Goal: Task Accomplishment & Management: Use online tool/utility

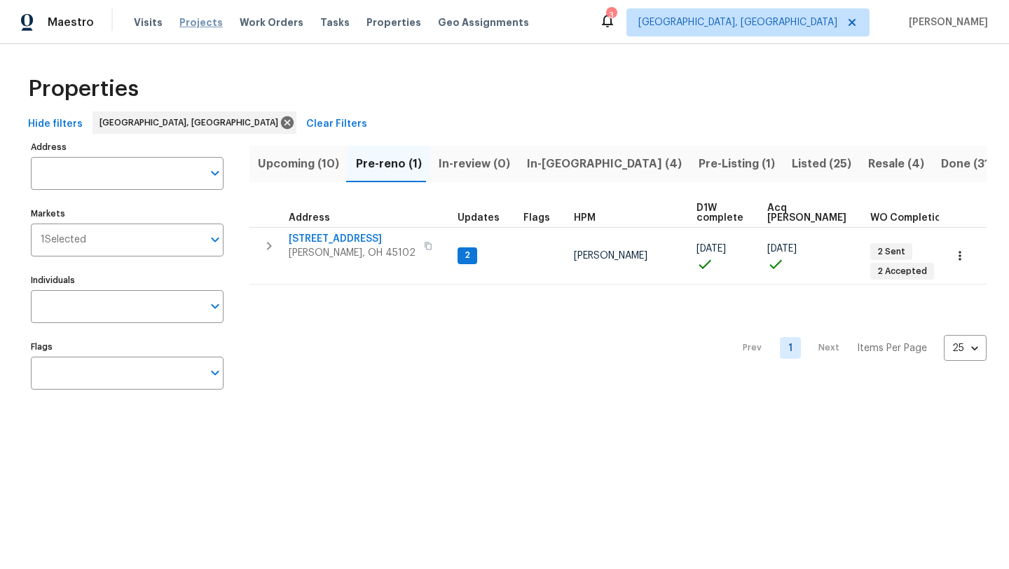
click at [195, 27] on span "Projects" at bounding box center [200, 22] width 43 height 14
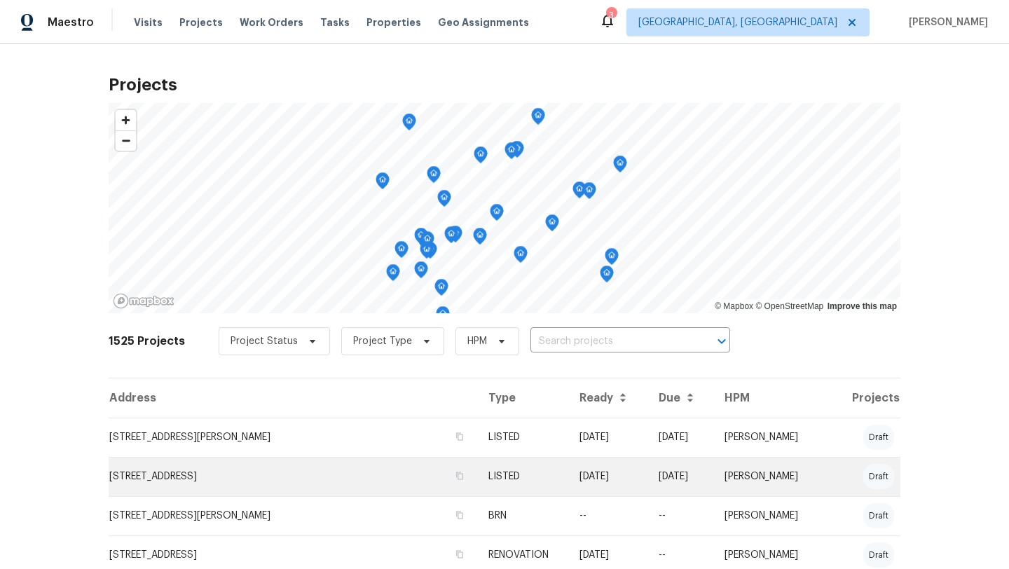
click at [254, 472] on td "10820 Lakehurst Ct, Cincinnati, OH 45242" at bounding box center [293, 476] width 368 height 39
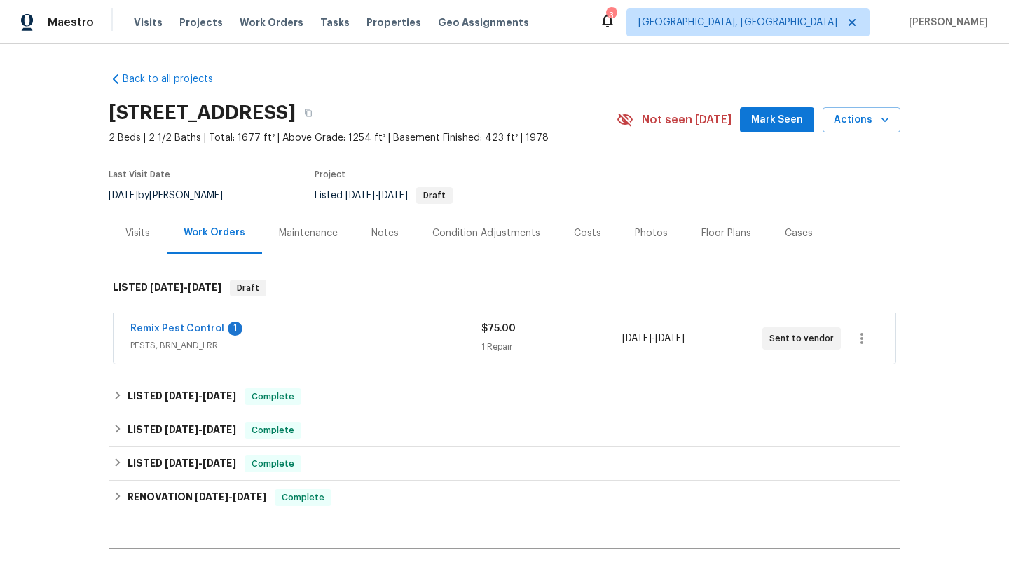
click at [177, 323] on span "Remix Pest Control" at bounding box center [177, 329] width 94 height 14
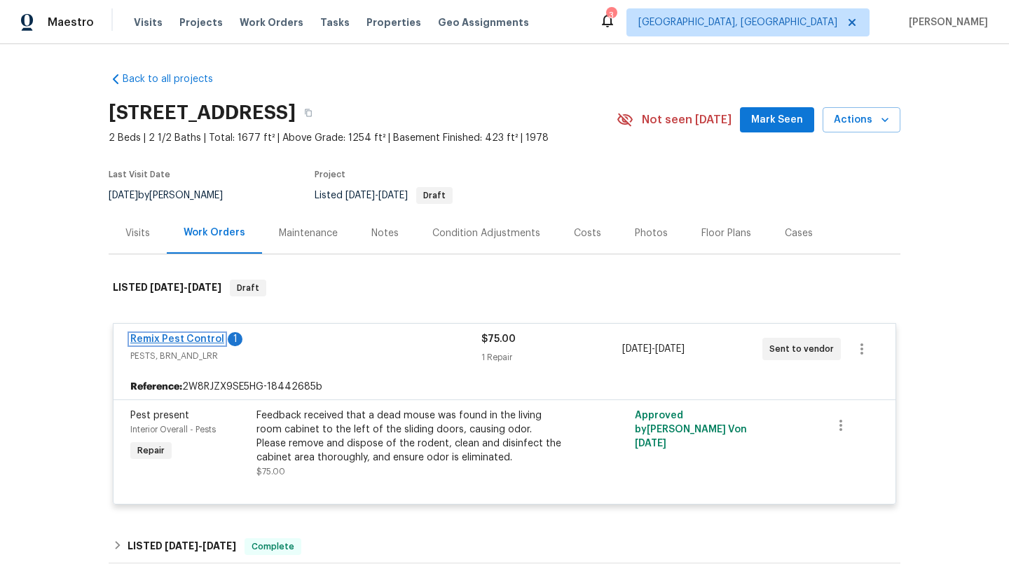
click at [200, 338] on link "Remix Pest Control" at bounding box center [177, 339] width 94 height 10
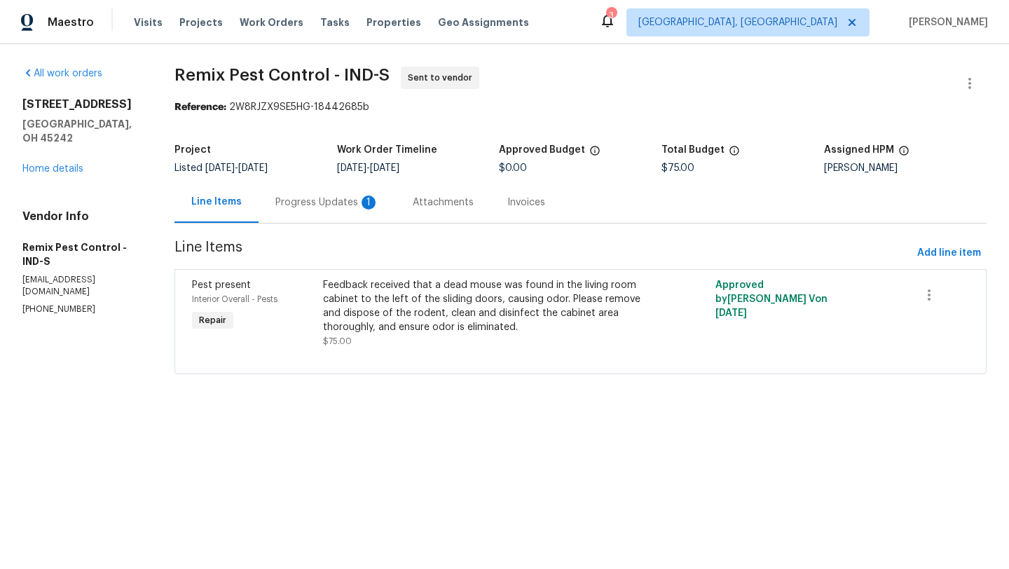
click at [336, 205] on div "Progress Updates 1" at bounding box center [327, 202] width 104 height 14
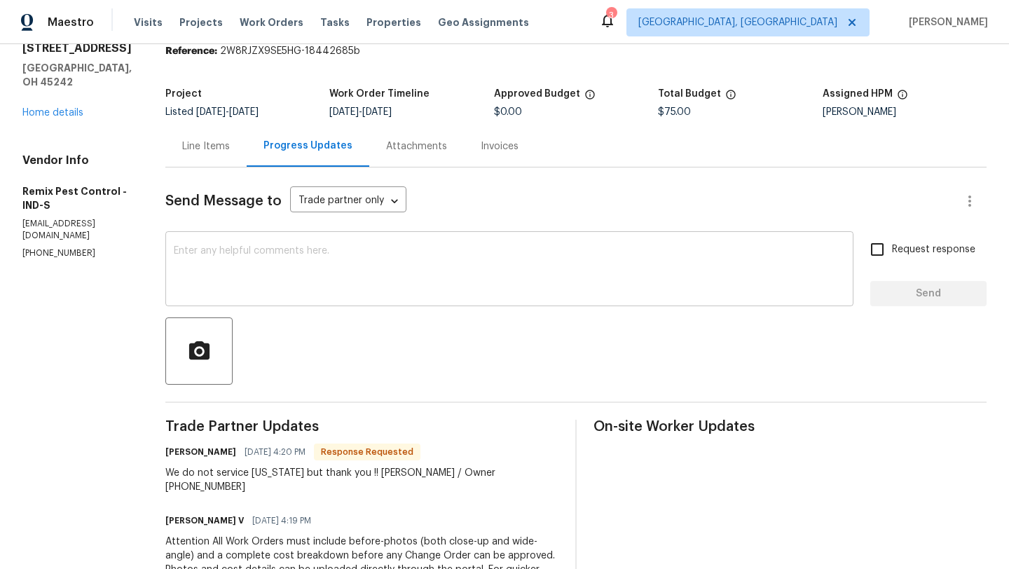
scroll to position [32, 0]
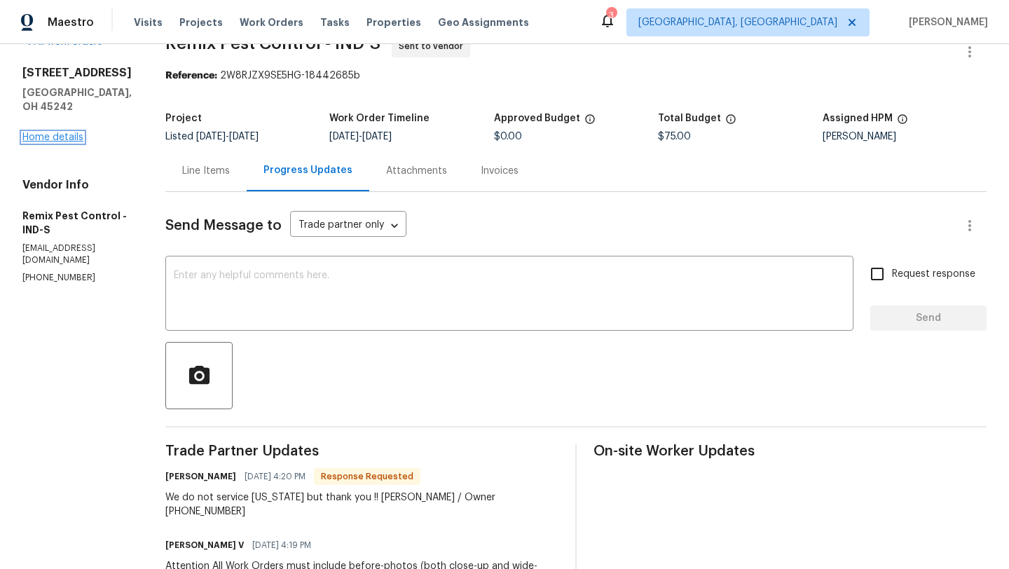
click at [65, 132] on link "Home details" at bounding box center [52, 137] width 61 height 10
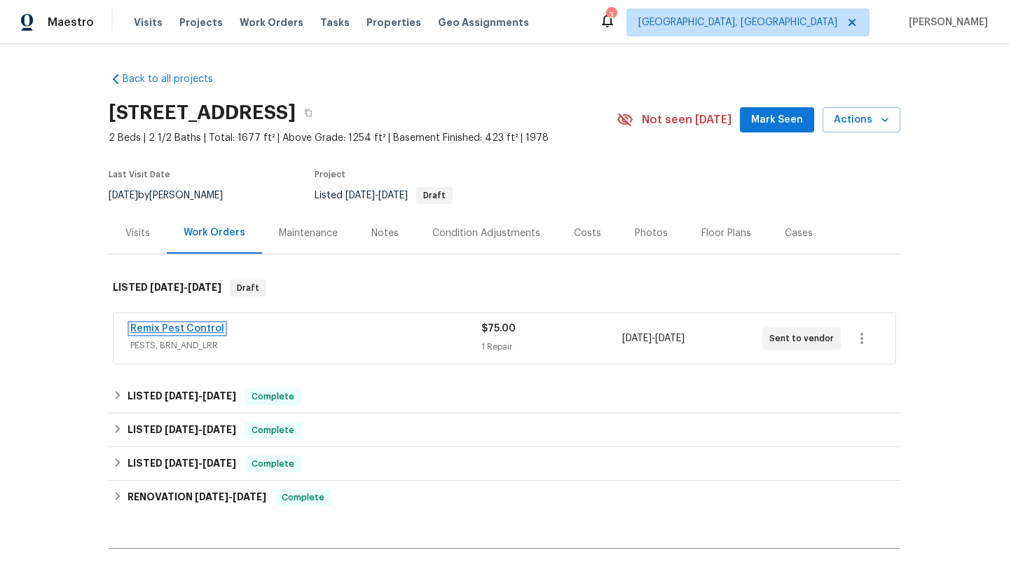
click at [179, 327] on link "Remix Pest Control" at bounding box center [177, 329] width 94 height 10
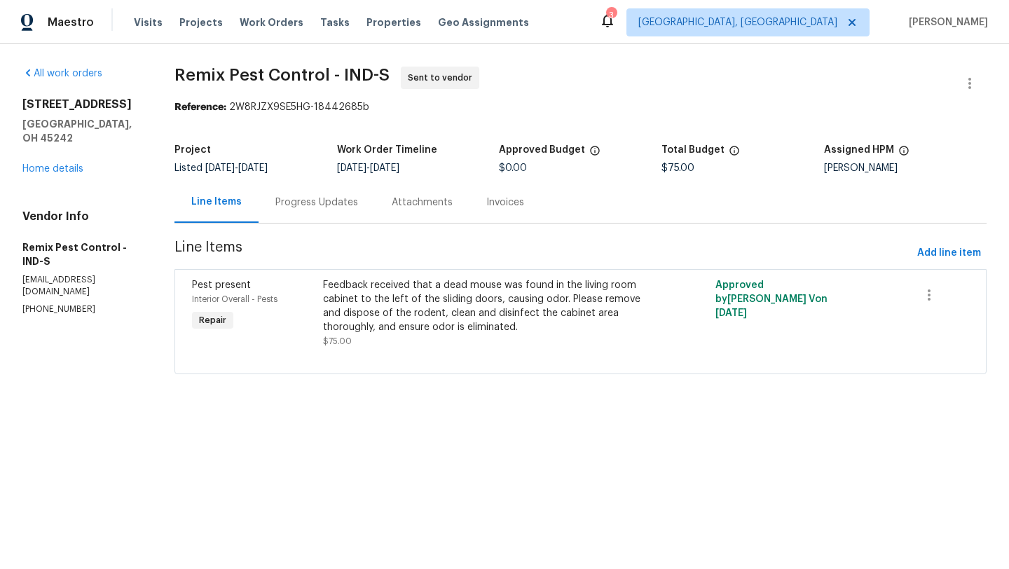
click at [312, 200] on div "Progress Updates" at bounding box center [316, 202] width 83 height 14
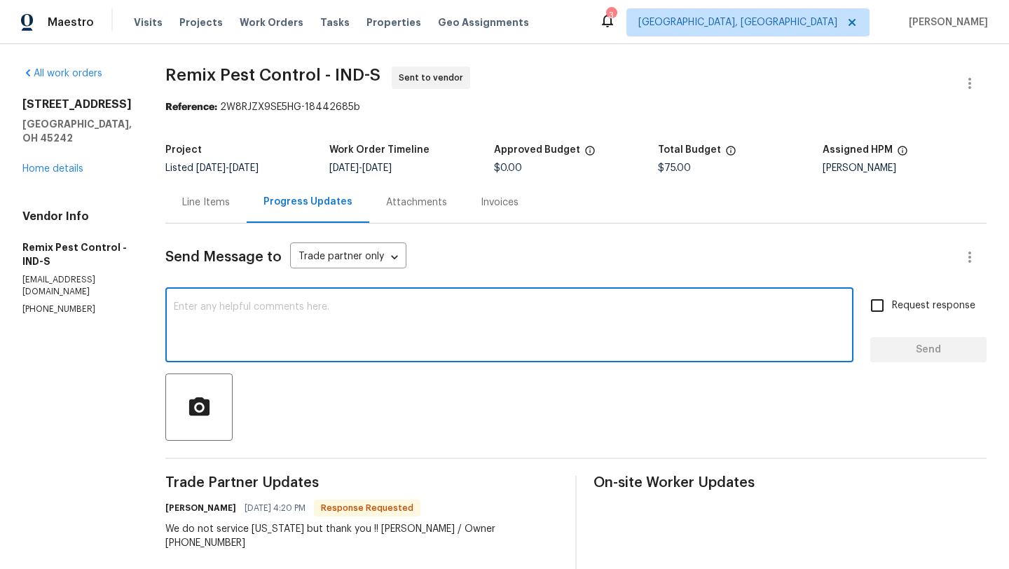
click at [402, 332] on textarea at bounding box center [509, 326] width 671 height 49
type textarea "@"
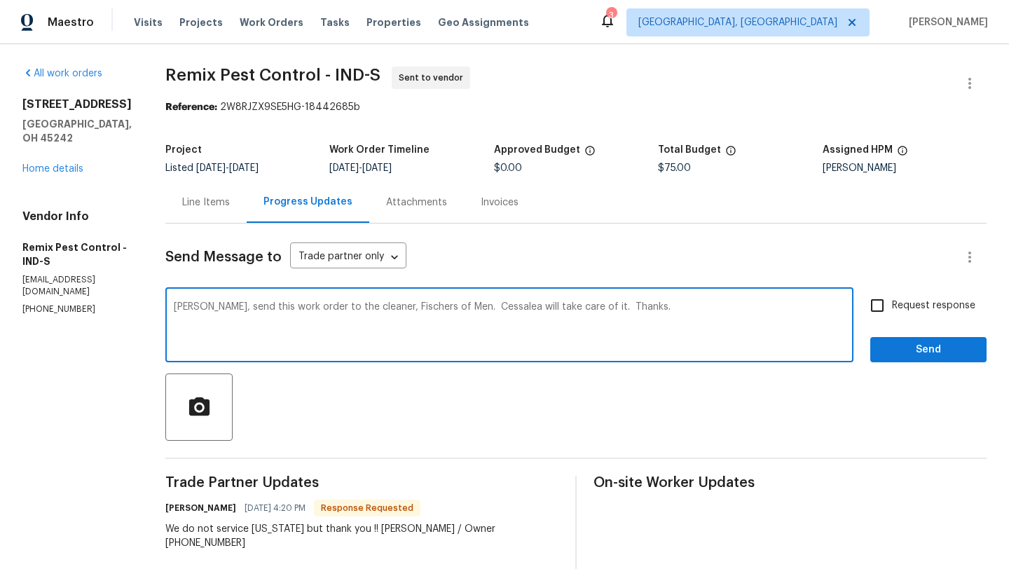
type textarea "Divya, send this work order to the cleaner, Fischers of Men. Cessalea will take…"
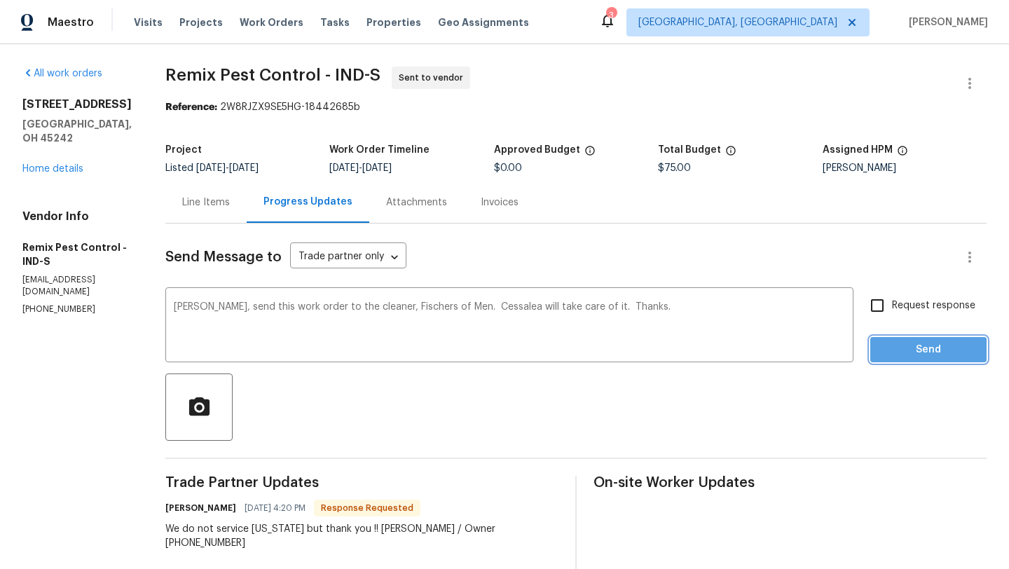
click at [914, 352] on span "Send" at bounding box center [928, 350] width 94 height 18
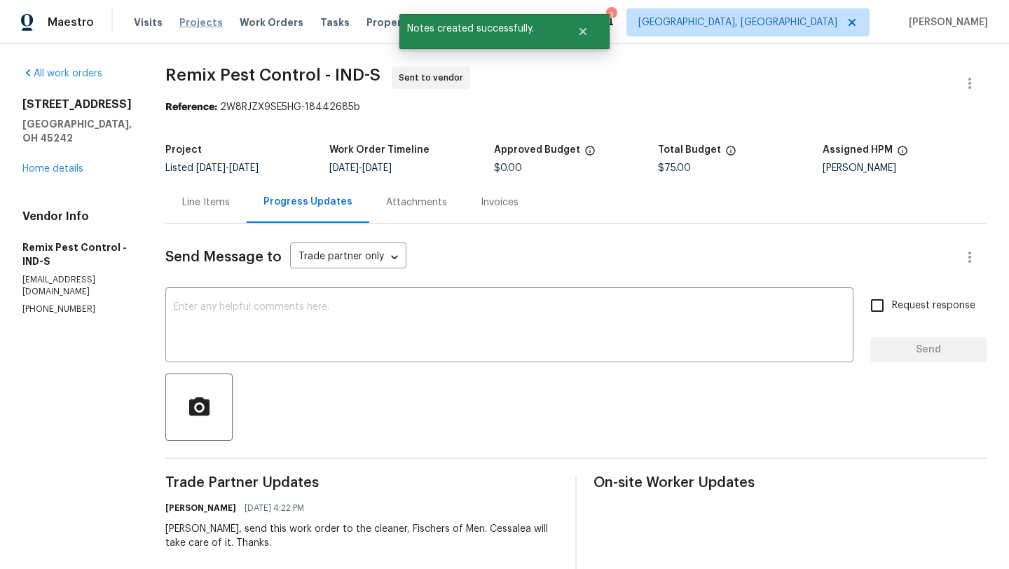
click at [188, 25] on span "Projects" at bounding box center [200, 22] width 43 height 14
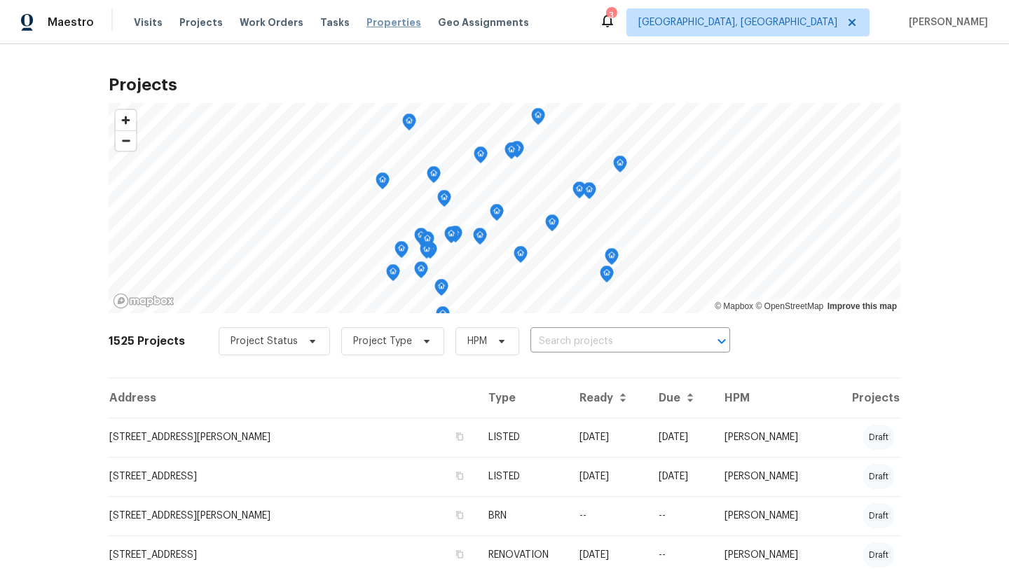
click at [378, 26] on span "Properties" at bounding box center [393, 22] width 55 height 14
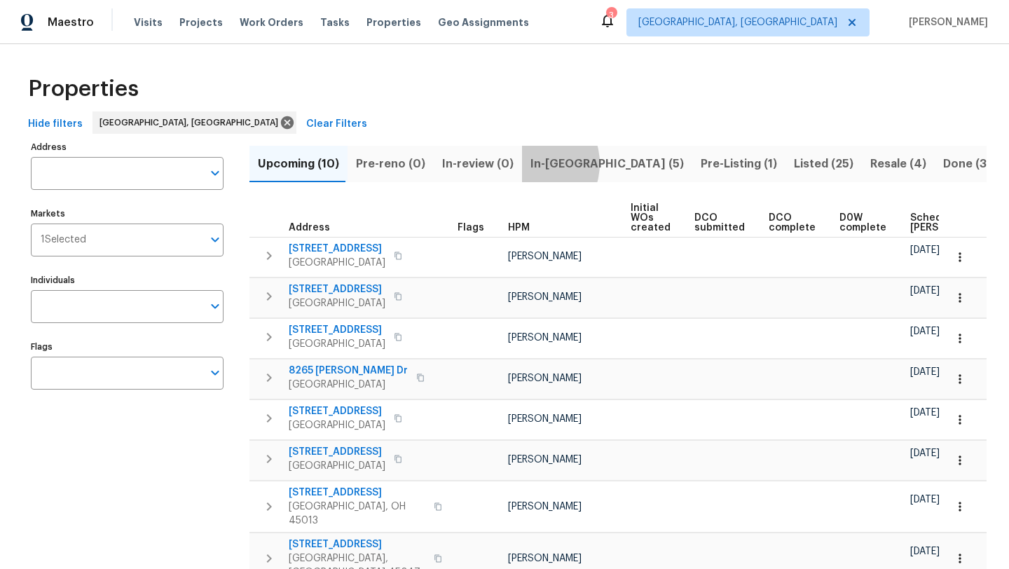
click at [522, 163] on button "In-reno (5)" at bounding box center [607, 164] width 170 height 36
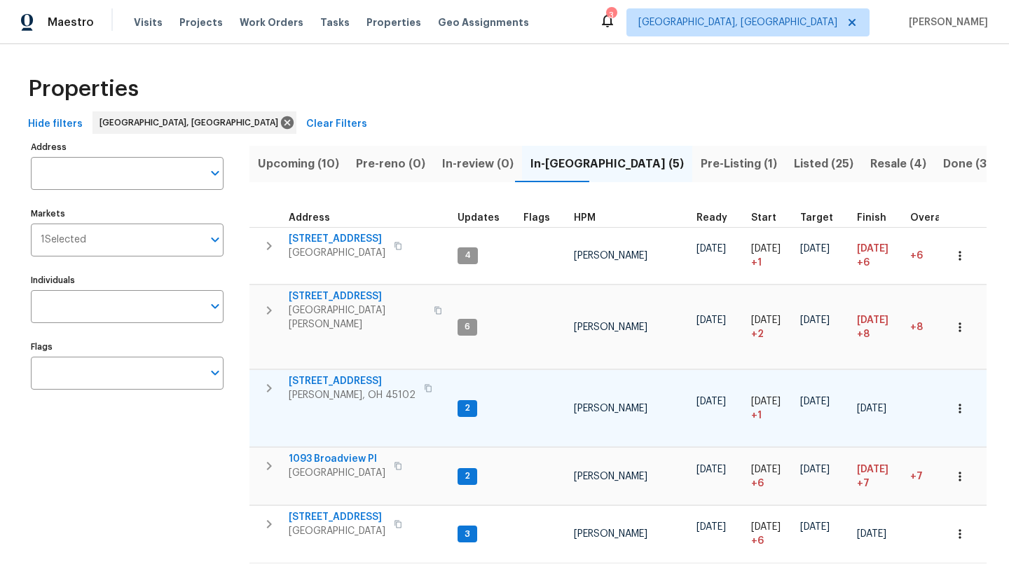
click at [332, 374] on span "105 Cedarwood Dr" at bounding box center [352, 381] width 127 height 14
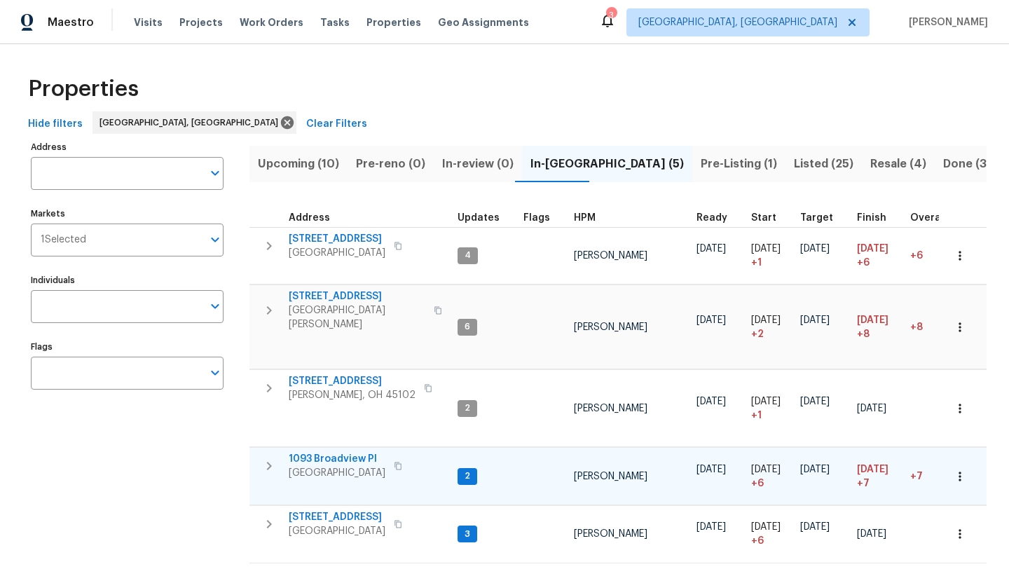
click at [329, 452] on span "1093 Broadview Pl" at bounding box center [337, 459] width 97 height 14
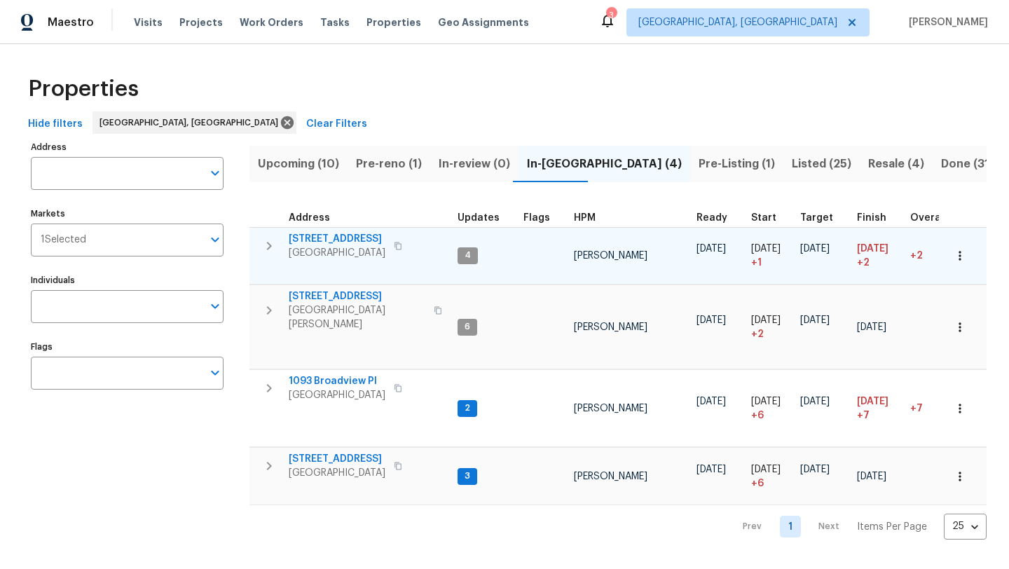
click at [328, 238] on span "3364 Amberway Ct # 45" at bounding box center [337, 239] width 97 height 14
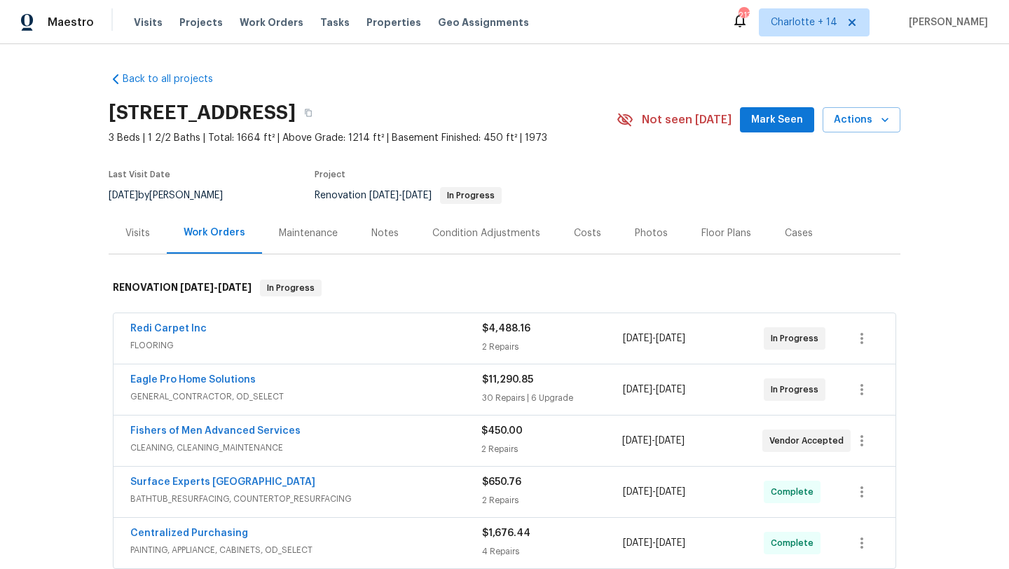
click at [373, 234] on div "Notes" at bounding box center [384, 233] width 27 height 14
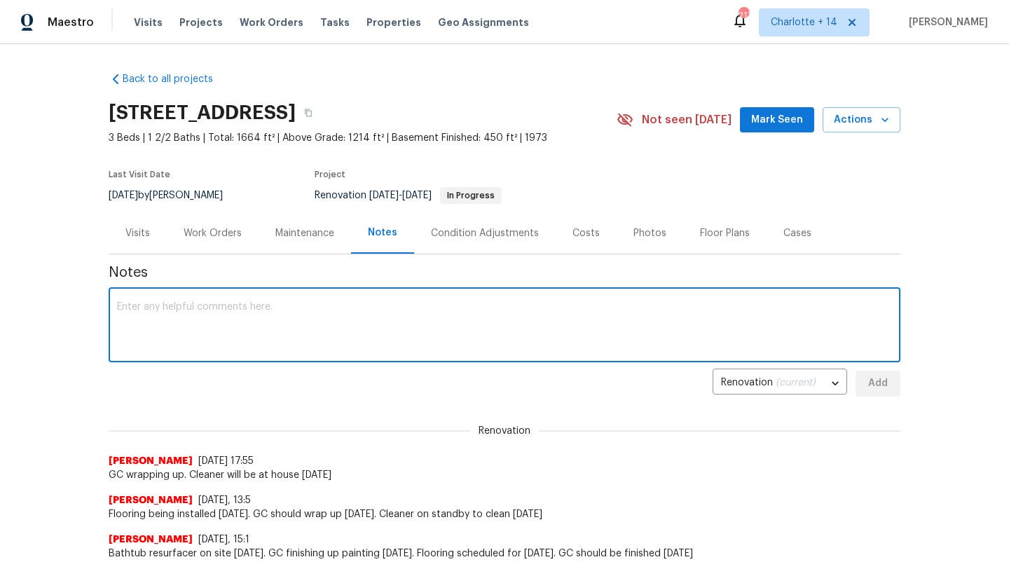
click at [375, 329] on textarea at bounding box center [504, 326] width 775 height 49
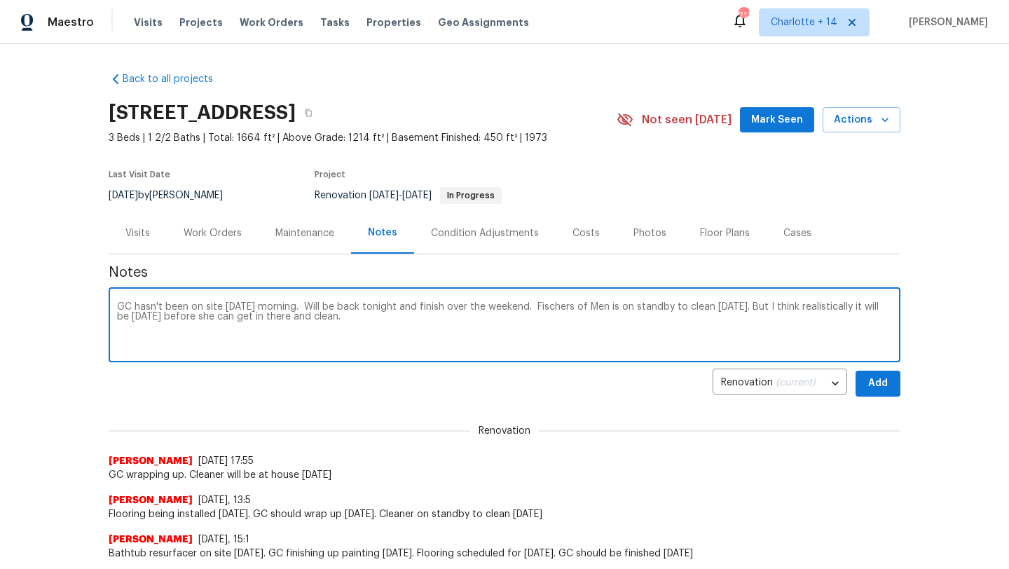
type textarea "GC hasn't been on site since Wednesday morning. Will be back tonight and finish…"
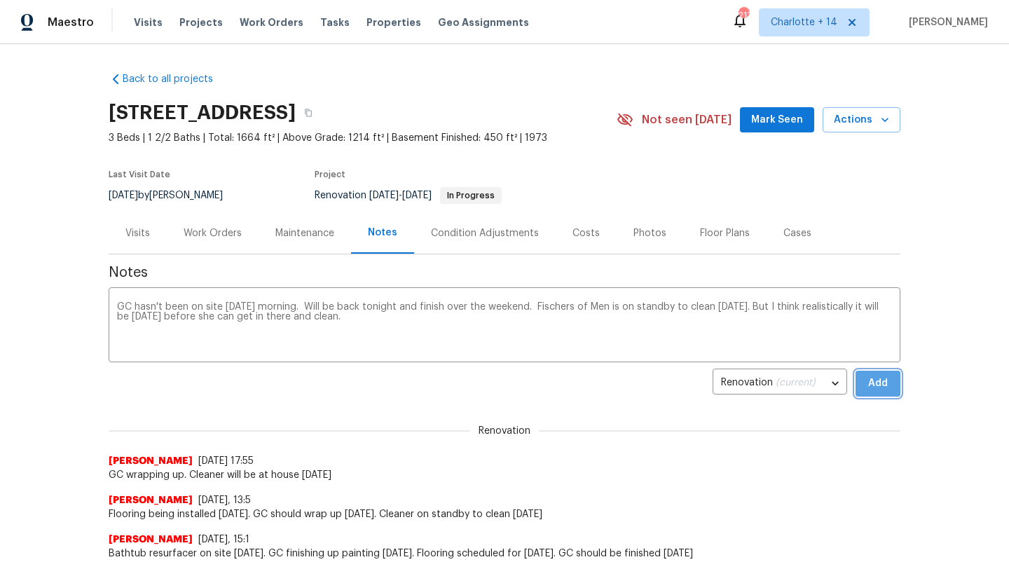
click at [875, 389] on span "Add" at bounding box center [878, 384] width 22 height 18
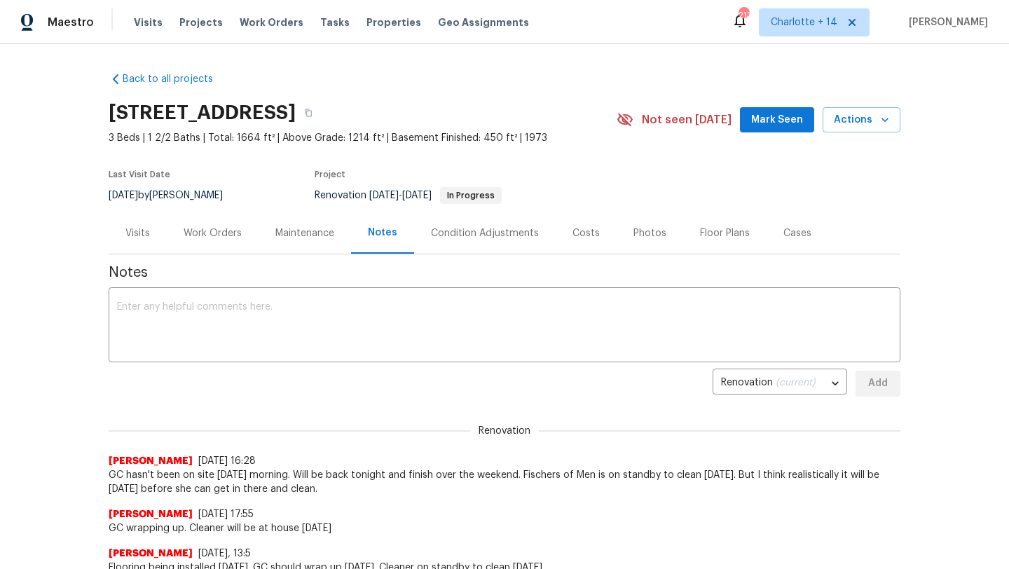
click at [200, 230] on div "Work Orders" at bounding box center [213, 233] width 58 height 14
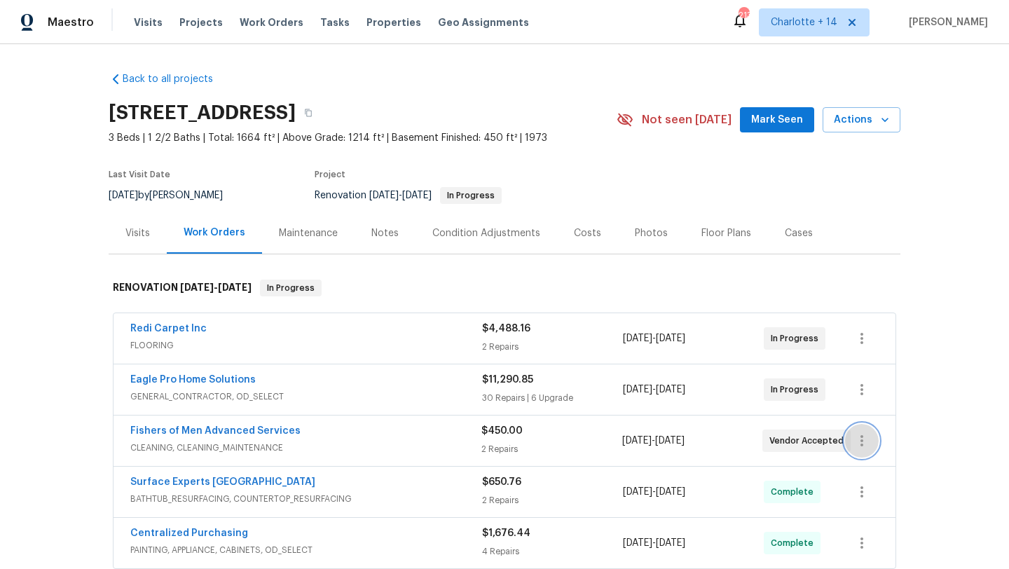
click at [857, 442] on icon "button" at bounding box center [861, 440] width 17 height 17
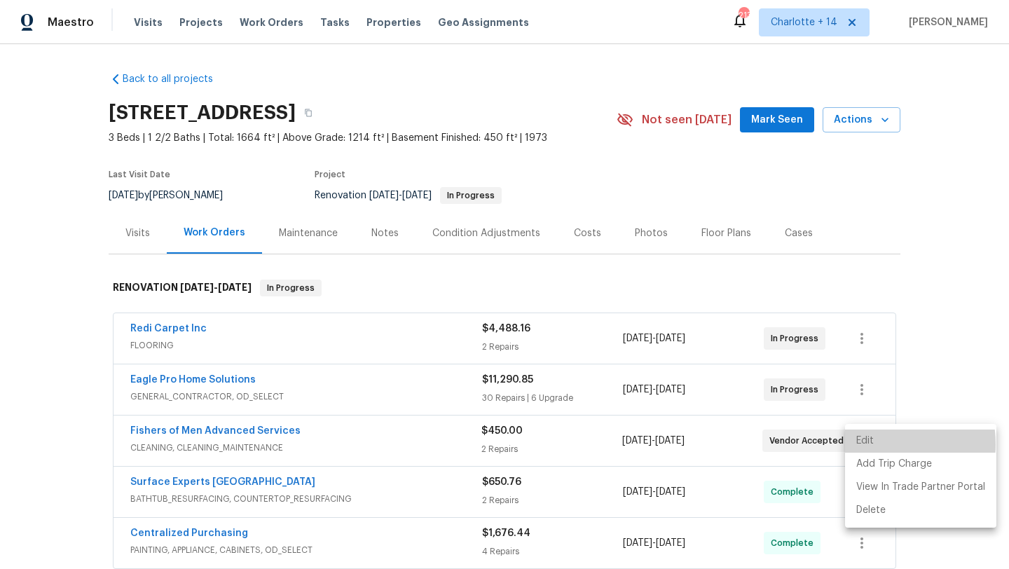
click at [871, 444] on li "Edit" at bounding box center [920, 440] width 151 height 23
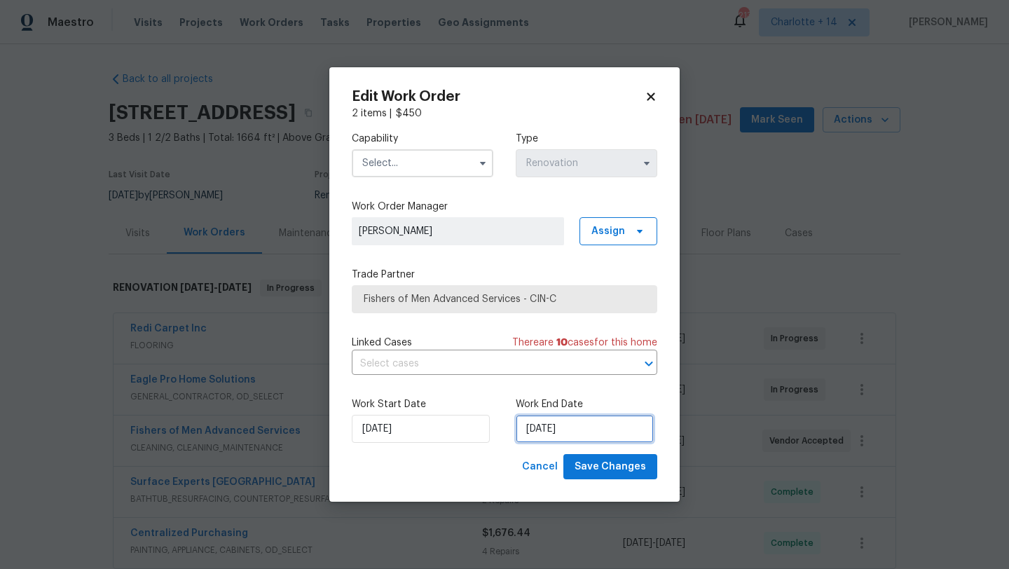
click at [565, 429] on input "10/2/2025" at bounding box center [585, 429] width 138 height 28
select select "9"
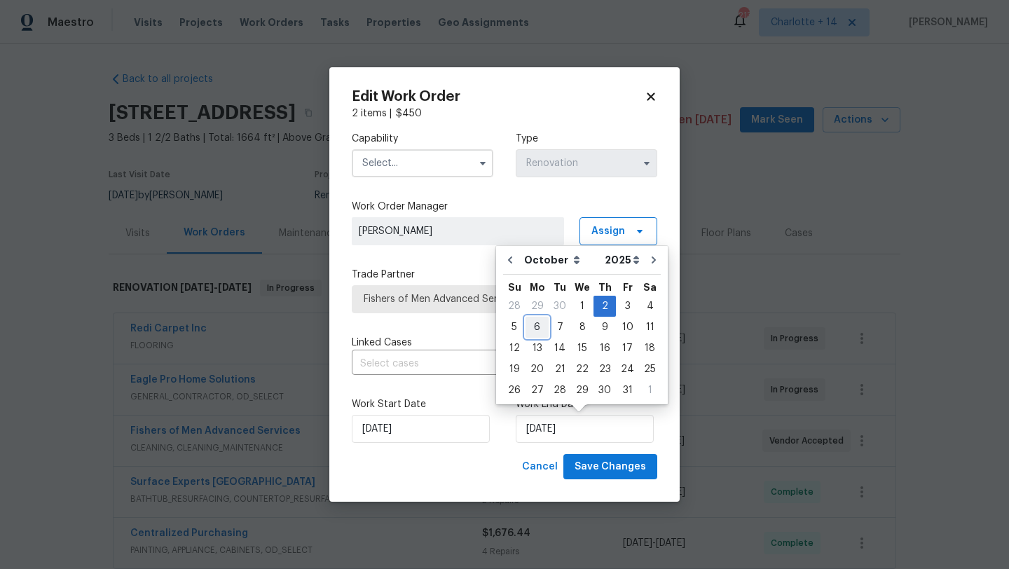
click at [532, 329] on div "6" at bounding box center [536, 327] width 23 height 20
type input "10/6/2025"
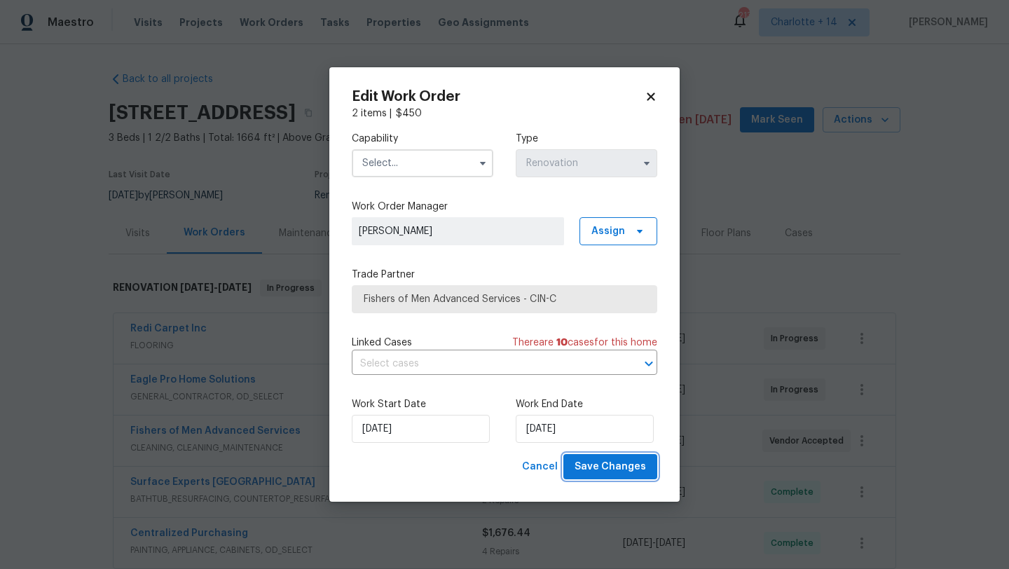
click at [610, 466] on span "Save Changes" at bounding box center [609, 467] width 71 height 18
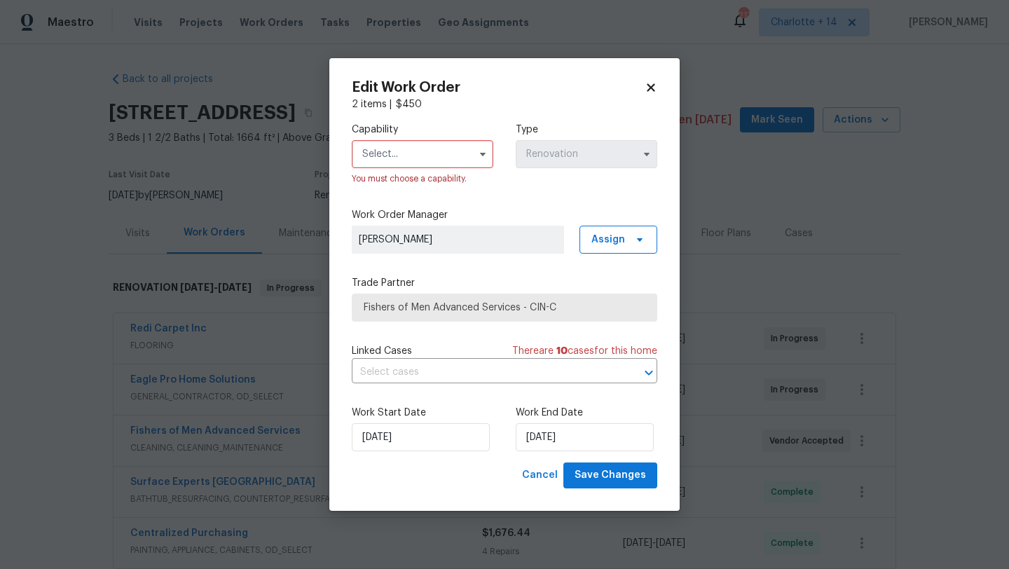
click at [439, 160] on input "text" at bounding box center [423, 154] width 142 height 28
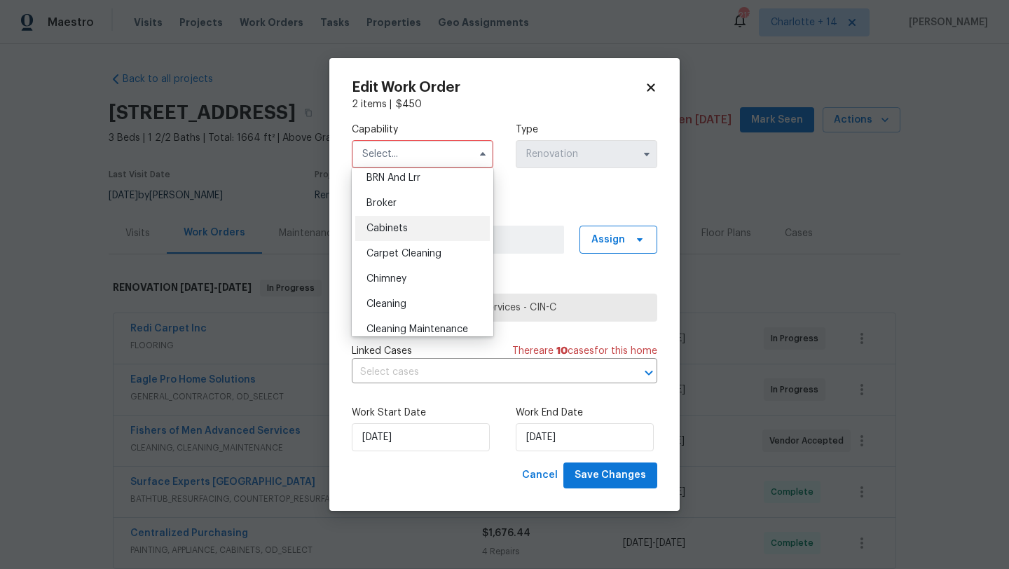
scroll to position [79, 0]
click at [401, 303] on span "Cleaning" at bounding box center [386, 307] width 40 height 10
type input "Cleaning"
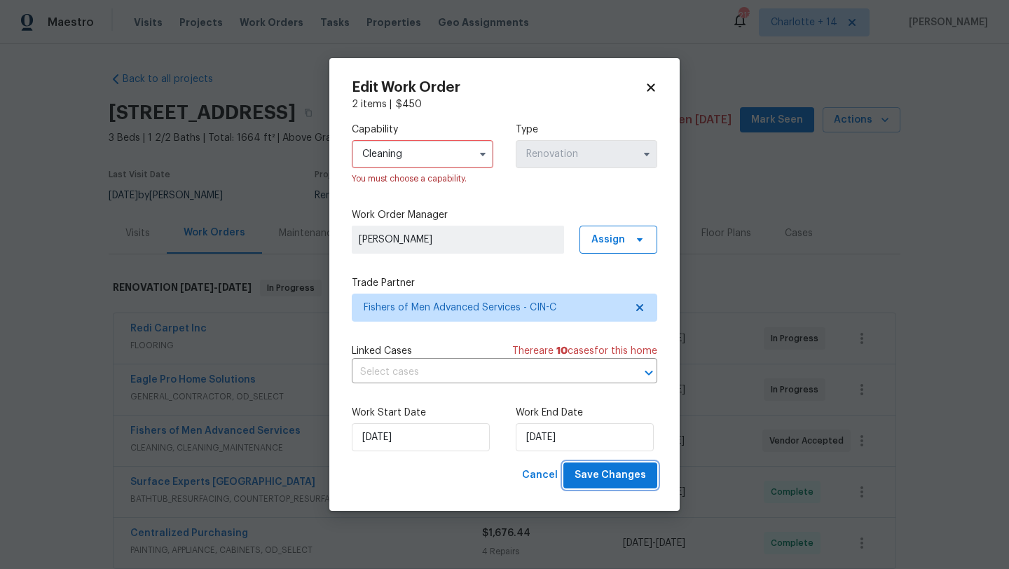
click at [615, 469] on span "Save Changes" at bounding box center [609, 476] width 71 height 18
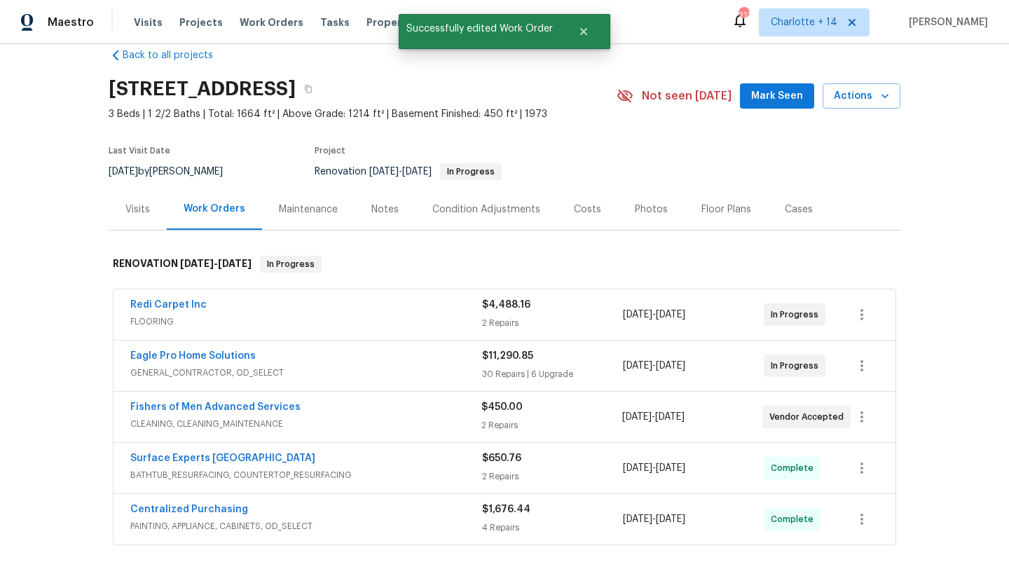
scroll to position [0, 0]
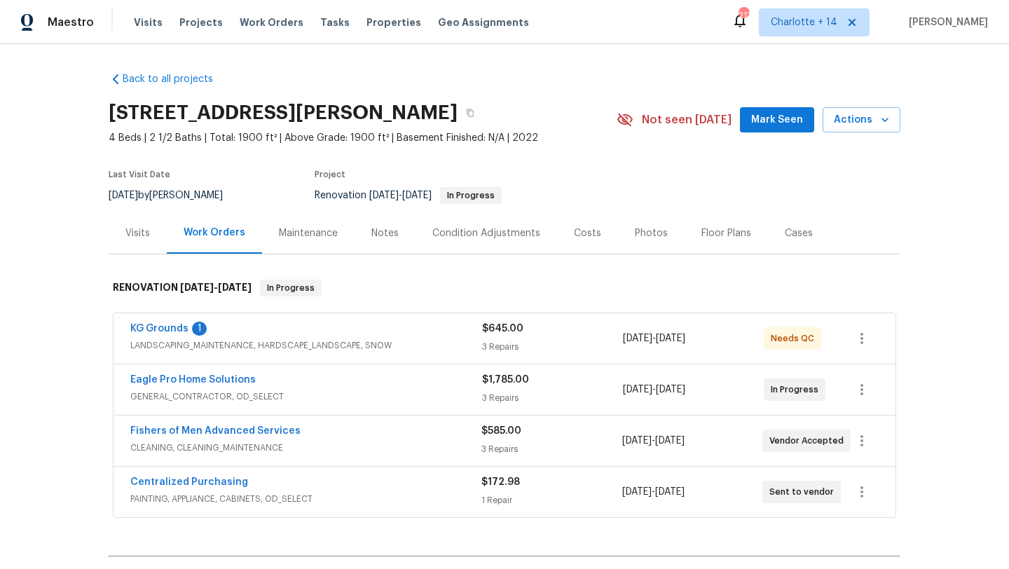
click at [384, 226] on div "Notes" at bounding box center [384, 233] width 27 height 14
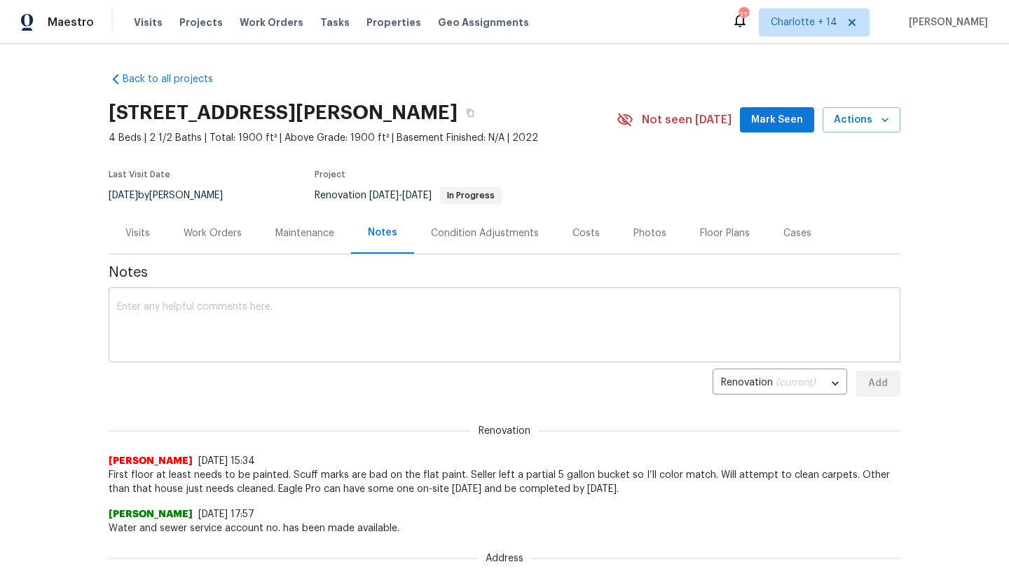
click at [361, 315] on textarea at bounding box center [504, 326] width 775 height 49
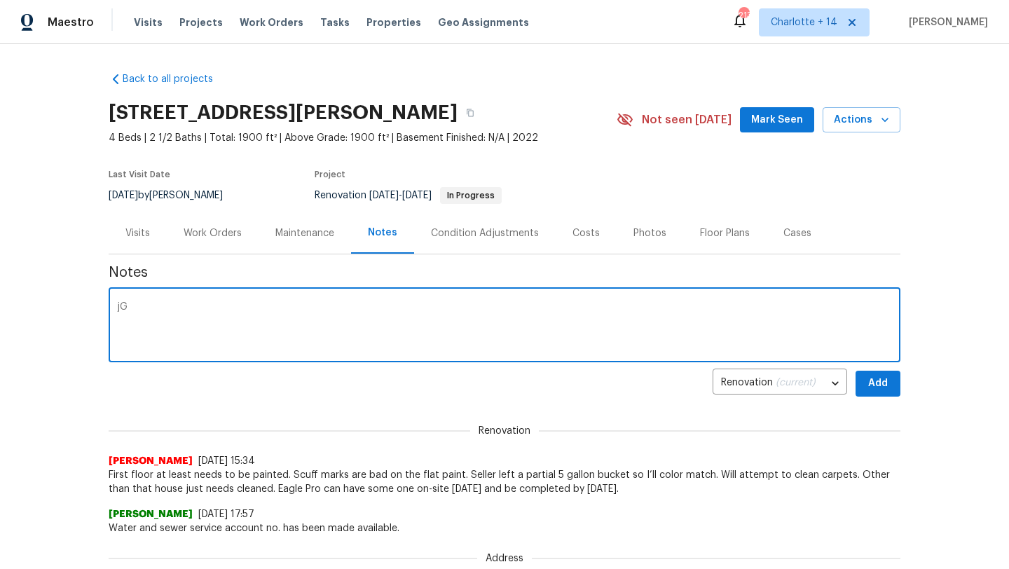
type textarea "j"
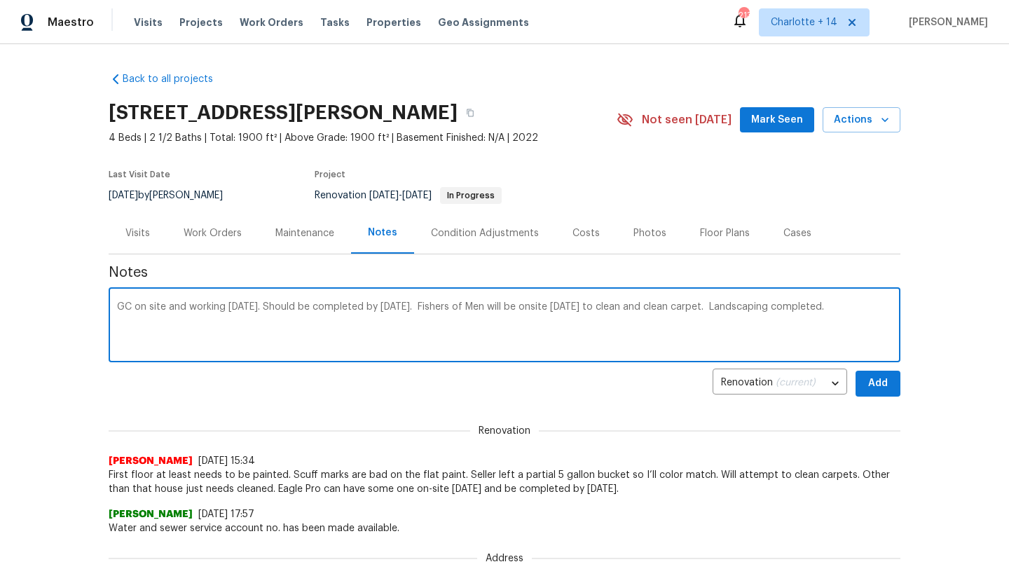
type textarea "GC on site and working [DATE]. Should be completed by [DATE]. Fishers of Men wi…"
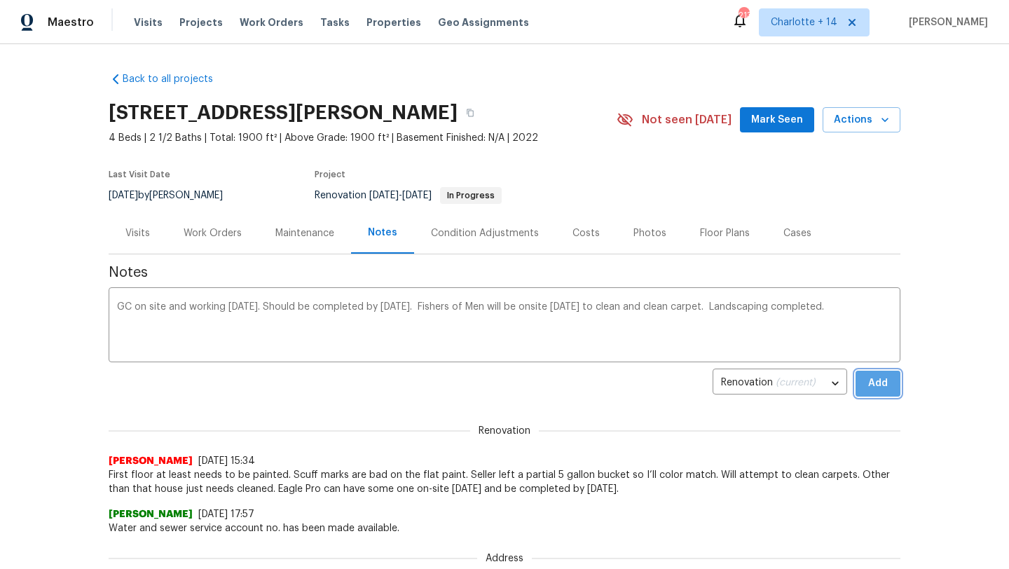
click at [883, 386] on span "Add" at bounding box center [878, 384] width 22 height 18
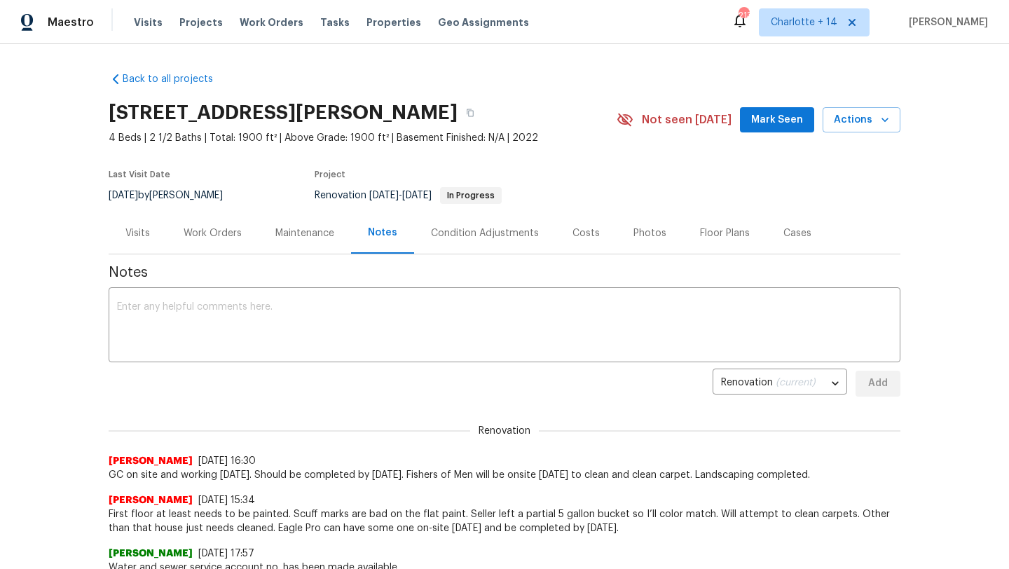
click at [230, 227] on div "Work Orders" at bounding box center [213, 233] width 58 height 14
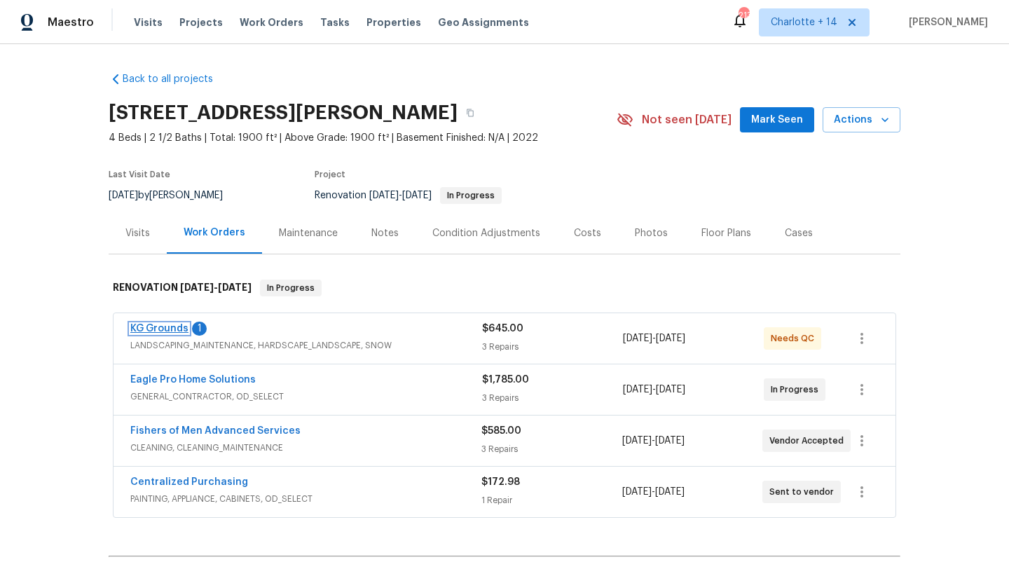
click at [169, 326] on link "KG Grounds" at bounding box center [159, 329] width 58 height 10
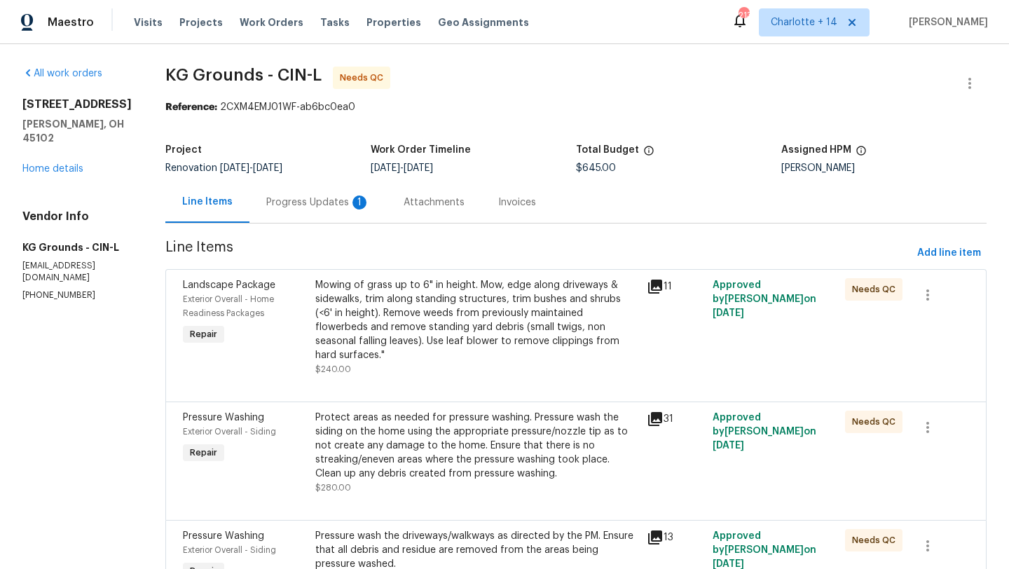
click at [432, 350] on div "Mowing of grass up to 6" in height. Mow, edge along driveways & sidewalks, trim…" at bounding box center [476, 327] width 323 height 98
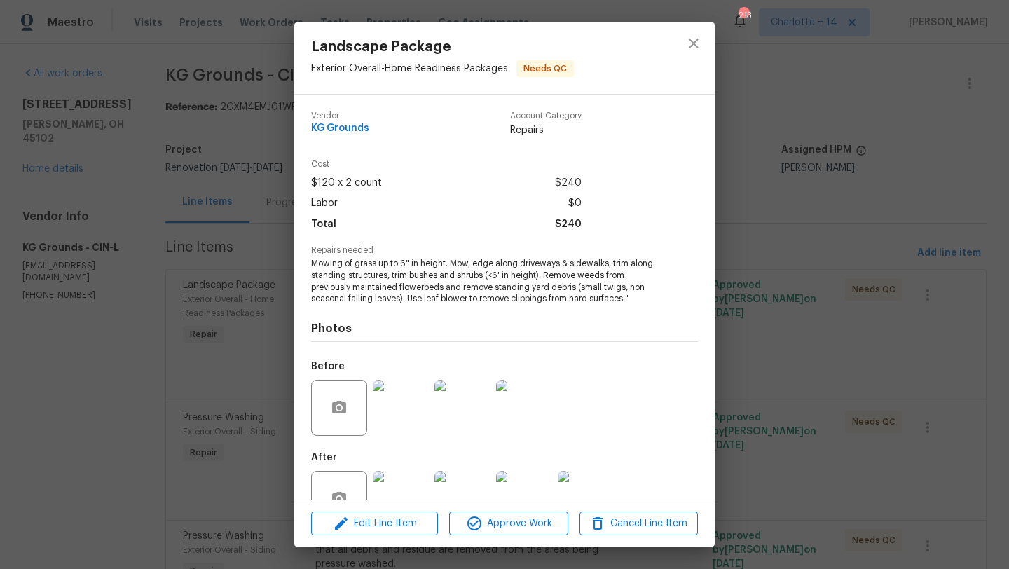
scroll to position [42, 0]
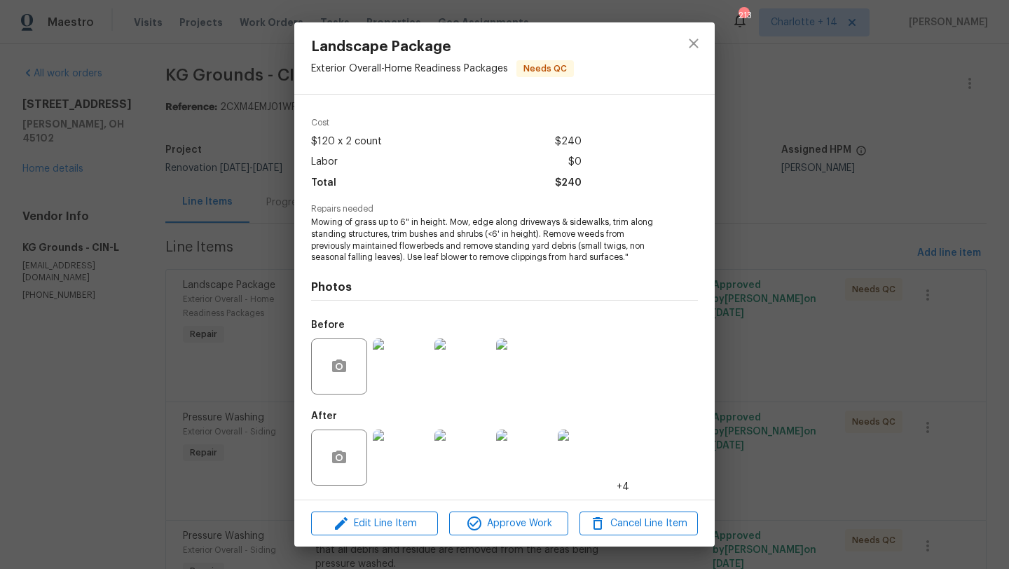
click at [411, 461] on img at bounding box center [401, 457] width 56 height 56
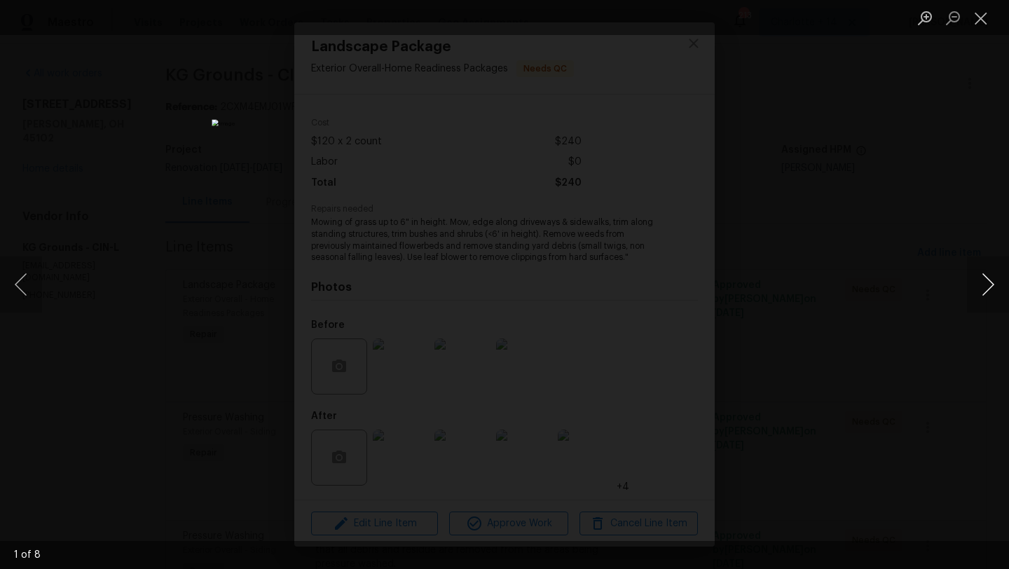
click at [975, 285] on button "Next image" at bounding box center [988, 284] width 42 height 56
click at [990, 23] on button "Close lightbox" at bounding box center [981, 18] width 28 height 25
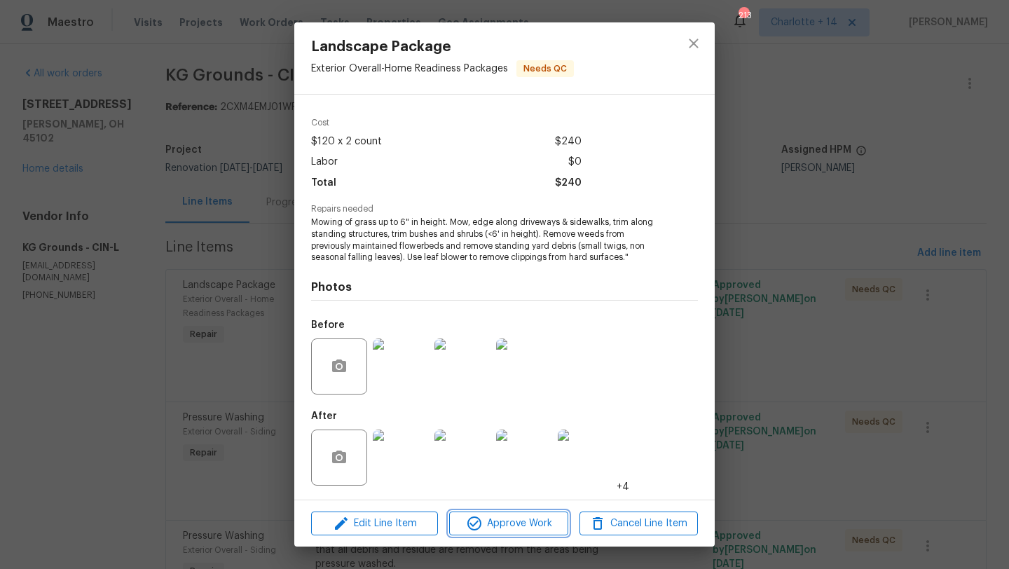
click at [495, 518] on span "Approve Work" at bounding box center [508, 524] width 110 height 18
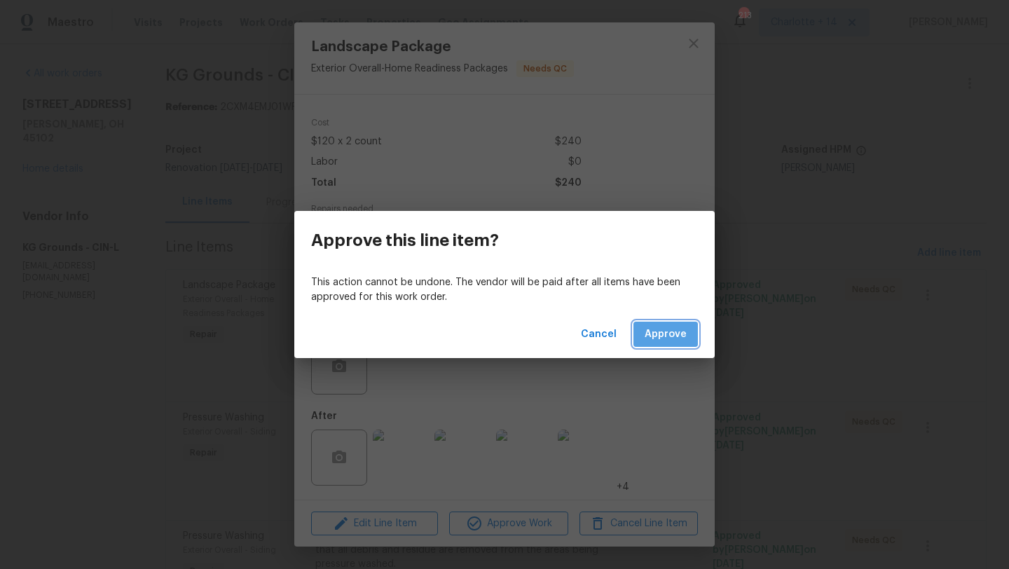
click at [669, 339] on span "Approve" at bounding box center [666, 335] width 42 height 18
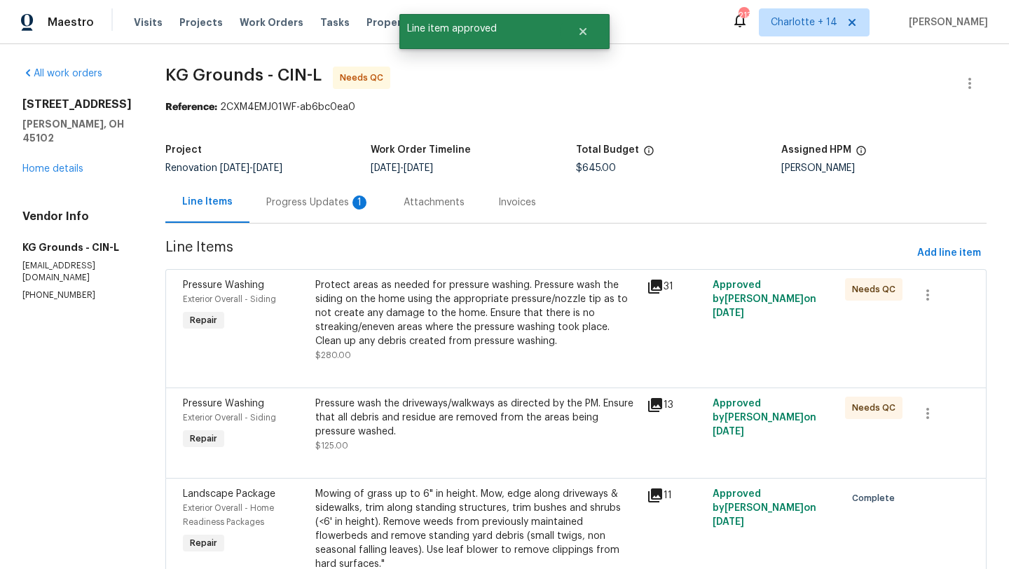
click at [478, 343] on div "Protect areas as needed for pressure washing. Pressure wash the siding on the h…" at bounding box center [476, 313] width 323 height 70
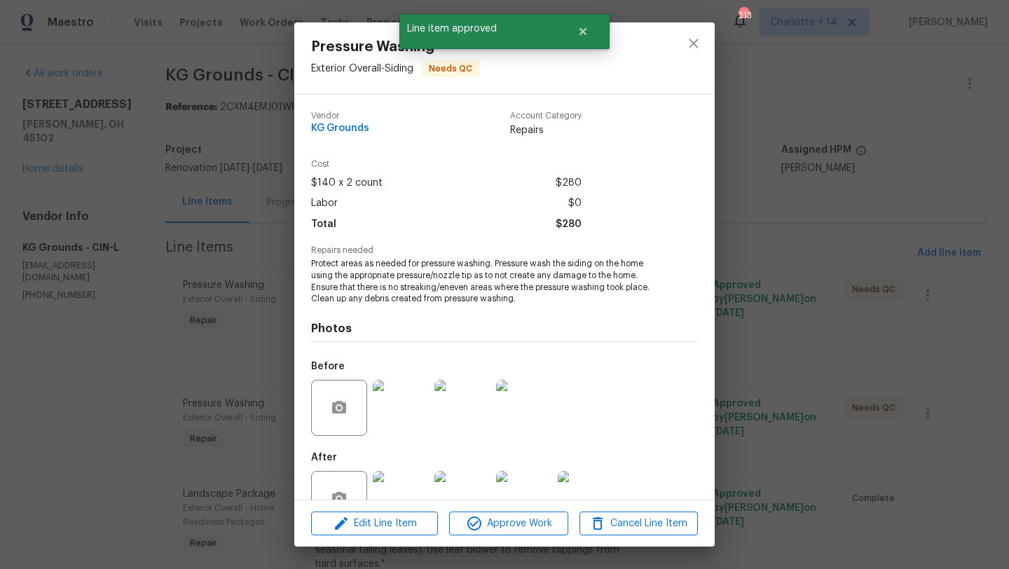
click at [396, 483] on img at bounding box center [401, 499] width 56 height 56
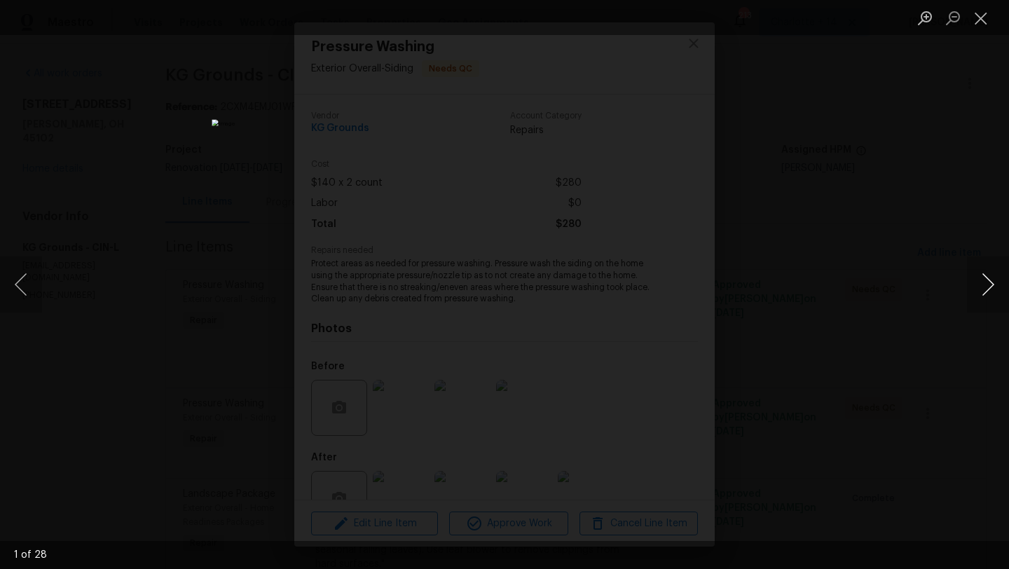
click at [994, 277] on button "Next image" at bounding box center [988, 284] width 42 height 56
click at [982, 22] on button "Close lightbox" at bounding box center [981, 18] width 28 height 25
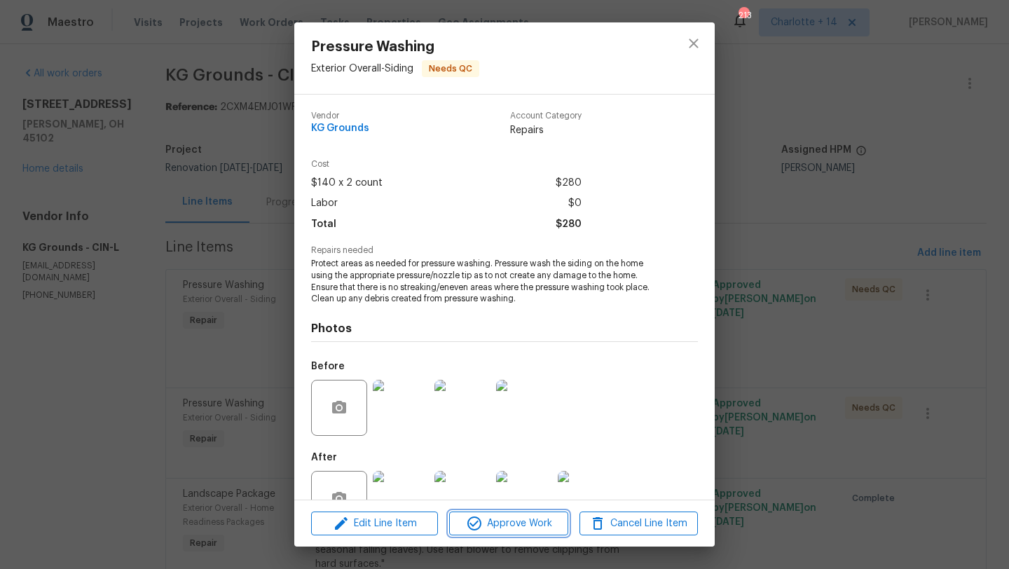
click at [503, 526] on span "Approve Work" at bounding box center [508, 524] width 110 height 18
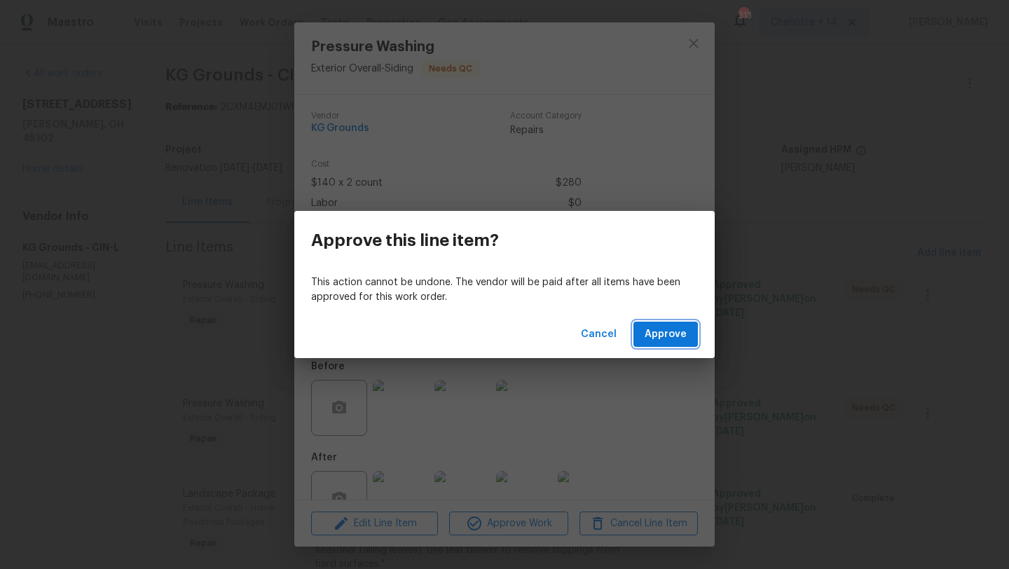
click at [677, 334] on span "Approve" at bounding box center [666, 335] width 42 height 18
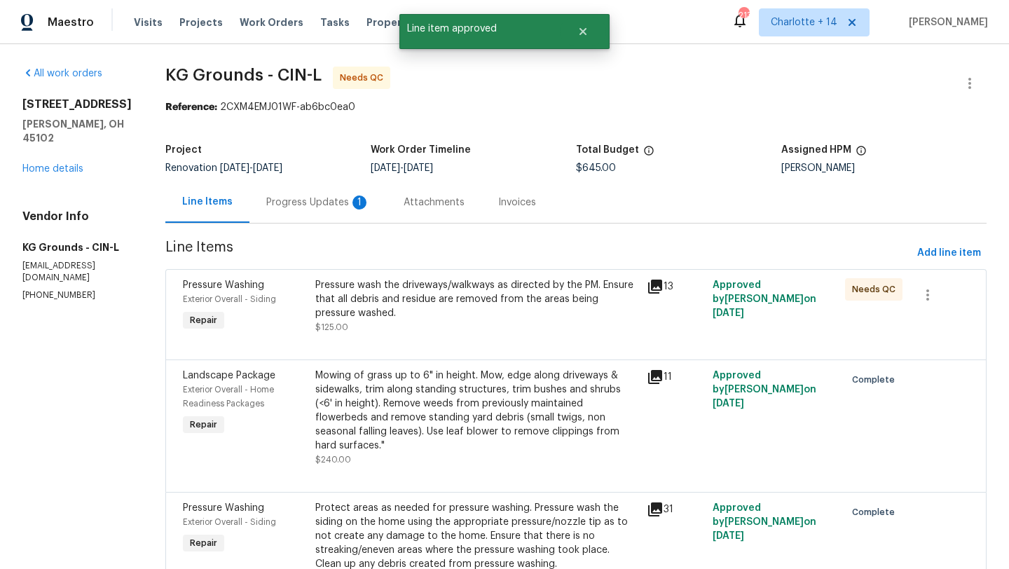
click at [467, 309] on div "Pressure wash the driveways/walkways as directed by the PM. Ensure that all deb…" at bounding box center [476, 299] width 323 height 42
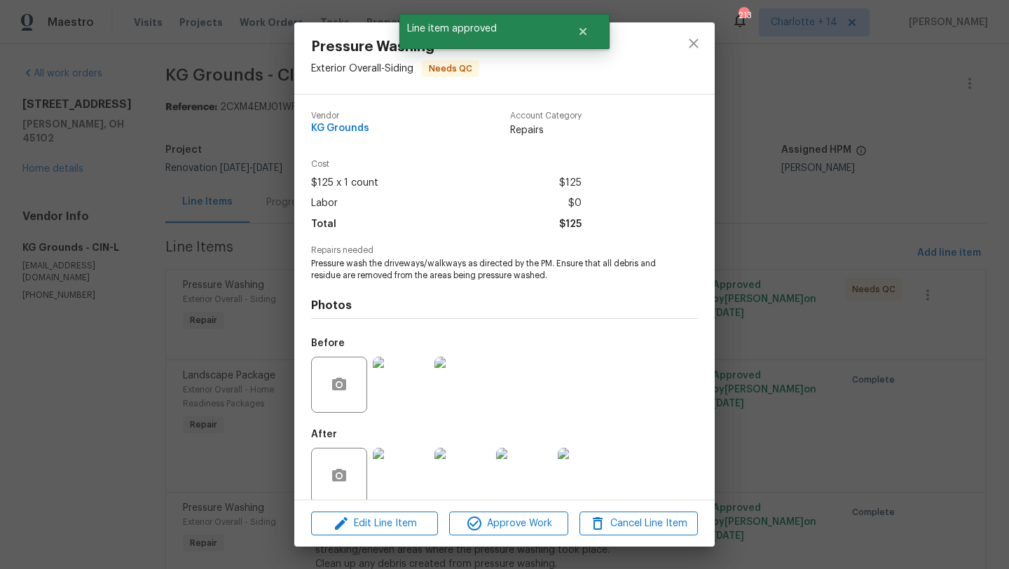
click at [405, 474] on img at bounding box center [401, 476] width 56 height 56
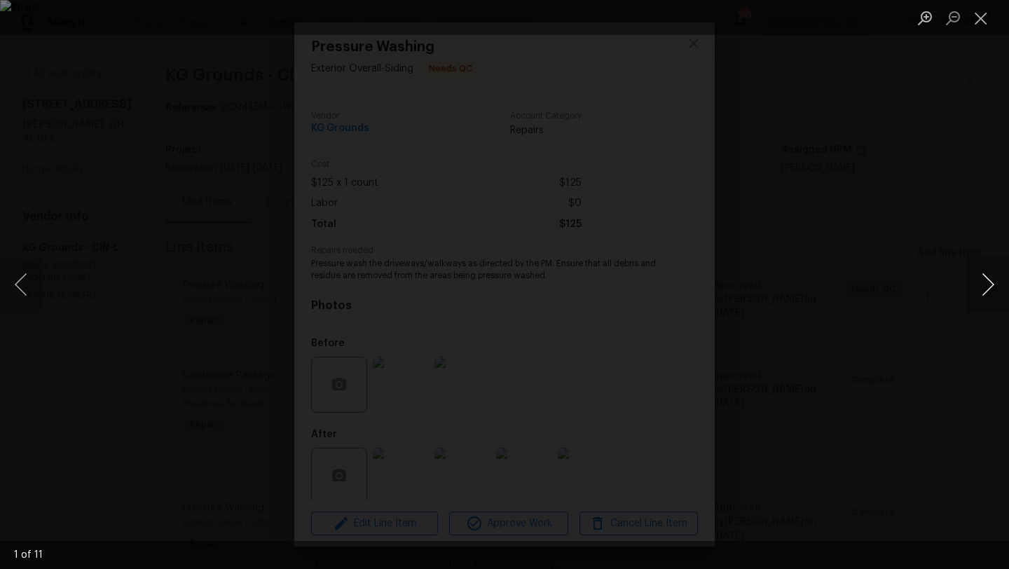
click at [984, 288] on button "Next image" at bounding box center [988, 284] width 42 height 56
click at [984, 289] on button "Next image" at bounding box center [988, 284] width 42 height 56
click at [982, 15] on button "Close lightbox" at bounding box center [981, 18] width 28 height 25
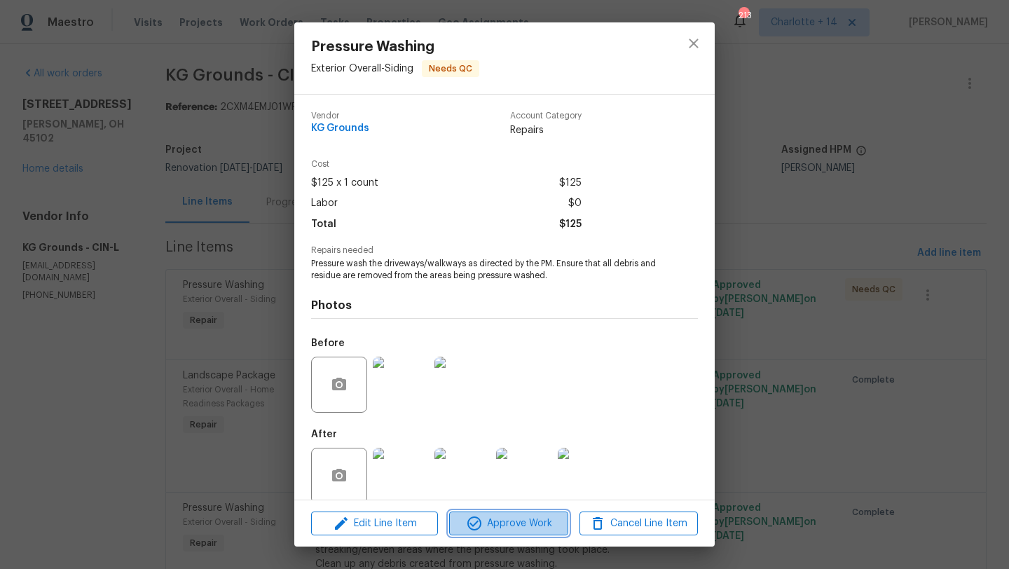
click at [509, 525] on span "Approve Work" at bounding box center [508, 524] width 110 height 18
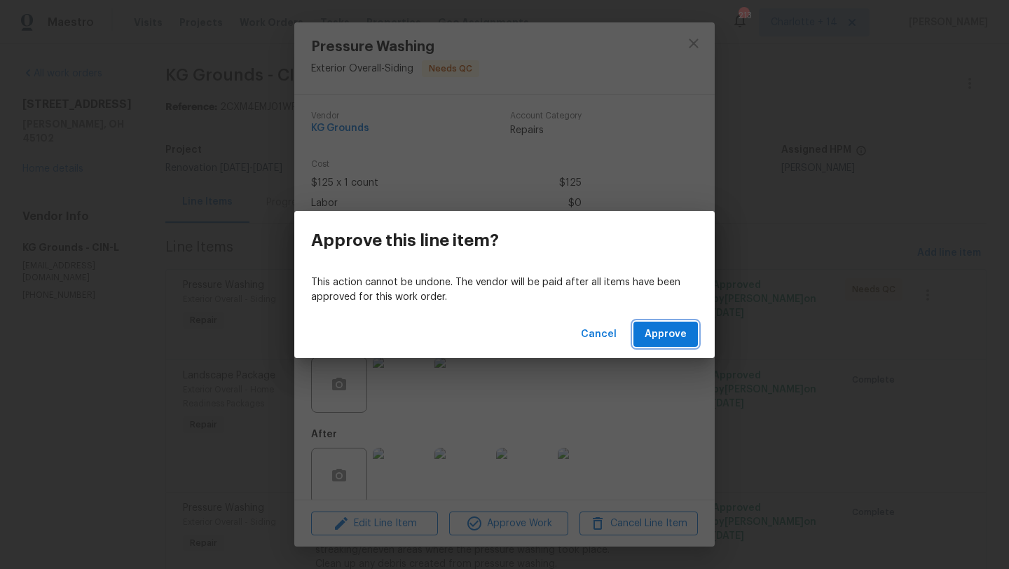
click at [655, 337] on span "Approve" at bounding box center [666, 335] width 42 height 18
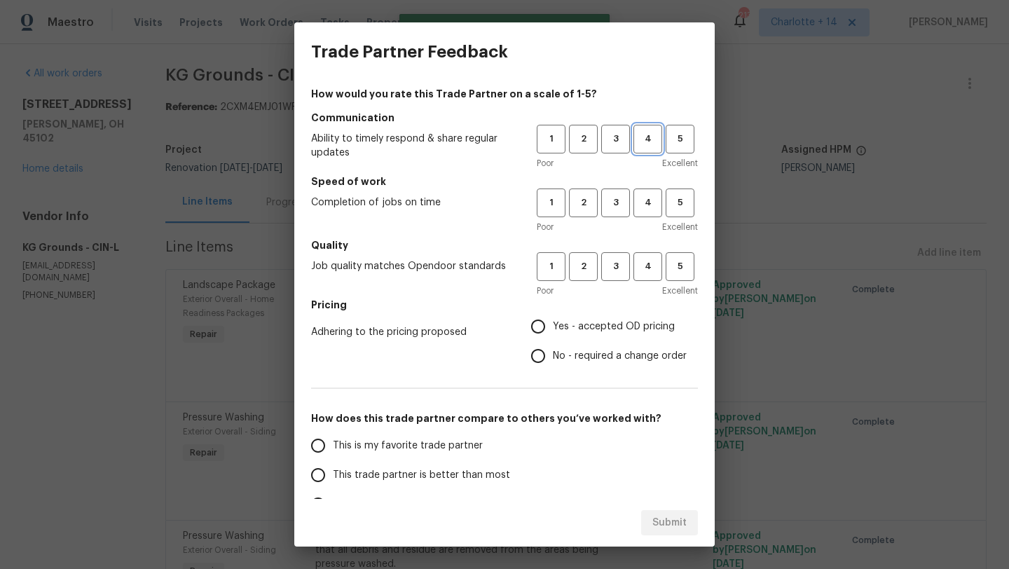
click at [645, 139] on span "4" at bounding box center [648, 139] width 26 height 16
click at [642, 193] on button "4" at bounding box center [647, 202] width 29 height 29
click at [642, 256] on button "4" at bounding box center [647, 266] width 29 height 29
click at [581, 328] on span "Yes - accepted OD pricing" at bounding box center [614, 326] width 122 height 15
click at [553, 328] on input "Yes - accepted OD pricing" at bounding box center [537, 326] width 29 height 29
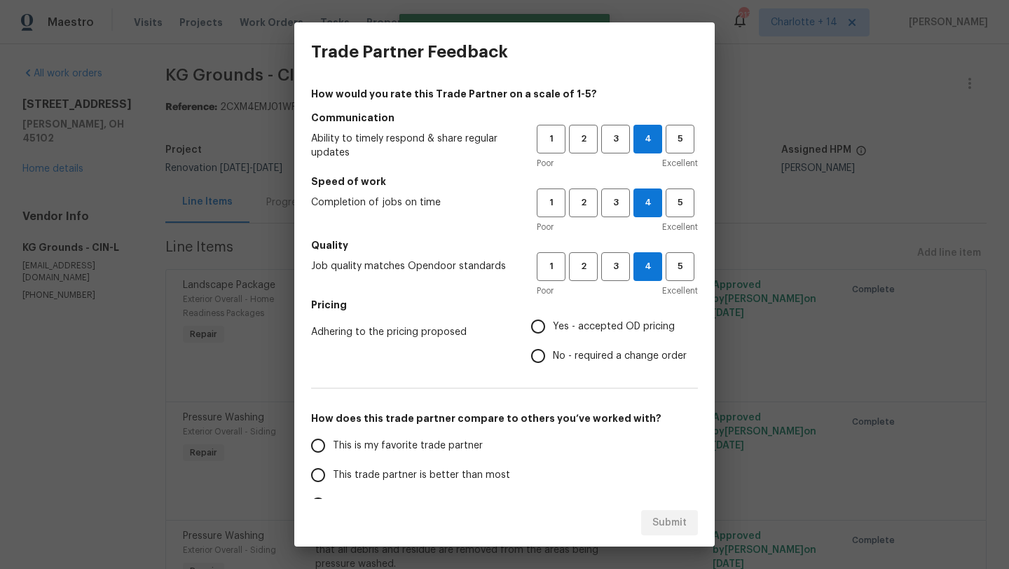
radio input "true"
click at [436, 439] on span "This is my favorite trade partner" at bounding box center [408, 446] width 150 height 15
click at [333, 438] on input "This is my favorite trade partner" at bounding box center [317, 445] width 29 height 29
click at [656, 508] on div "Submit" at bounding box center [504, 523] width 420 height 48
click at [656, 518] on span "Submit" at bounding box center [669, 523] width 34 height 18
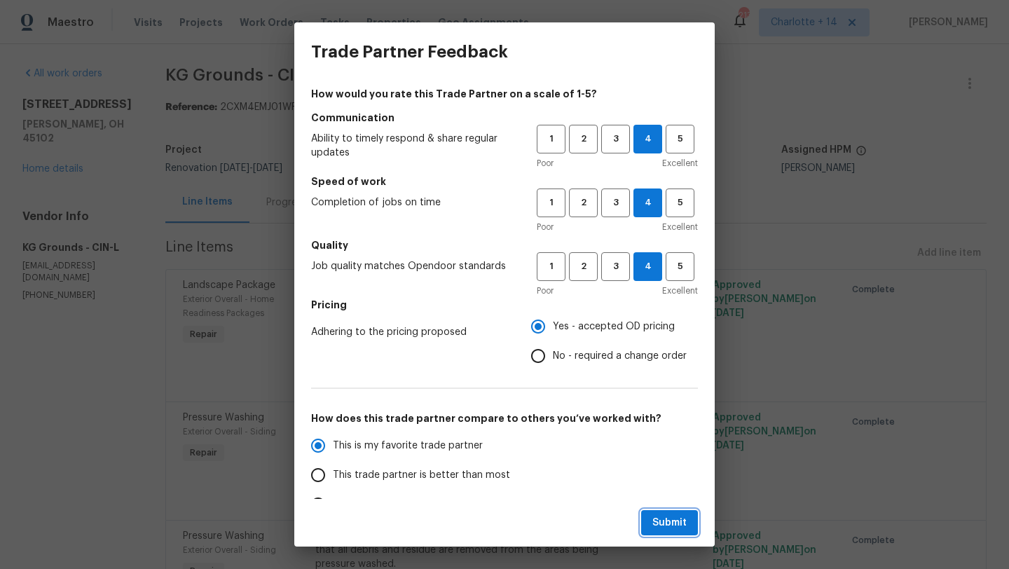
radio input "true"
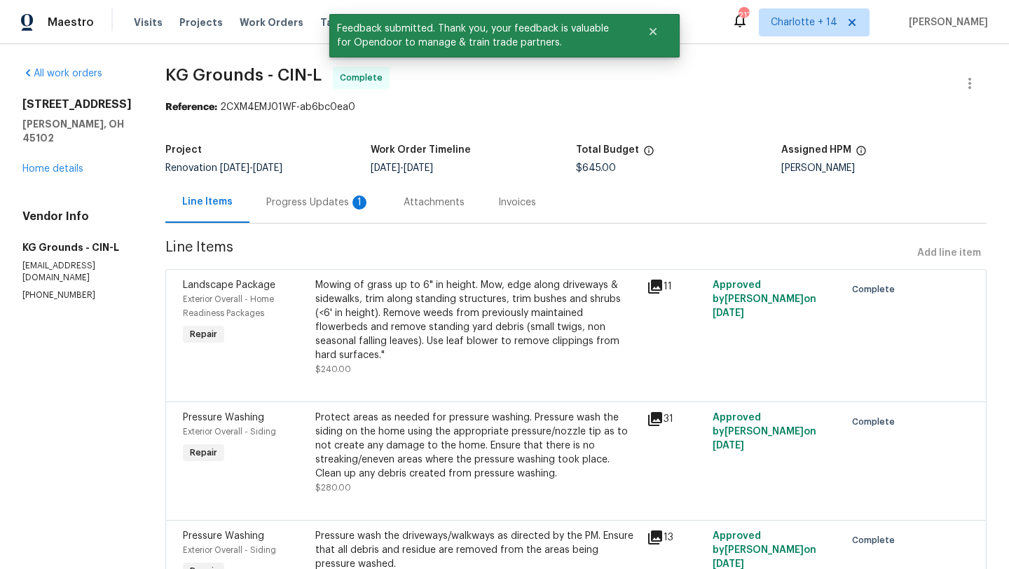
click at [297, 193] on div "Progress Updates 1" at bounding box center [317, 201] width 137 height 41
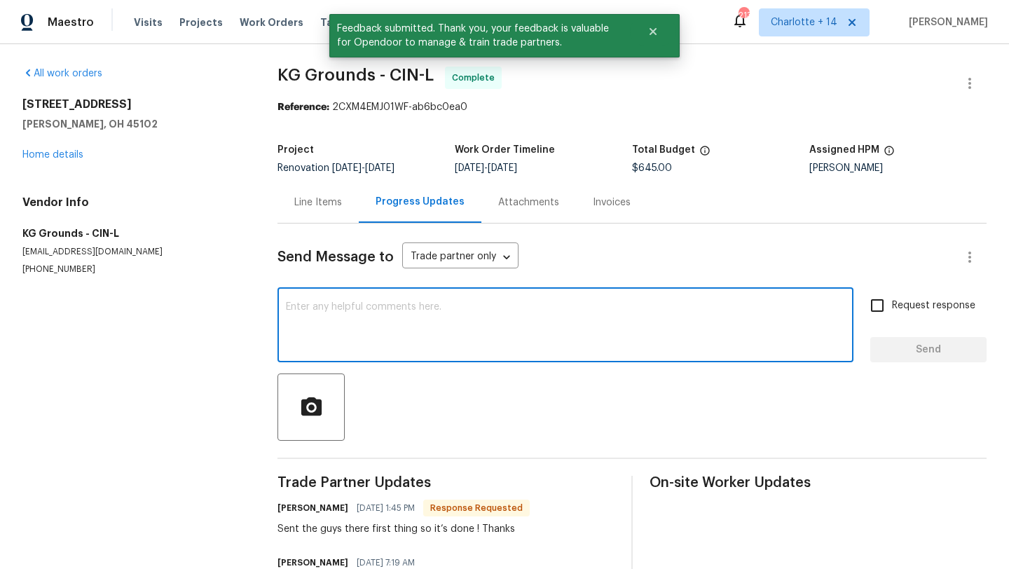
click at [371, 336] on textarea at bounding box center [565, 326] width 559 height 49
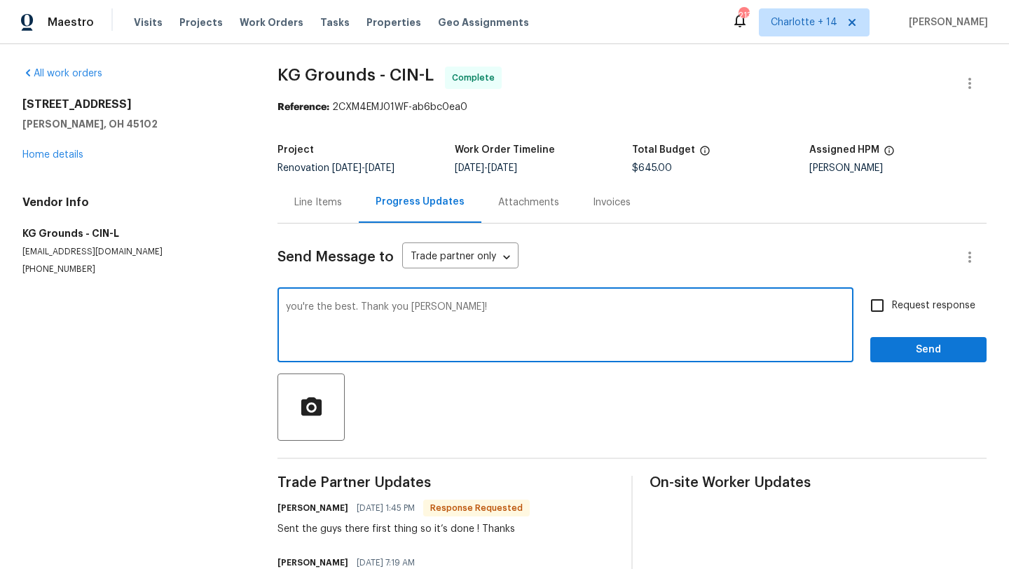
type textarea "you're the best. Thank you kyle!"
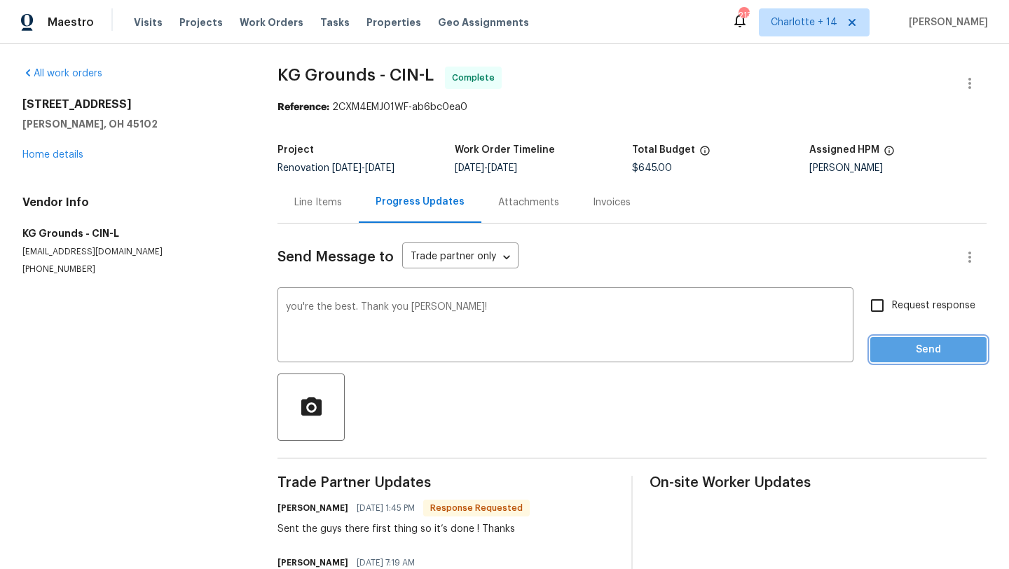
click at [927, 349] on span "Send" at bounding box center [928, 350] width 94 height 18
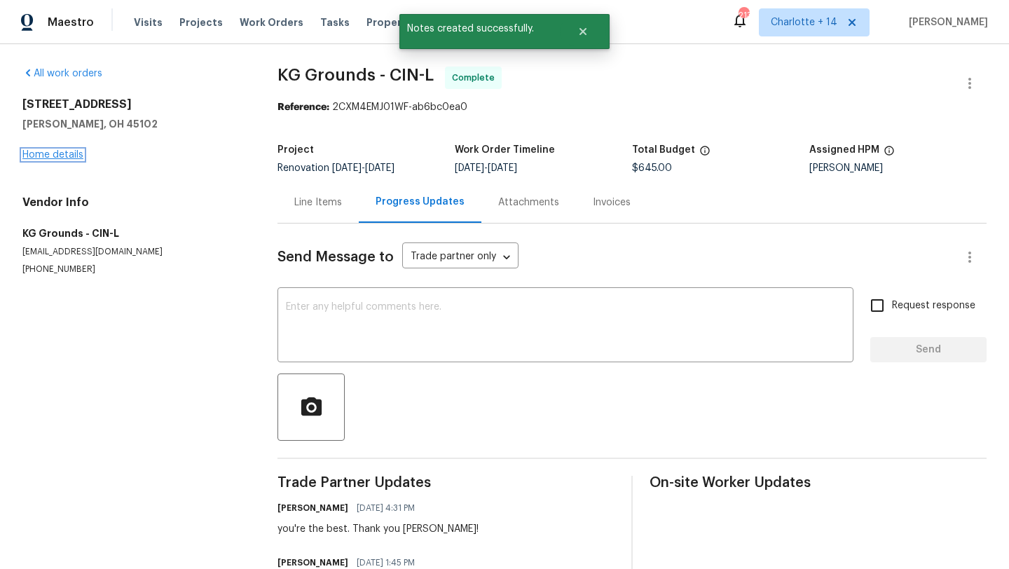
click at [51, 153] on link "Home details" at bounding box center [52, 155] width 61 height 10
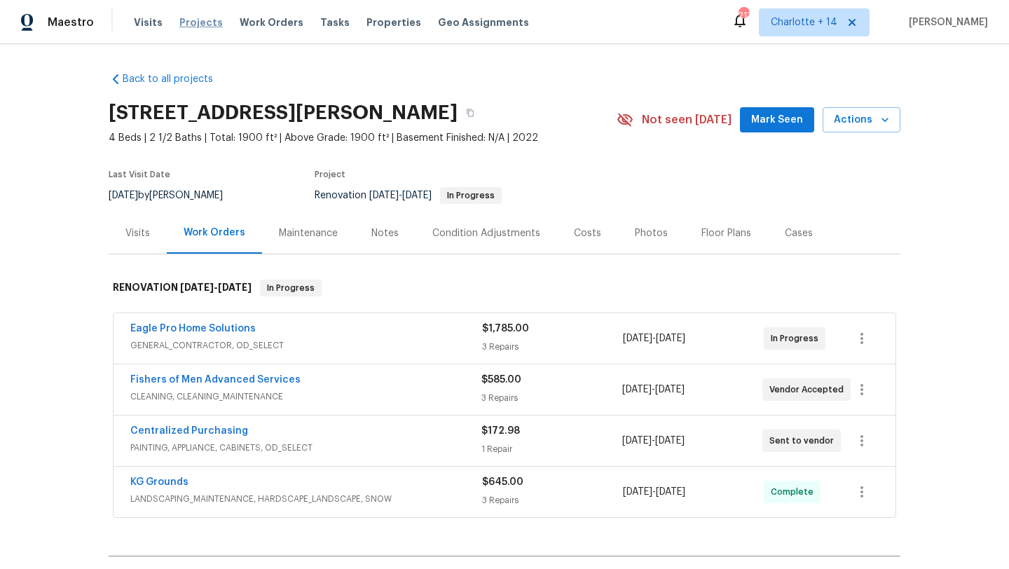
click at [196, 25] on span "Projects" at bounding box center [200, 22] width 43 height 14
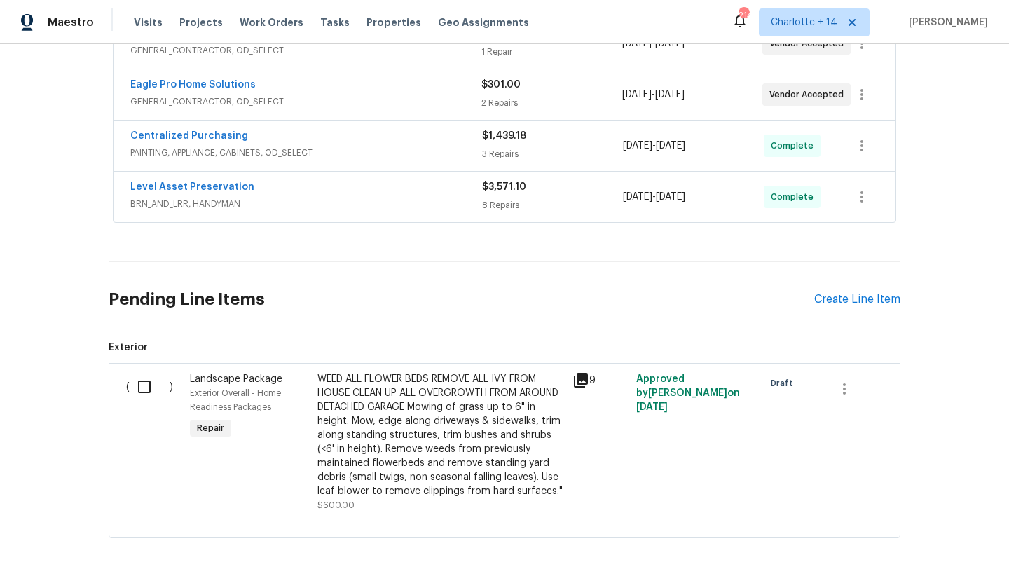
scroll to position [462, 0]
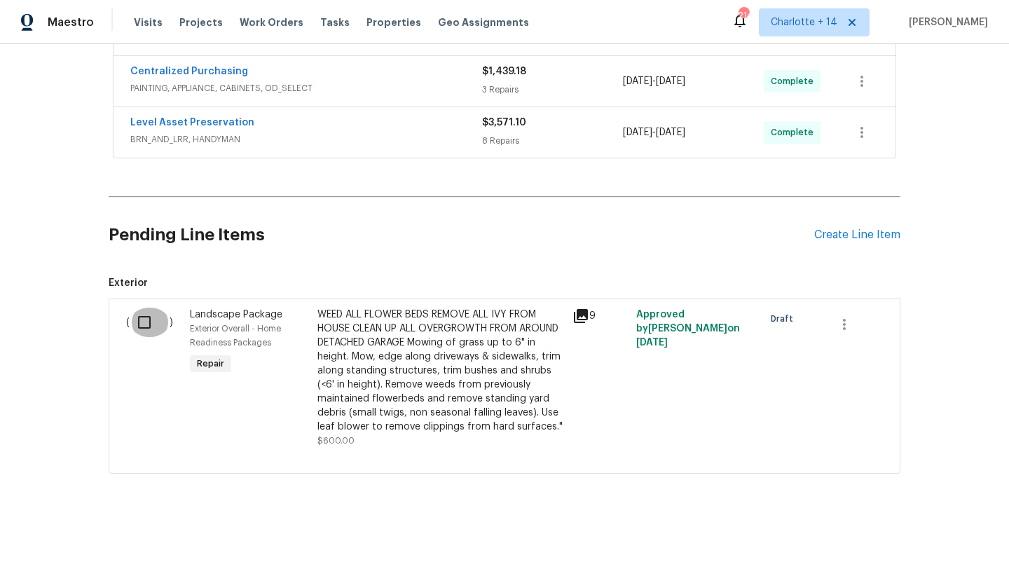
click at [153, 327] on input "checkbox" at bounding box center [150, 322] width 40 height 29
click at [904, 537] on span "Create Work Order" at bounding box center [928, 534] width 93 height 18
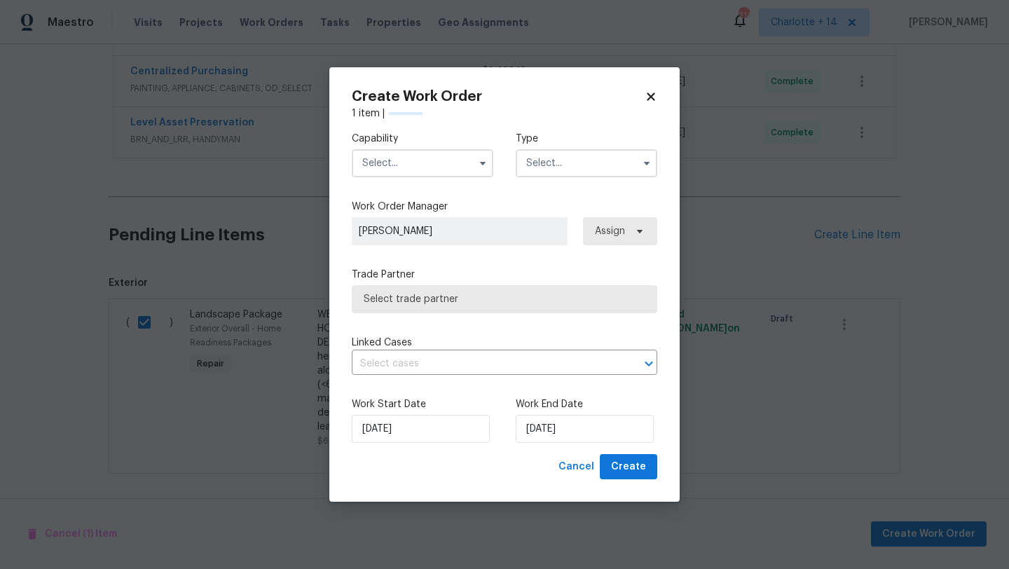
checkbox input "false"
click at [402, 169] on input "text" at bounding box center [423, 163] width 142 height 28
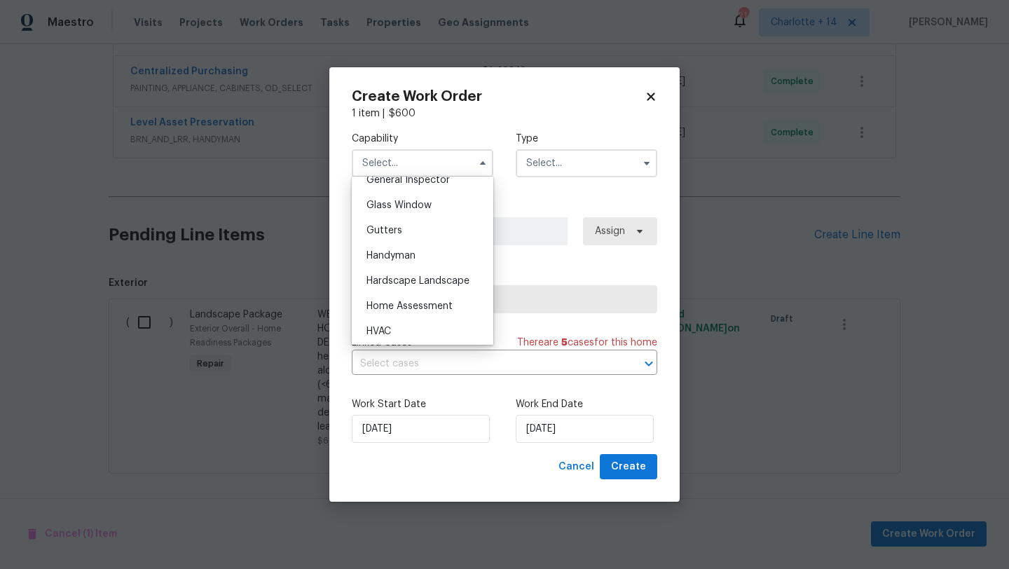
scroll to position [704, 0]
click at [403, 284] on span "Hardscape Landscape" at bounding box center [417, 285] width 103 height 10
type input "Hardscape Landscape"
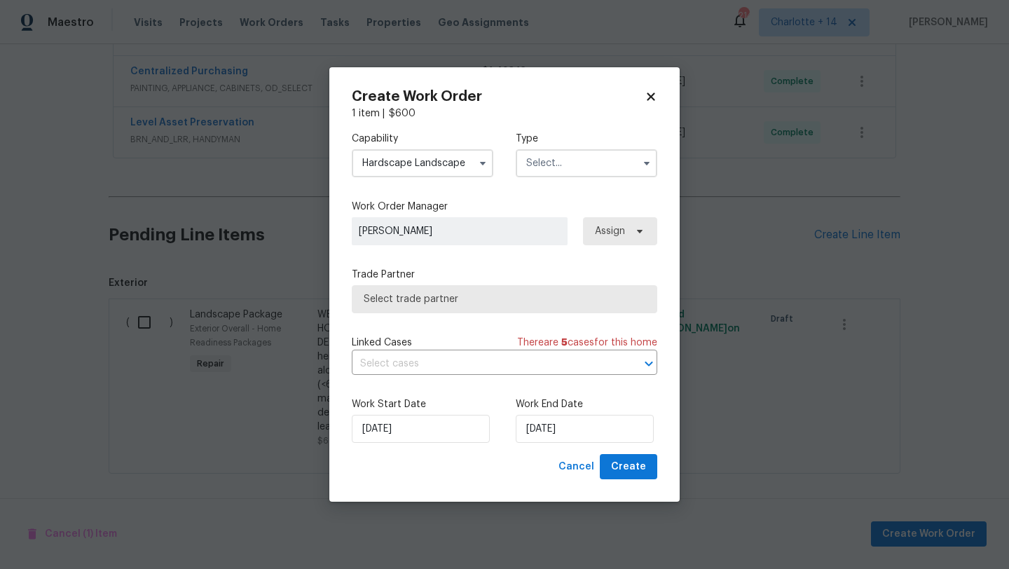
click at [586, 161] on input "text" at bounding box center [587, 163] width 142 height 28
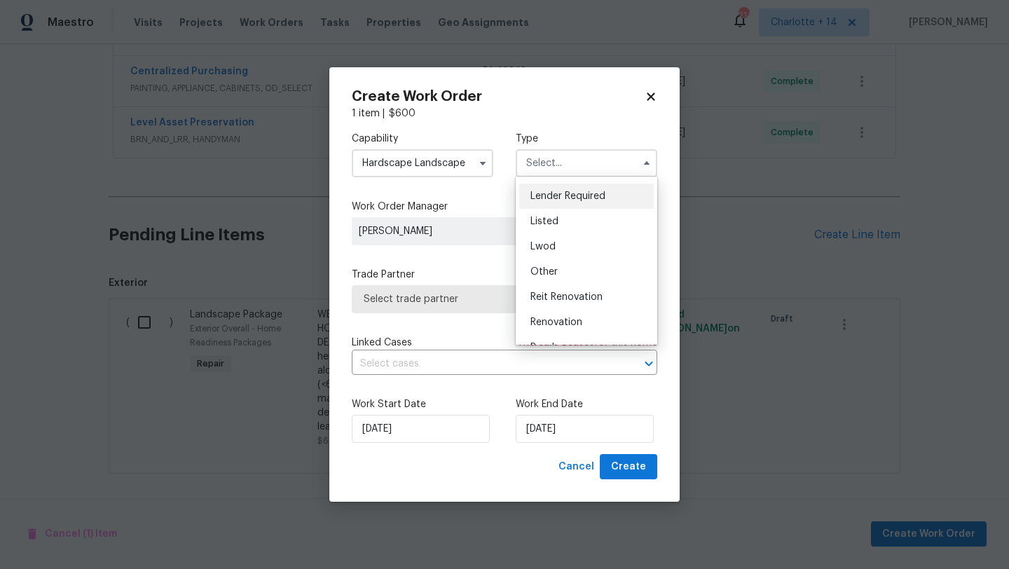
scroll to position [167, 0]
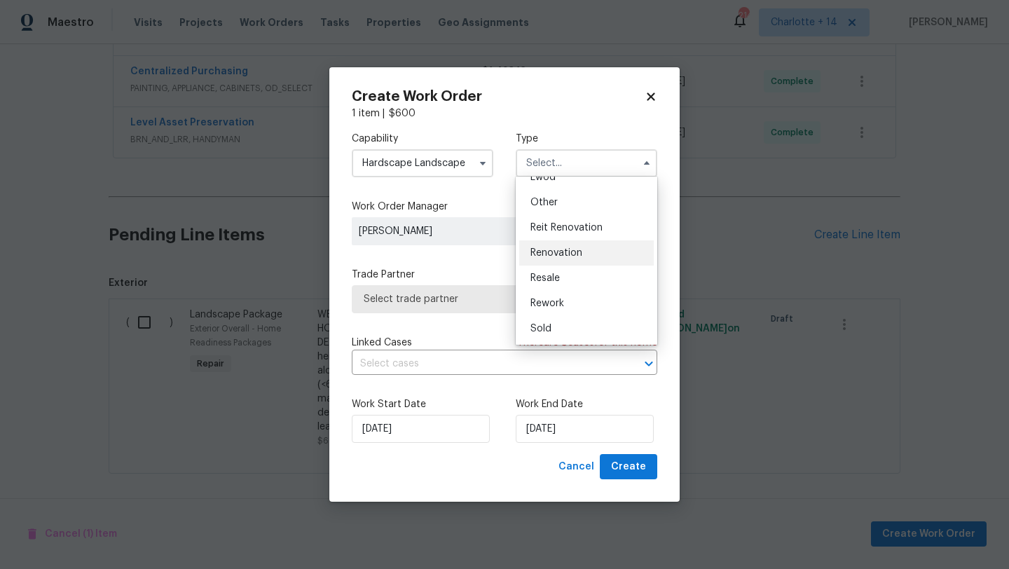
click at [555, 256] on span "Renovation" at bounding box center [556, 253] width 52 height 10
type input "Renovation"
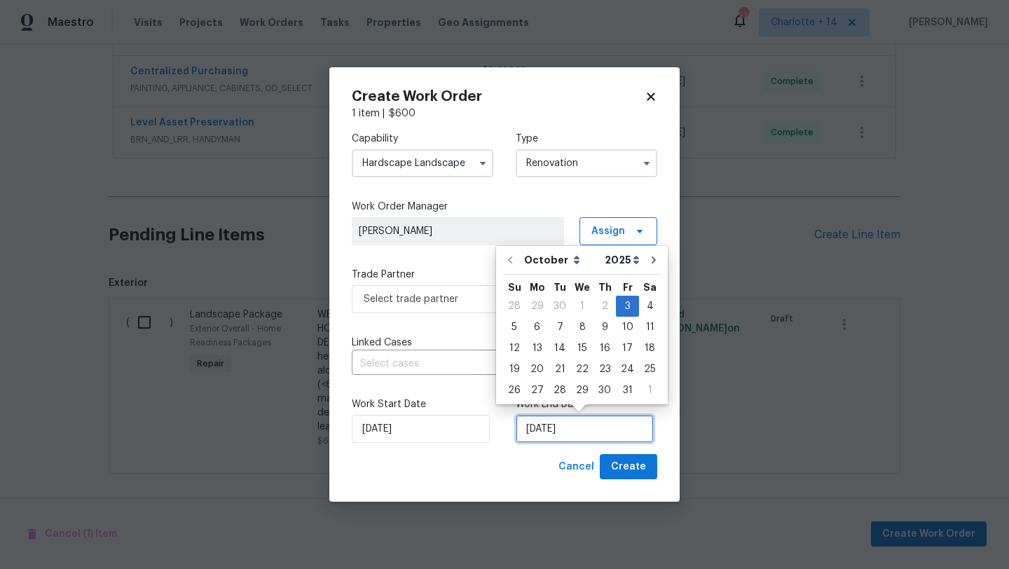
click at [550, 439] on input "10/3/2025" at bounding box center [585, 429] width 138 height 28
click at [531, 352] on div "13" at bounding box center [536, 348] width 23 height 20
type input "10/13/2025"
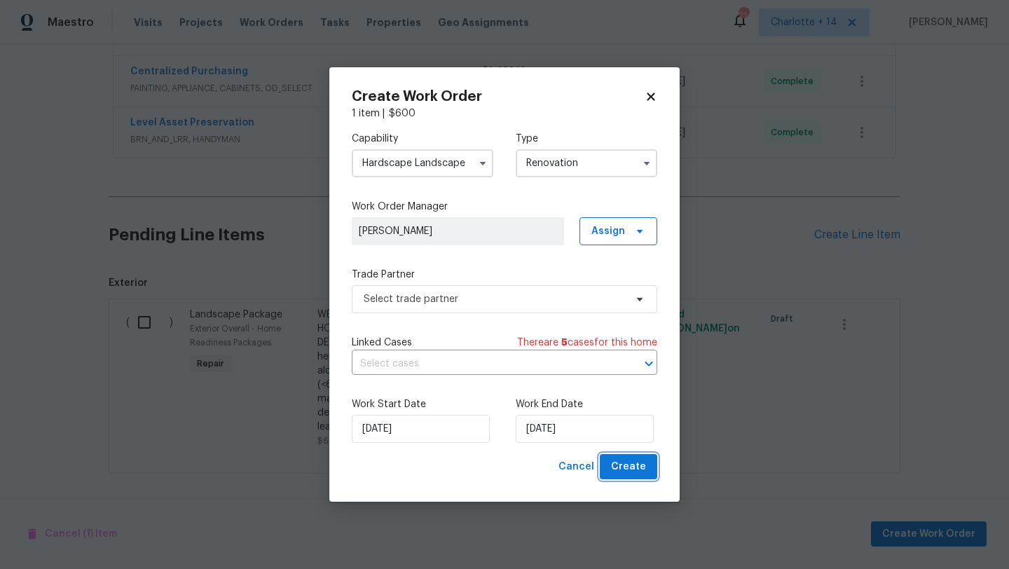
click at [619, 467] on span "Create" at bounding box center [628, 467] width 35 height 18
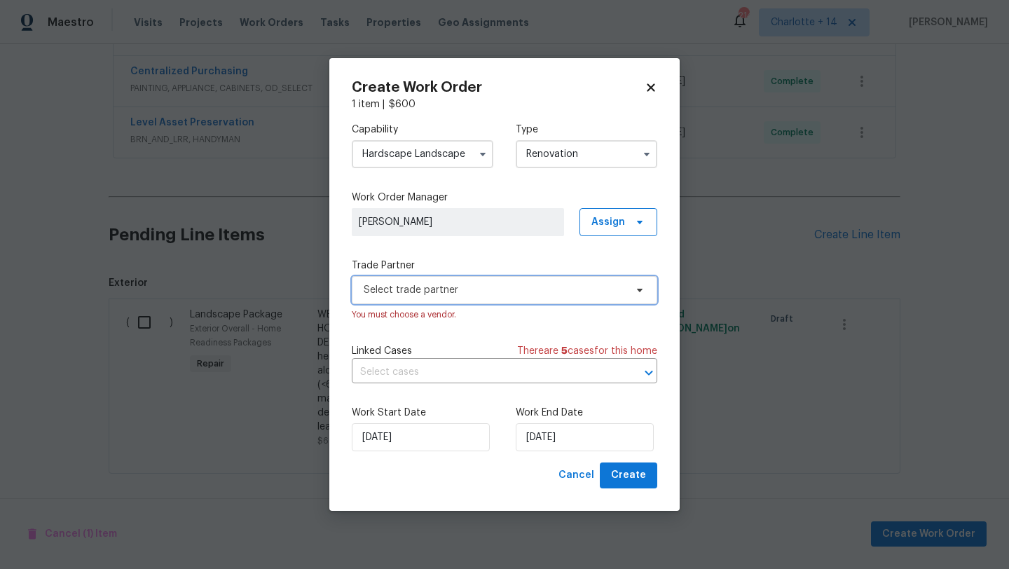
click at [477, 296] on span "Select trade partner" at bounding box center [494, 290] width 261 height 14
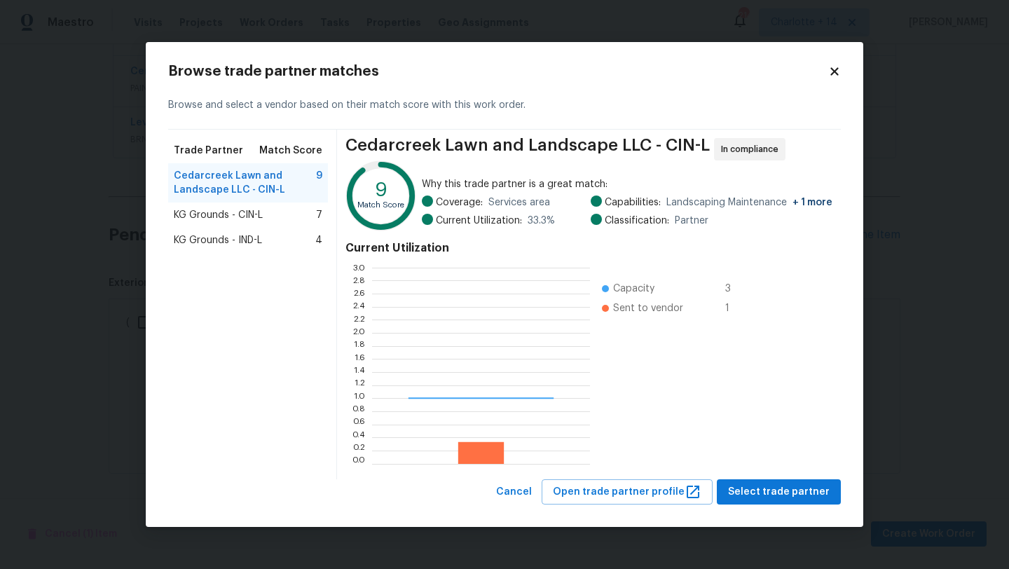
scroll to position [196, 218]
click at [240, 210] on span "KG Grounds - CIN-L" at bounding box center [218, 215] width 89 height 14
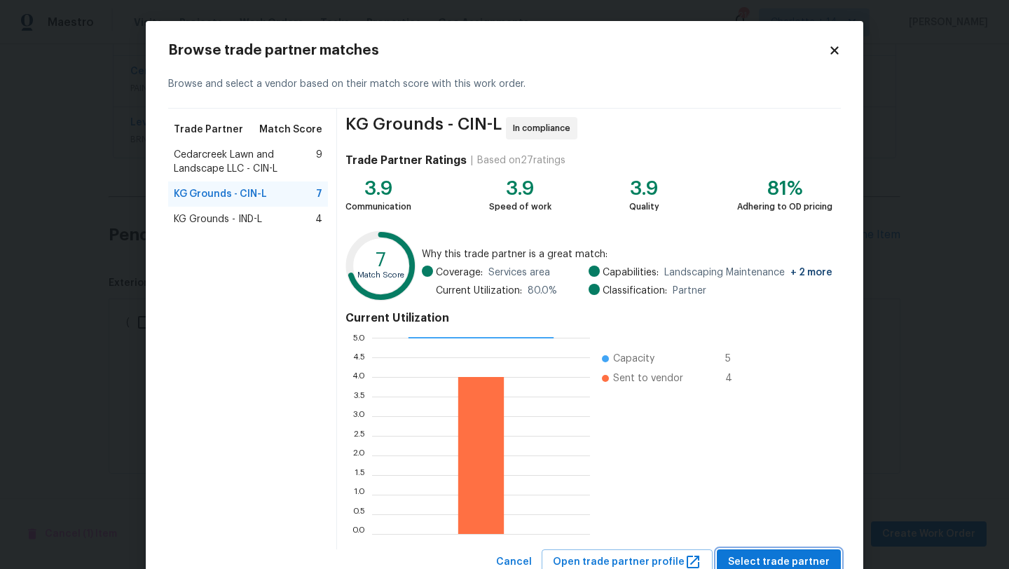
click at [764, 561] on span "Select trade partner" at bounding box center [779, 562] width 102 height 18
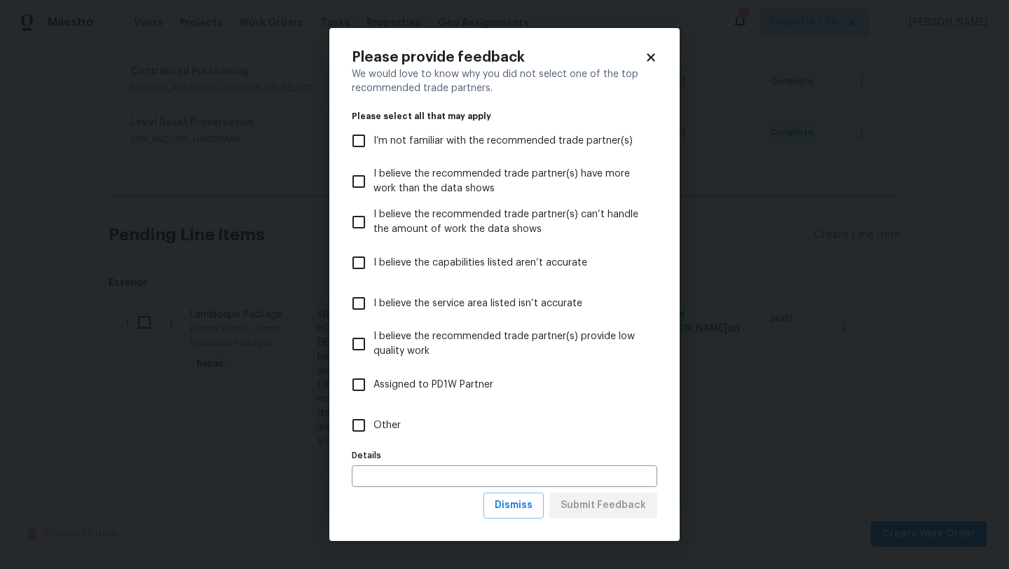
click at [390, 428] on span "Other" at bounding box center [386, 425] width 27 height 15
click at [373, 428] on input "Other" at bounding box center [358, 425] width 29 height 29
checkbox input "true"
click at [577, 510] on span "Submit Feedback" at bounding box center [602, 506] width 85 height 18
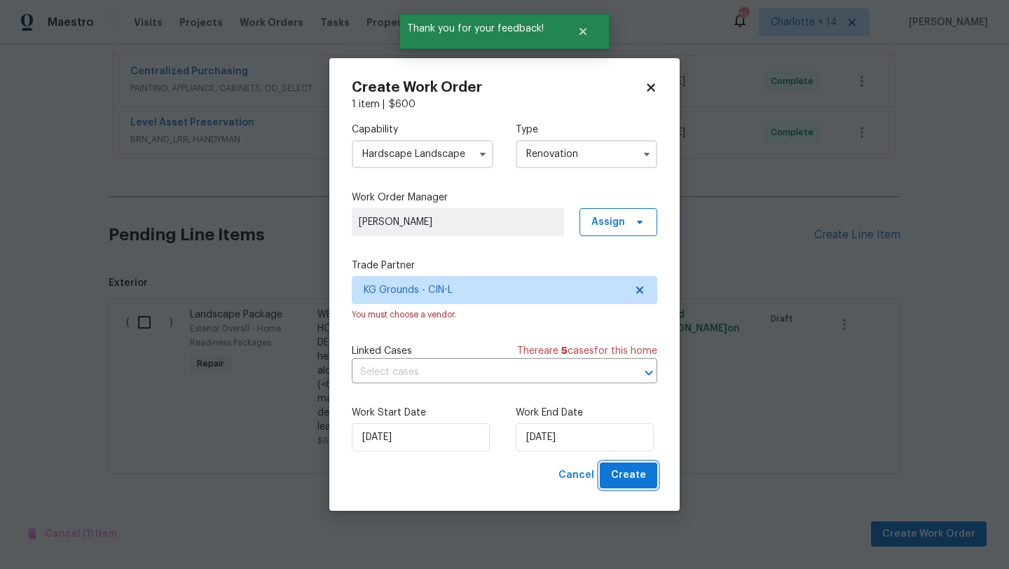
click at [642, 464] on button "Create" at bounding box center [628, 475] width 57 height 26
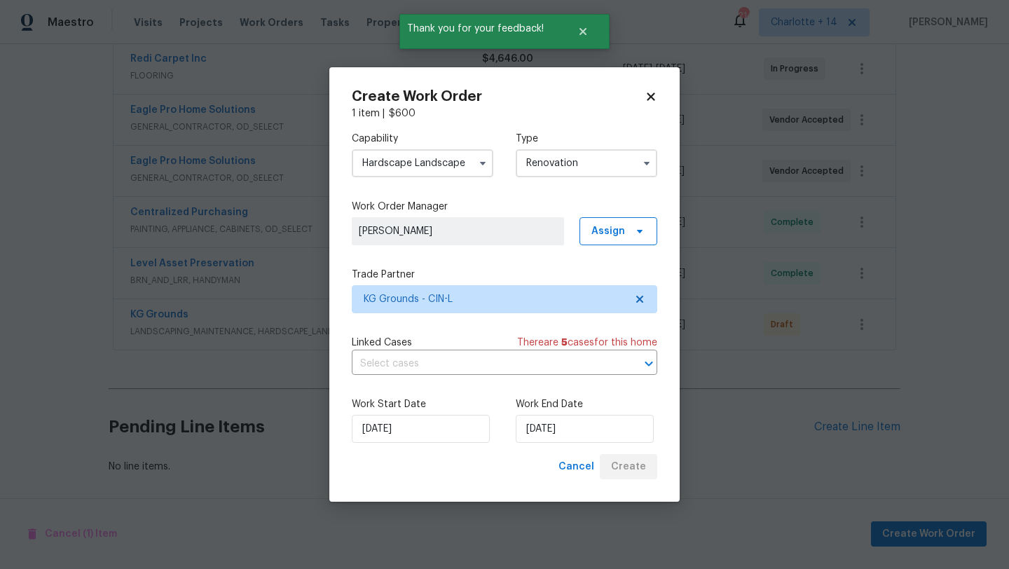
scroll to position [321, 0]
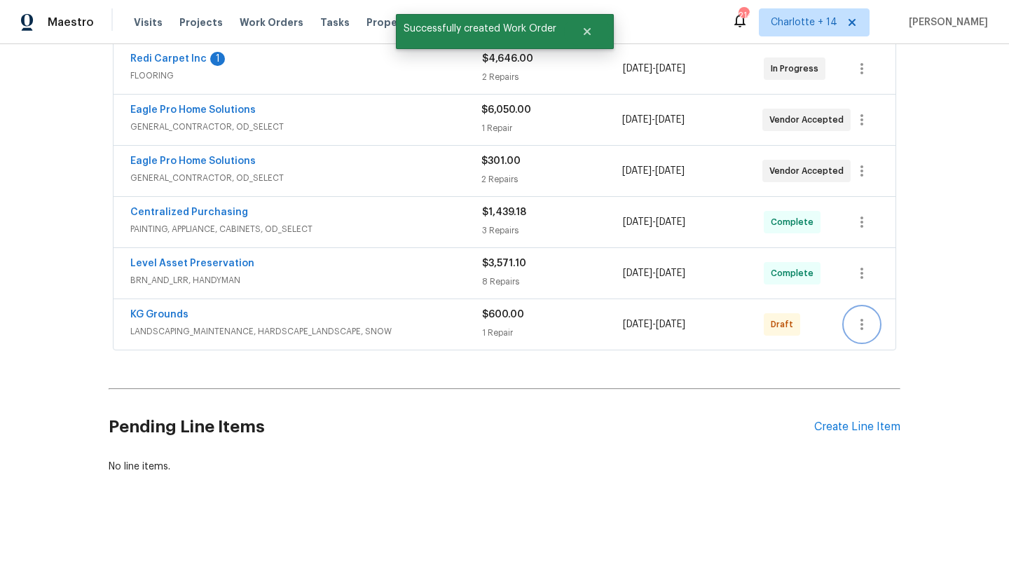
click at [865, 326] on icon "button" at bounding box center [861, 324] width 17 height 17
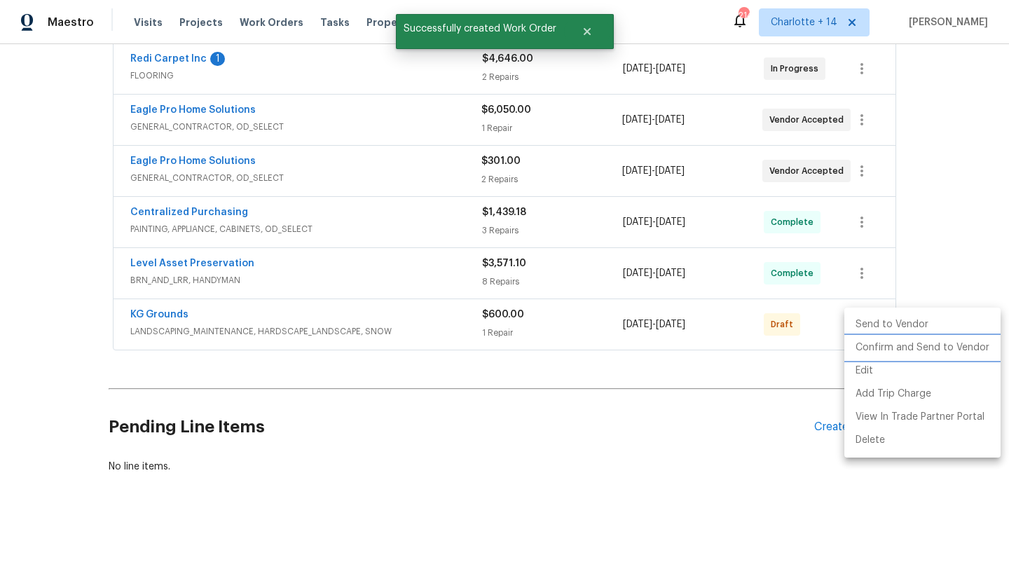
click at [878, 345] on li "Confirm and Send to Vendor" at bounding box center [922, 347] width 156 height 23
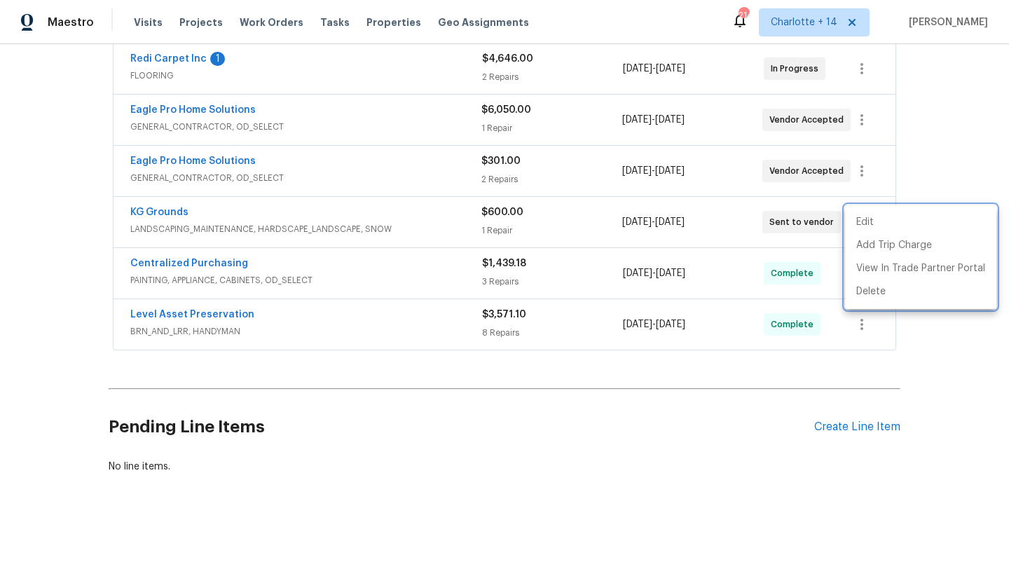
click at [170, 213] on div at bounding box center [504, 284] width 1009 height 569
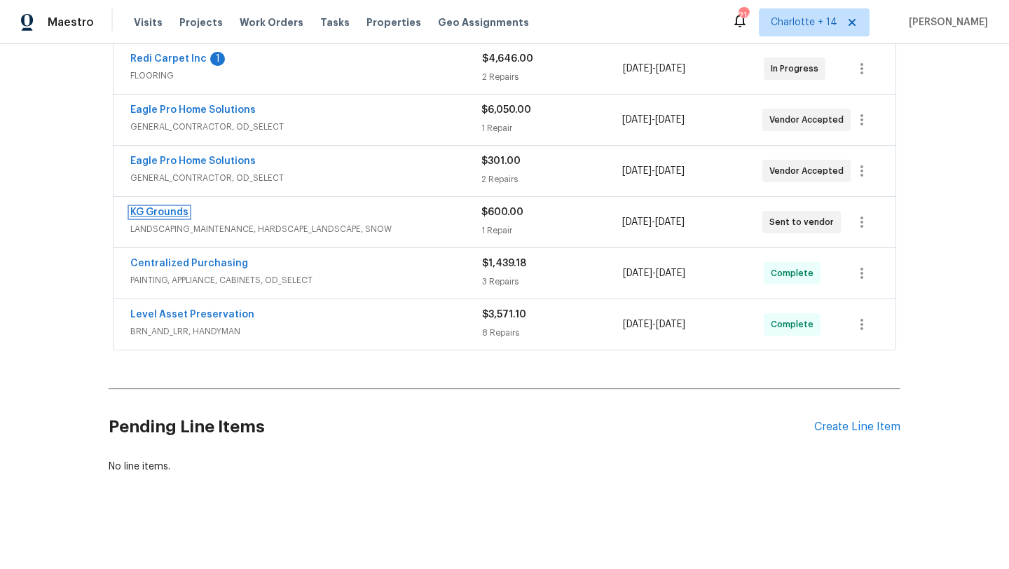
click at [167, 215] on link "KG Grounds" at bounding box center [159, 212] width 58 height 10
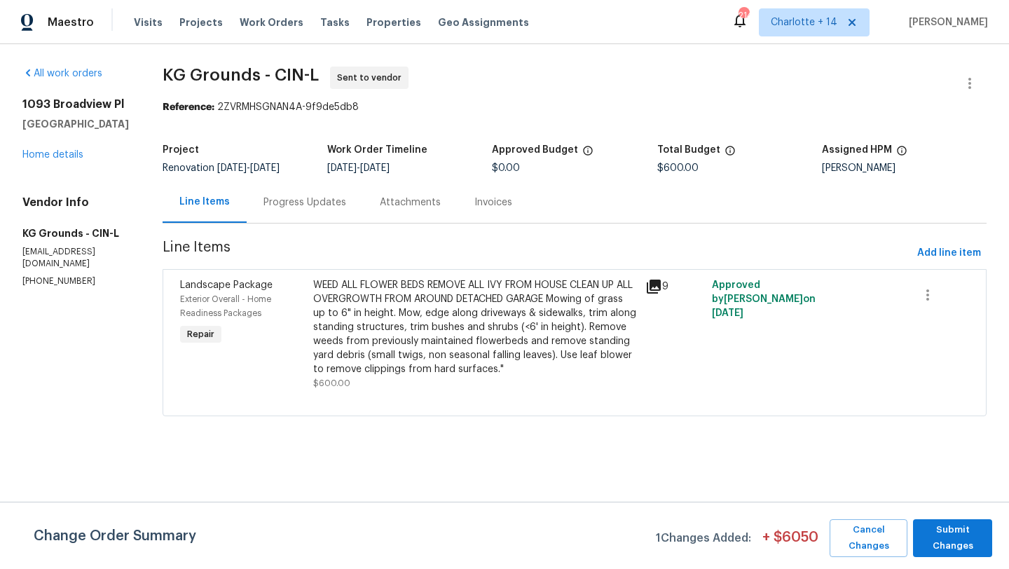
click at [312, 196] on div "Progress Updates" at bounding box center [304, 202] width 83 height 14
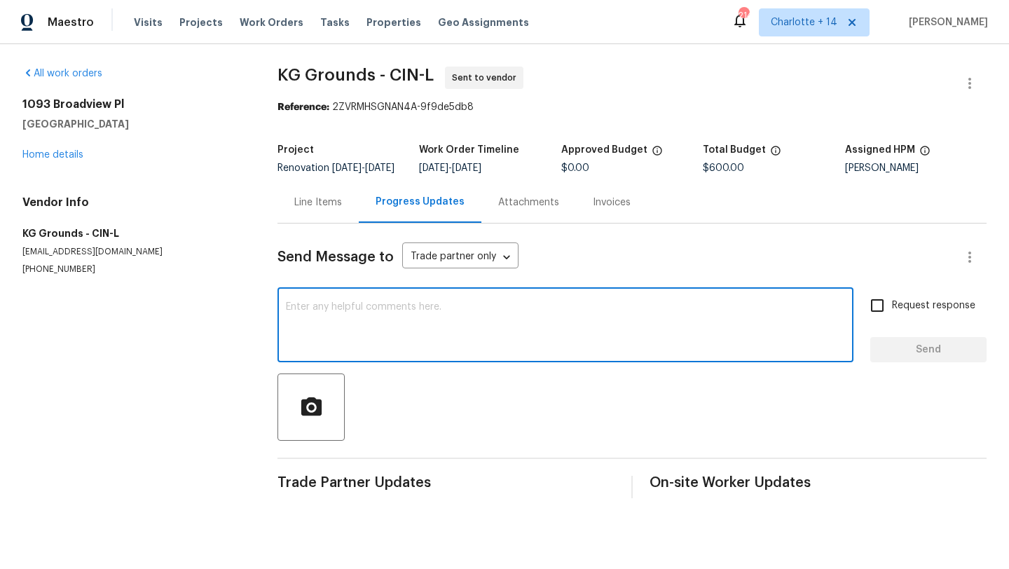
click at [370, 334] on textarea at bounding box center [565, 326] width 559 height 49
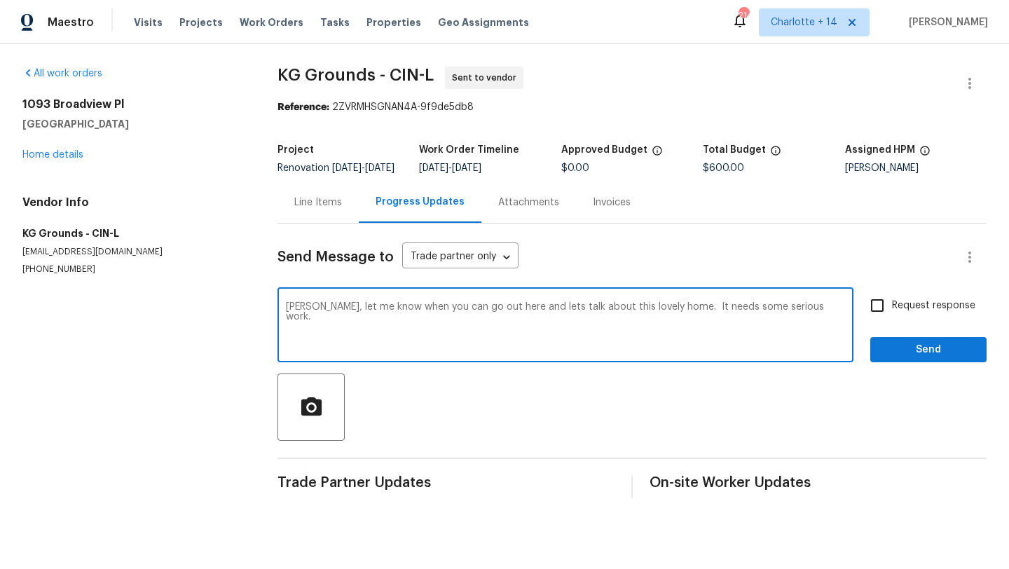
click at [487, 318] on textarea "Kyle, let me know when you can go out here and lets talk about this lovely home…" at bounding box center [565, 326] width 559 height 49
type textarea "Kyle, let me know when you can go out here next week and lets talk about this l…"
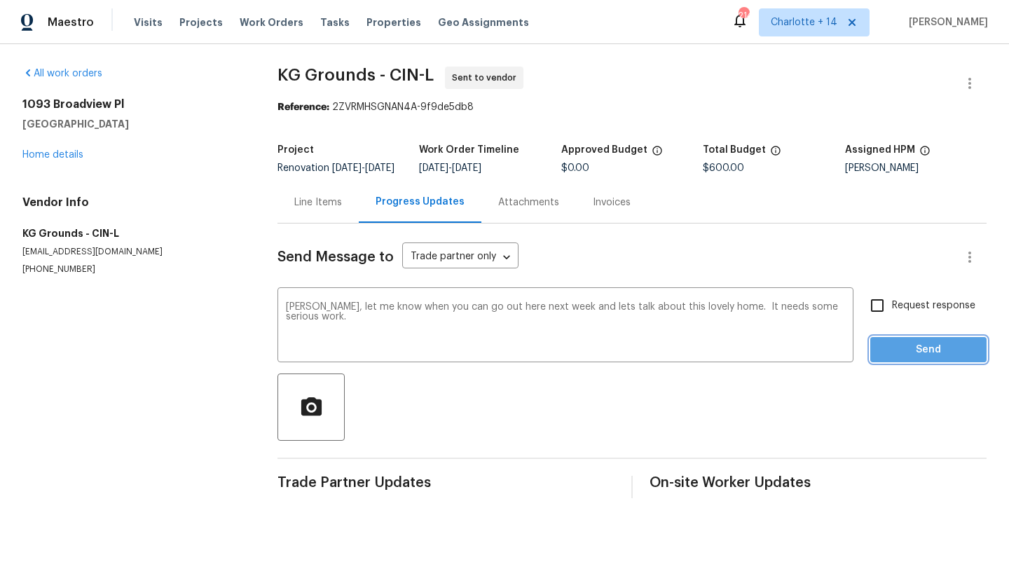
click at [911, 357] on span "Send" at bounding box center [928, 350] width 94 height 18
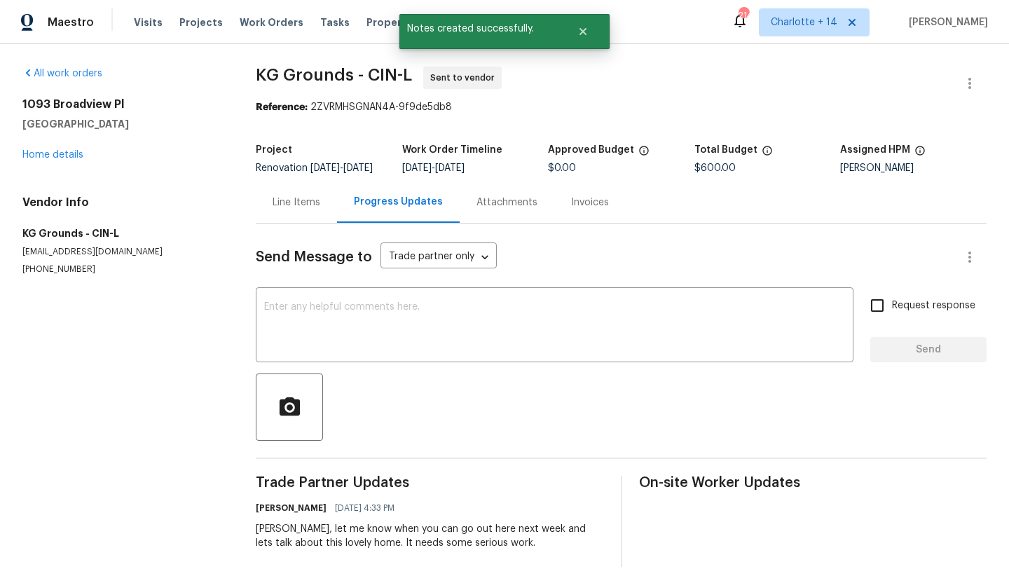
click at [53, 149] on div "1093 Broadview Pl Milford, OH 45150 Home details" at bounding box center [122, 129] width 200 height 64
click at [51, 156] on link "Home details" at bounding box center [52, 155] width 61 height 10
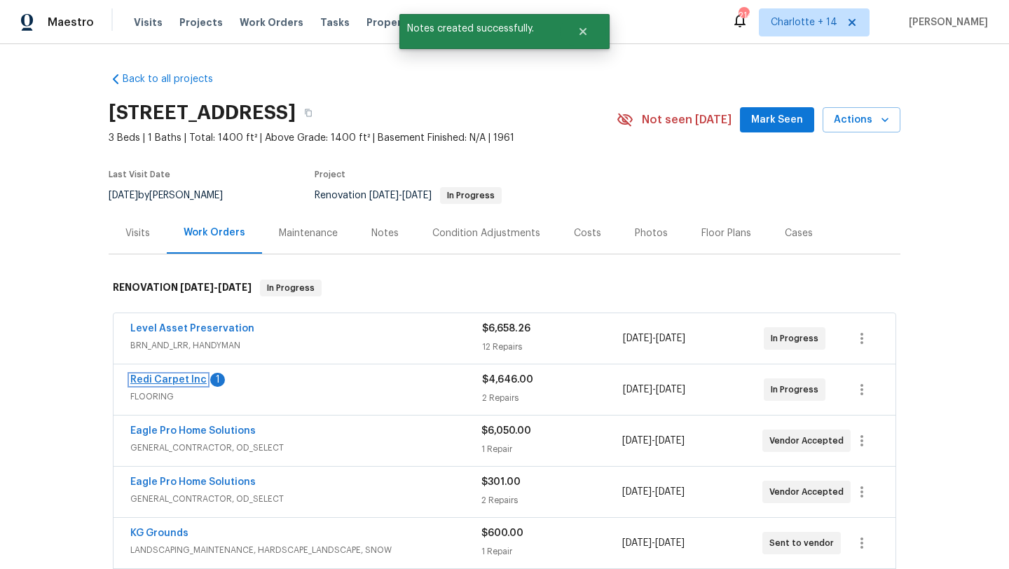
click at [163, 382] on link "Redi Carpet Inc" at bounding box center [168, 380] width 76 height 10
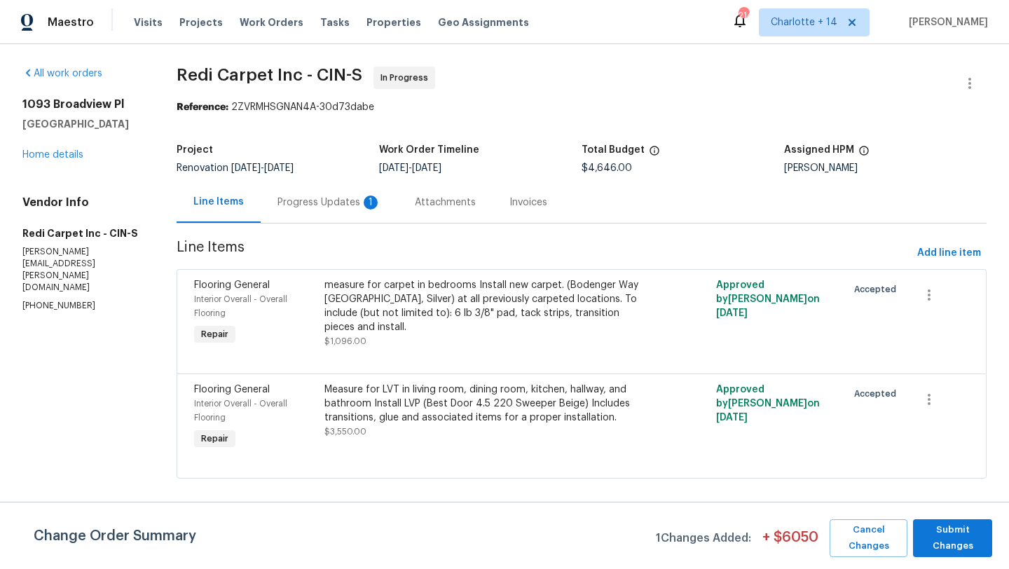
click at [331, 198] on div "Progress Updates 1" at bounding box center [329, 202] width 104 height 14
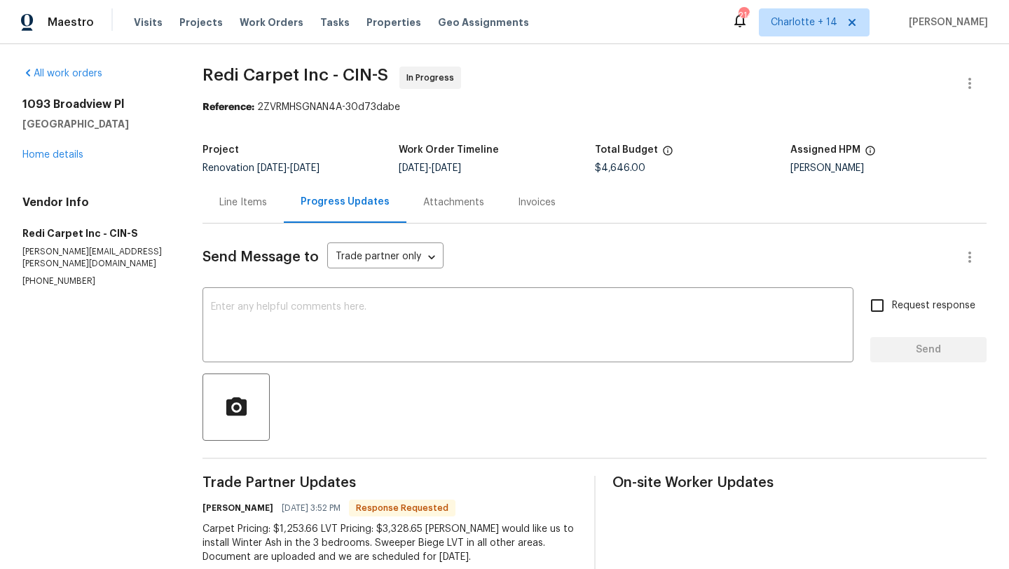
click at [252, 209] on div "Line Items" at bounding box center [243, 202] width 48 height 14
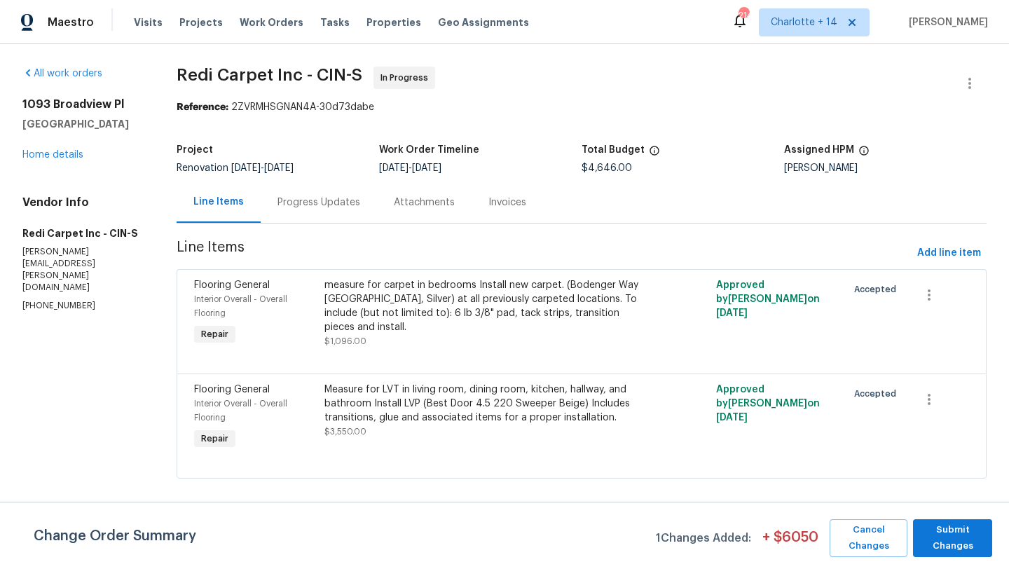
click at [376, 318] on div "measure for carpet in bedrooms Install new carpet. (Bodenger Way 945 Winter Ash…" at bounding box center [483, 306] width 318 height 56
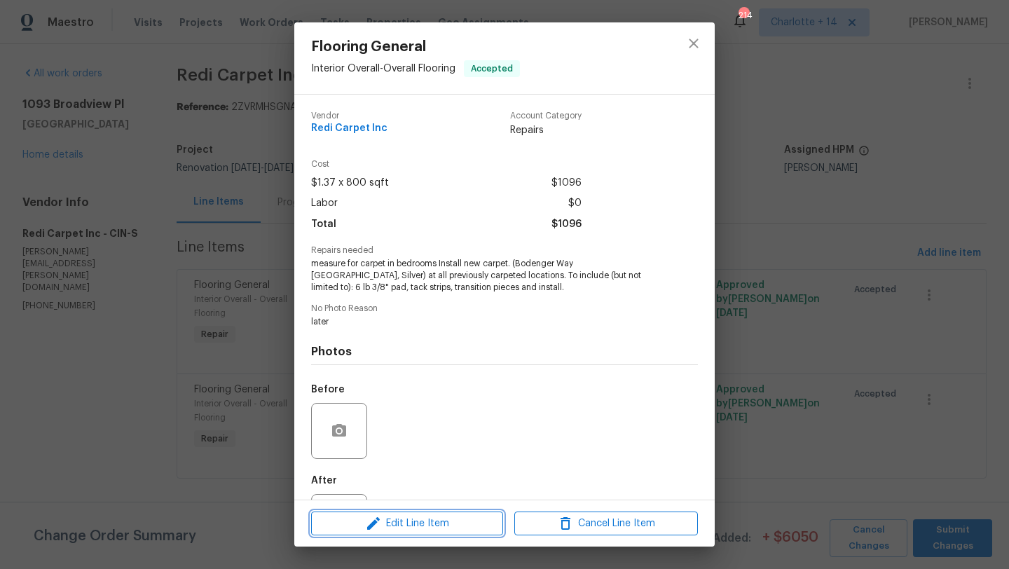
click at [380, 520] on icon "button" at bounding box center [373, 523] width 17 height 17
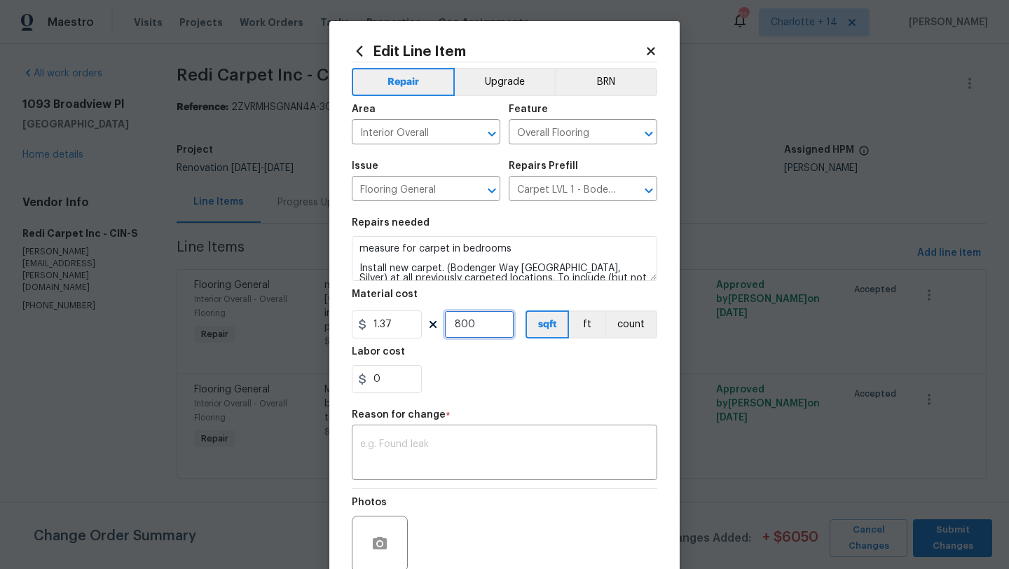
click at [463, 326] on input "800" at bounding box center [479, 324] width 70 height 28
click at [486, 368] on div "0" at bounding box center [504, 379] width 305 height 28
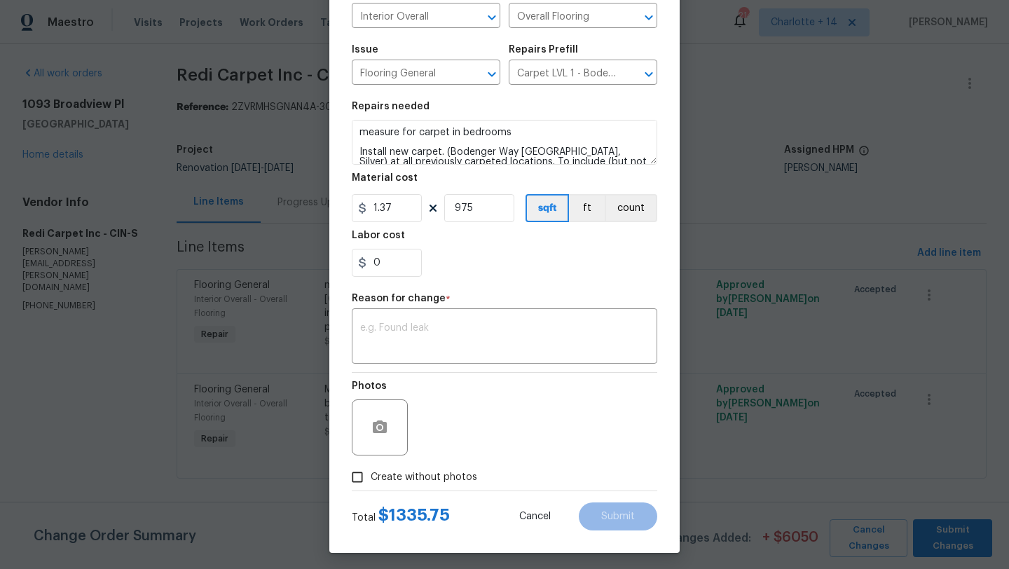
scroll to position [117, 0]
click at [478, 212] on input "975" at bounding box center [479, 207] width 70 height 28
type input "910"
click at [394, 261] on input "0" at bounding box center [387, 262] width 70 height 28
type input "6.96"
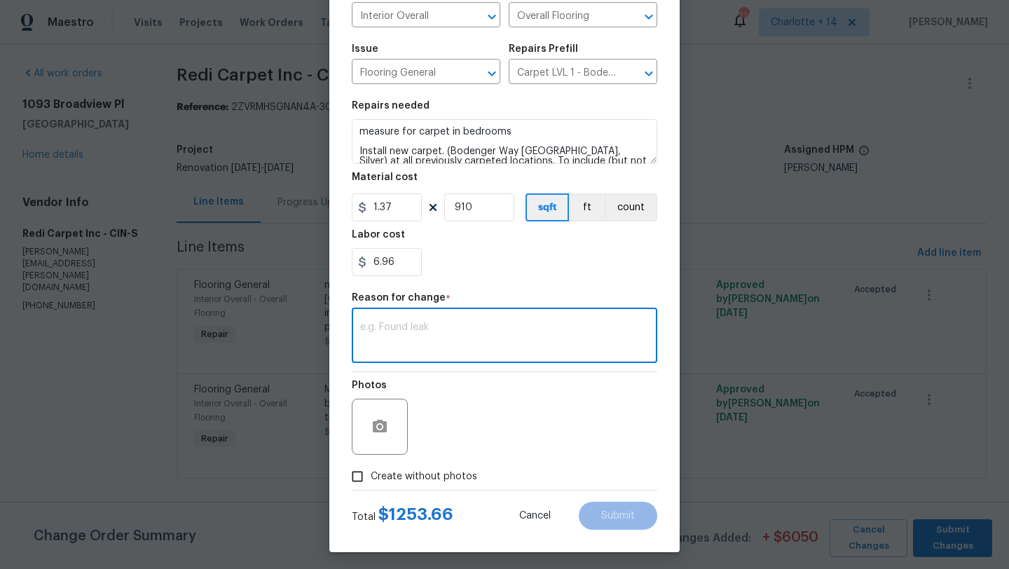
click at [453, 330] on textarea at bounding box center [504, 336] width 289 height 29
type textarea "measurement"
click at [619, 524] on button "Submit" at bounding box center [618, 516] width 78 height 28
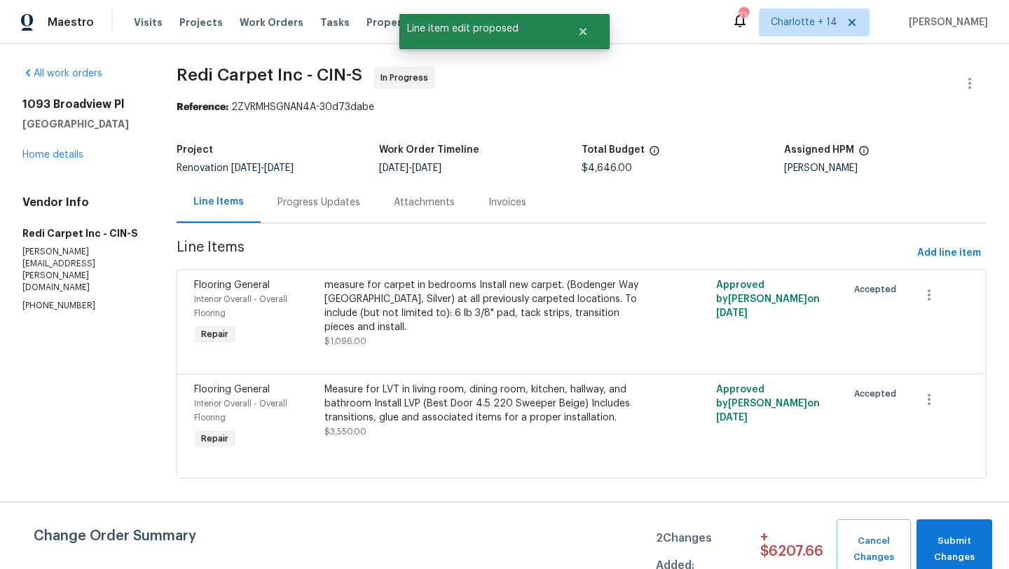
scroll to position [0, 0]
click at [436, 404] on div "Measure for LVT in living room, dining room, kitchen, hallway, and bathroom Ins…" at bounding box center [483, 404] width 318 height 42
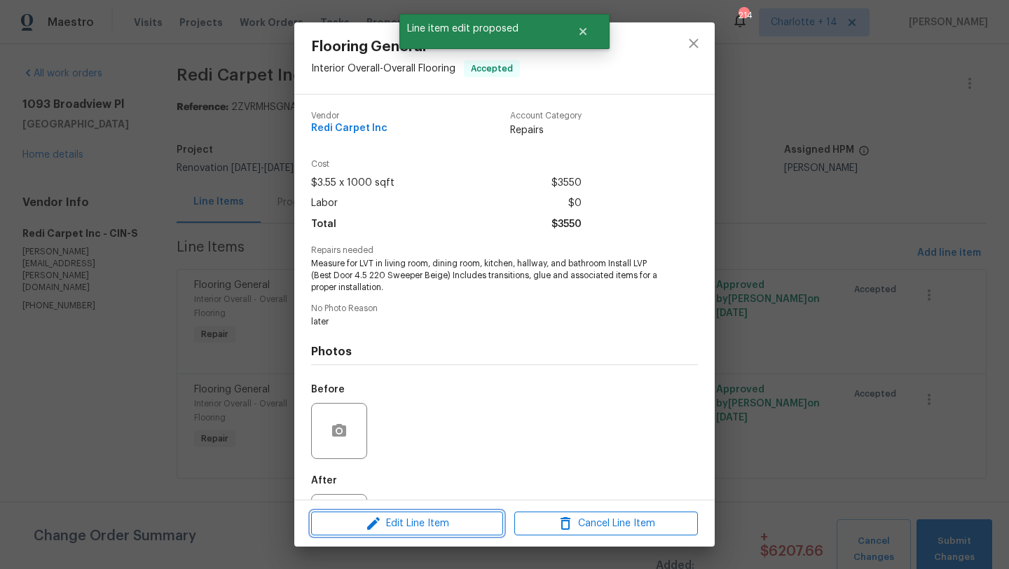
click at [394, 525] on span "Edit Line Item" at bounding box center [407, 524] width 184 height 18
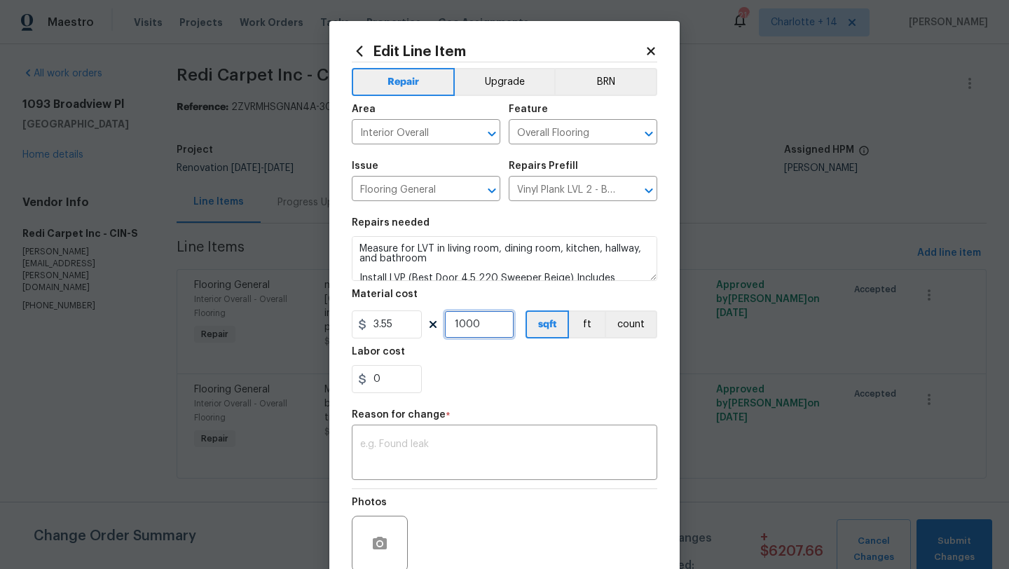
click at [481, 320] on input "1000" at bounding box center [479, 324] width 70 height 28
click at [516, 366] on div "0" at bounding box center [504, 379] width 305 height 28
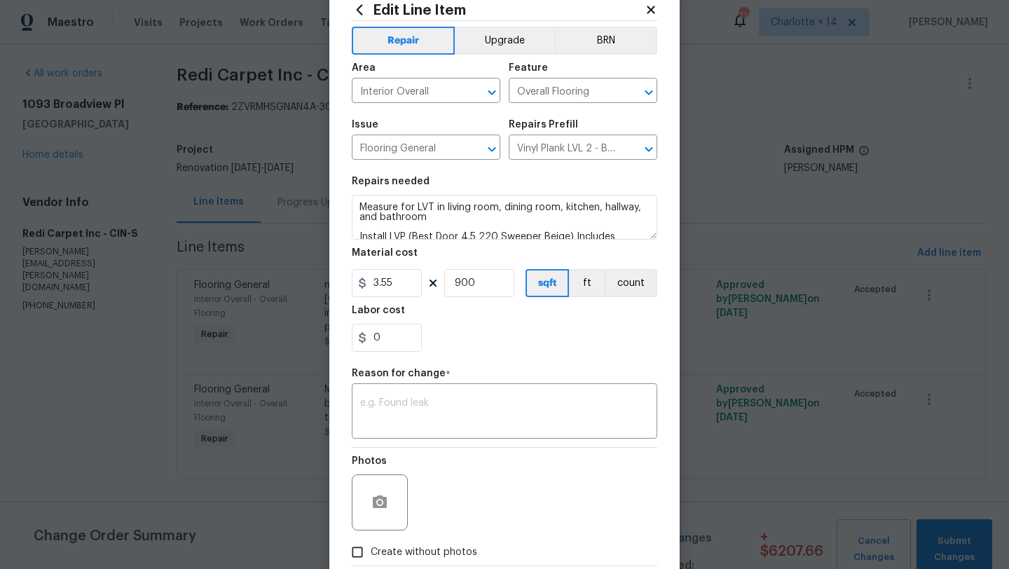
scroll to position [82, 0]
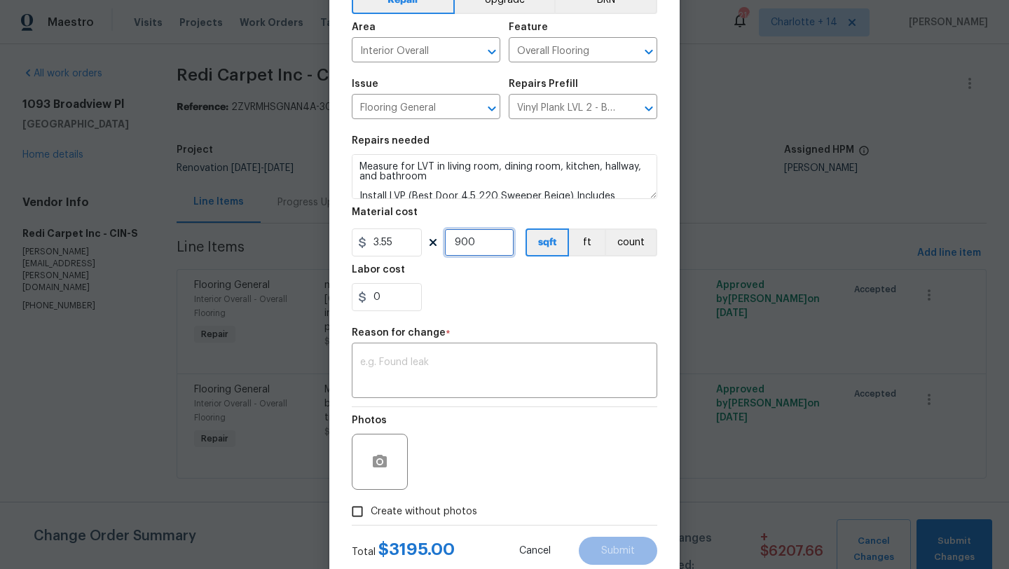
click at [467, 240] on input "900" at bounding box center [479, 242] width 70 height 28
type input "937"
click at [405, 305] on input "0" at bounding box center [387, 297] width 70 height 28
type input "2.3"
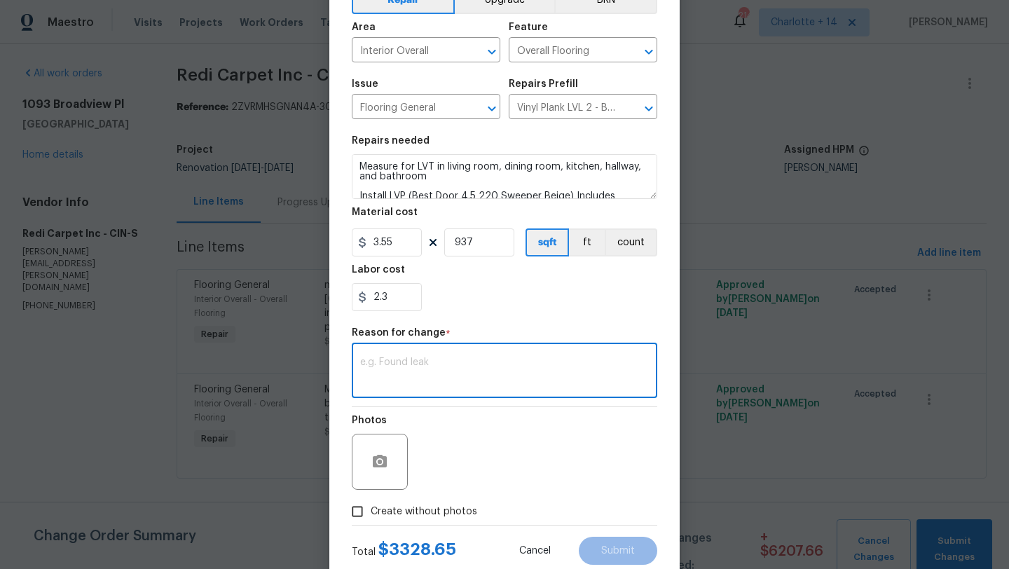
click at [392, 370] on textarea at bounding box center [504, 371] width 289 height 29
type textarea "measurement"
click at [619, 558] on button "Submit" at bounding box center [618, 551] width 78 height 28
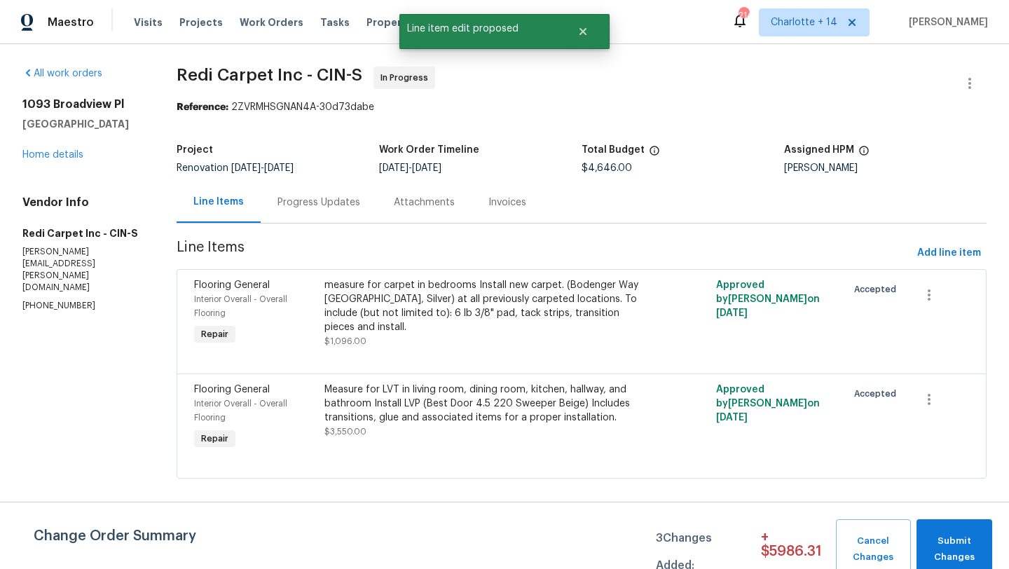
scroll to position [0, 0]
click at [952, 556] on span "Submit Changes" at bounding box center [954, 549] width 62 height 32
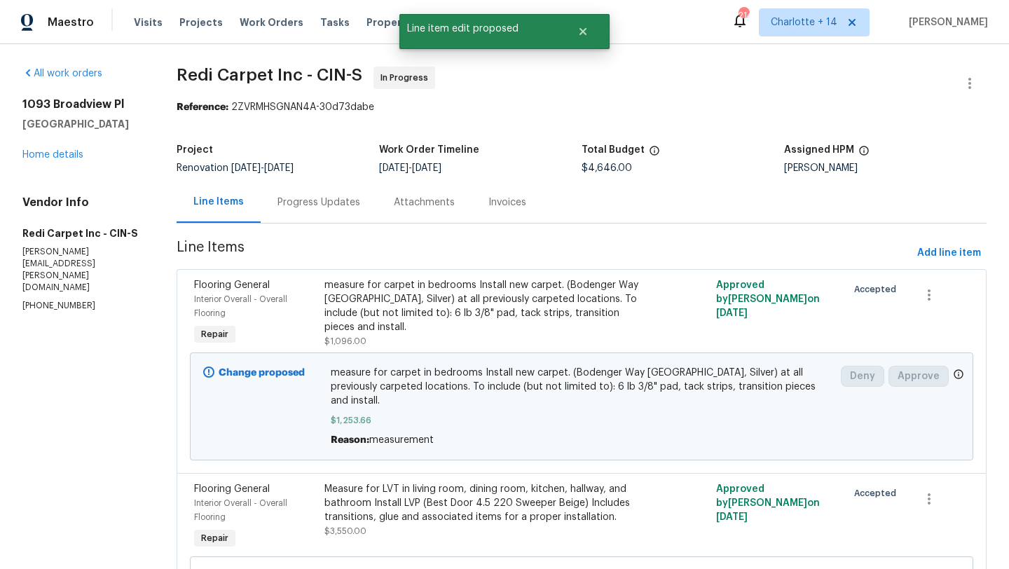
click at [302, 198] on div "Progress Updates" at bounding box center [318, 202] width 83 height 14
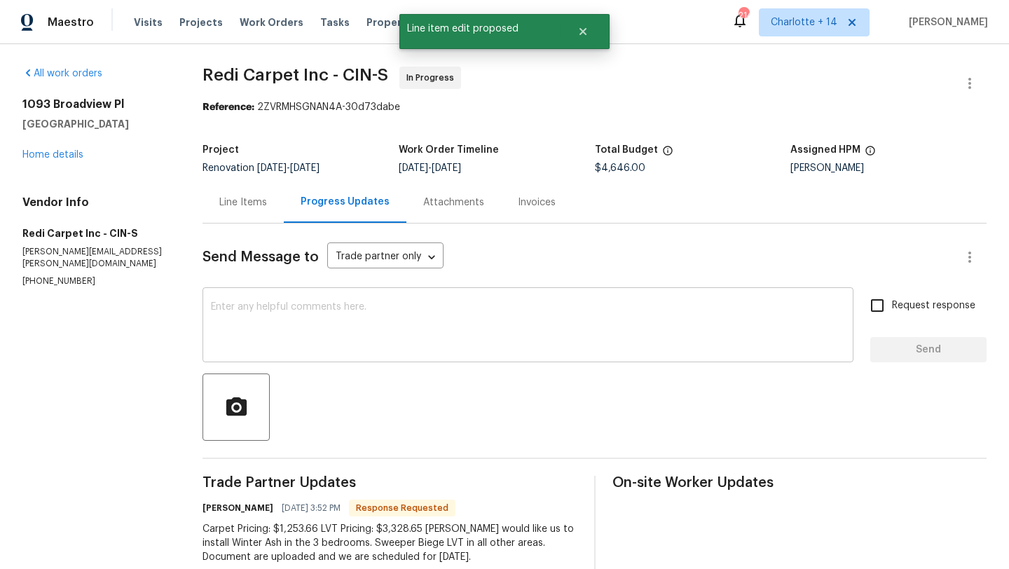
click at [375, 335] on textarea at bounding box center [528, 326] width 634 height 49
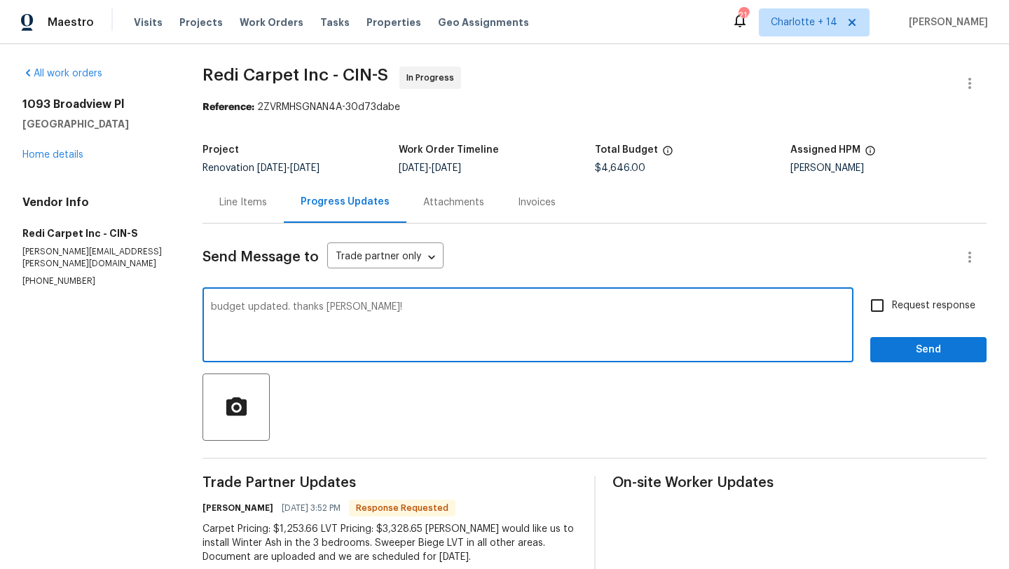
type textarea "budget updated. thanks Tim!"
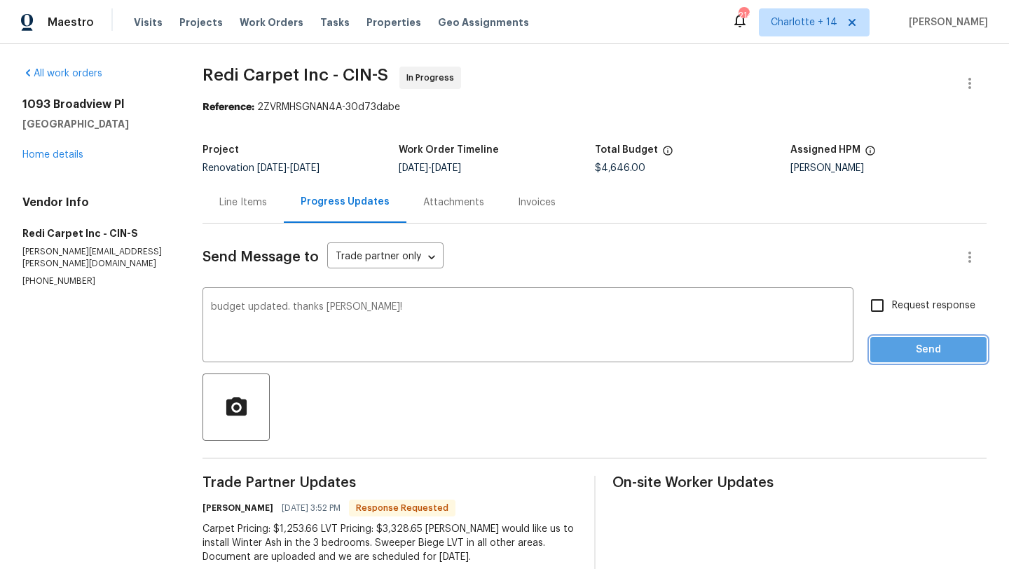
click at [887, 348] on span "Send" at bounding box center [928, 350] width 94 height 18
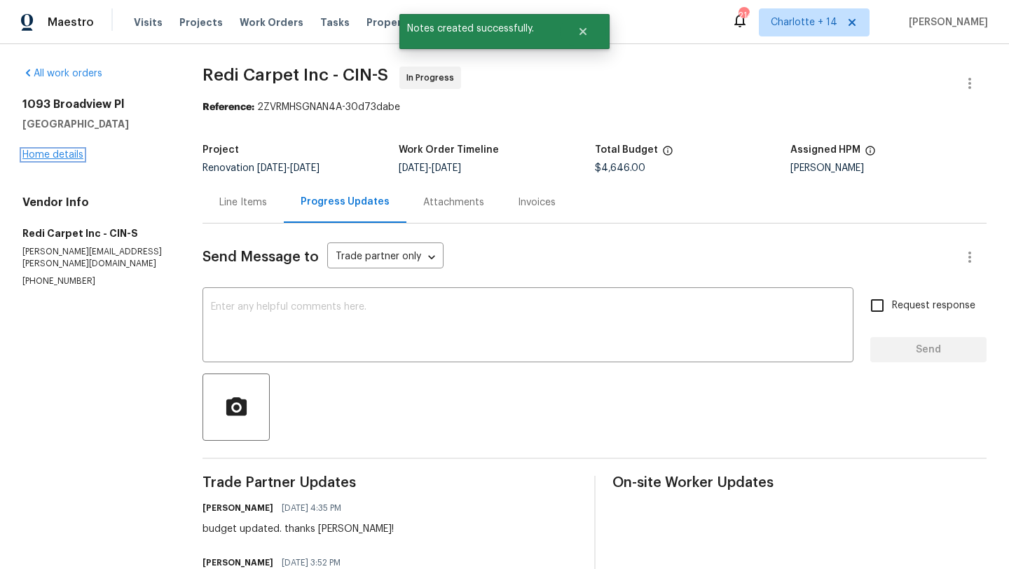
click at [71, 154] on link "Home details" at bounding box center [52, 155] width 61 height 10
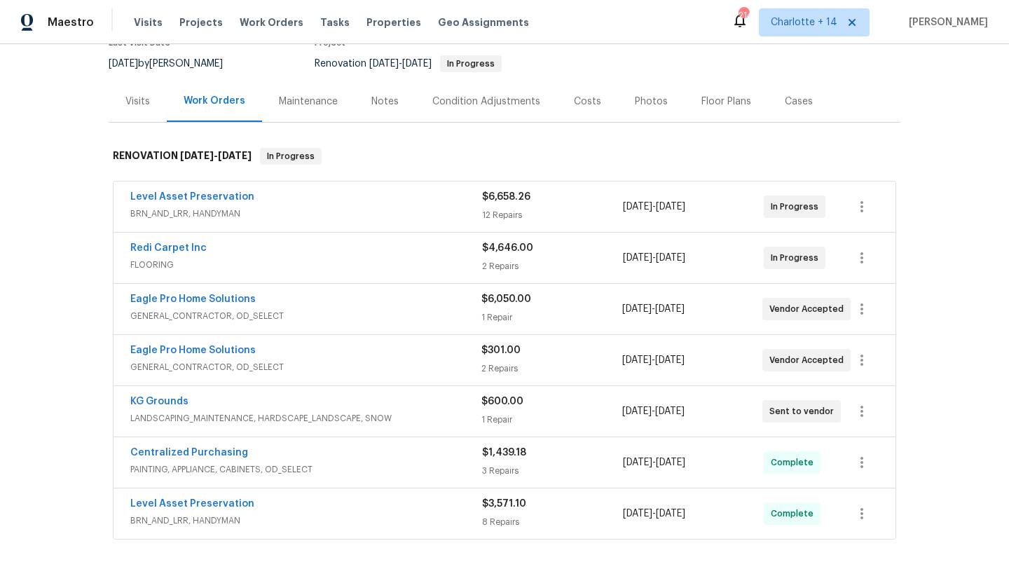
scroll to position [123, 0]
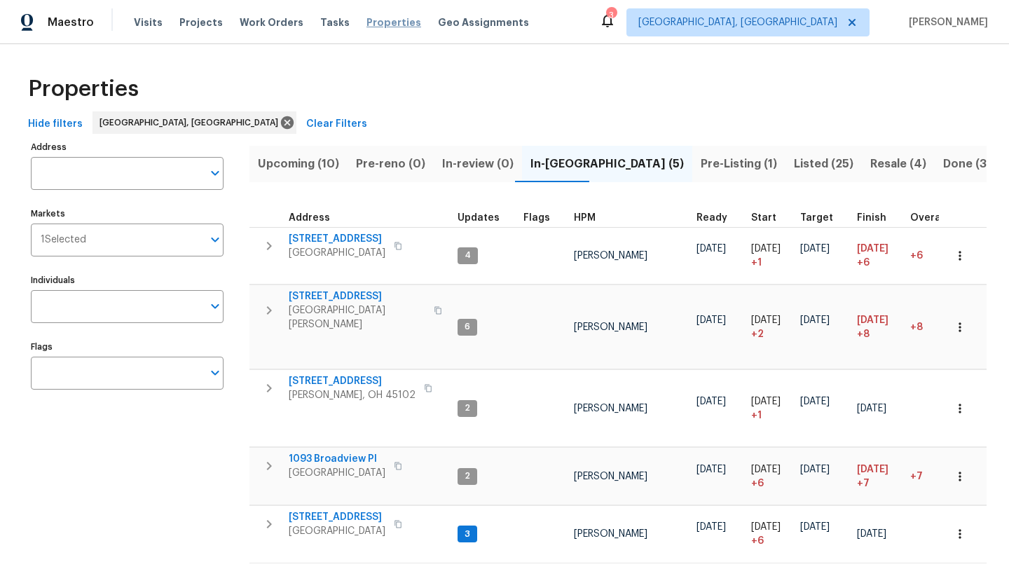
click at [386, 27] on span "Properties" at bounding box center [393, 22] width 55 height 14
click at [794, 160] on span "Listed (25)" at bounding box center [824, 164] width 60 height 20
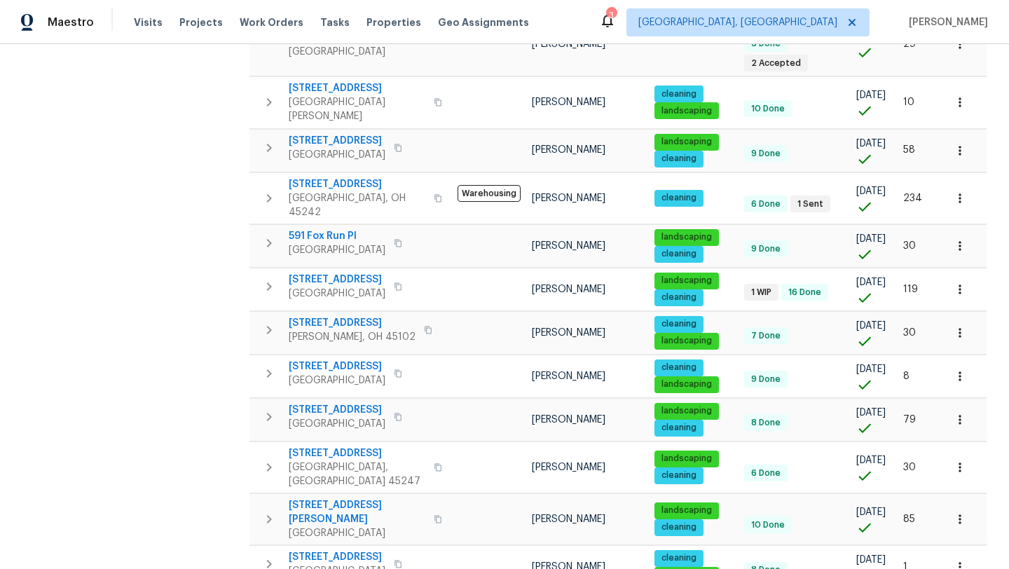
scroll to position [593, 0]
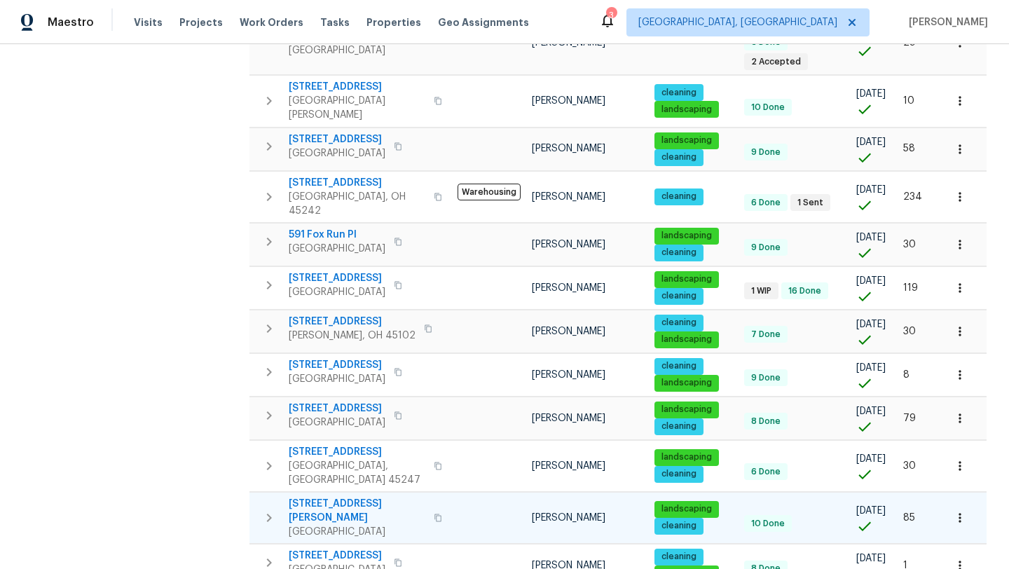
click at [317, 497] on span "[STREET_ADDRESS][PERSON_NAME]" at bounding box center [357, 511] width 137 height 28
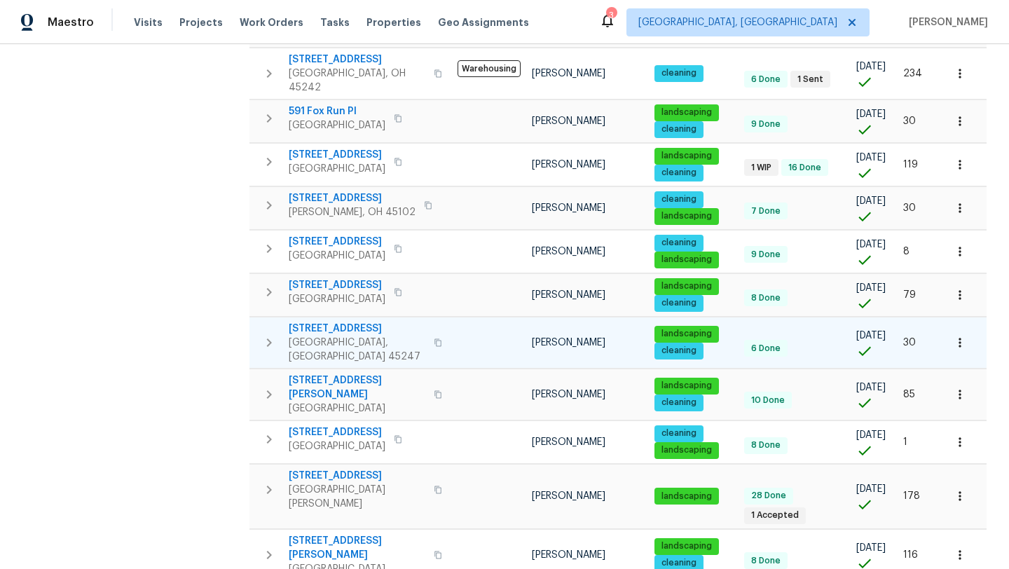
scroll to position [711, 0]
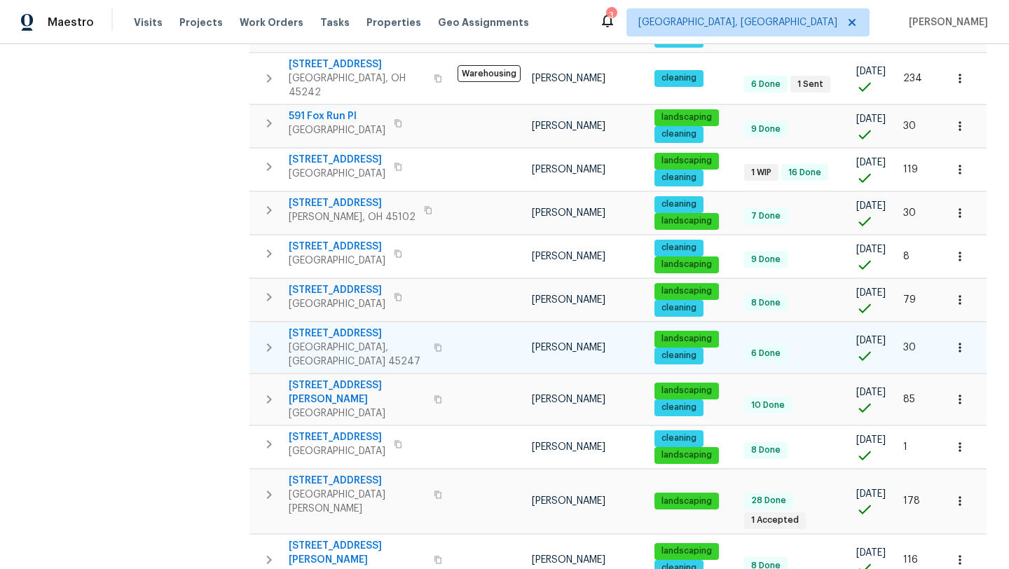
click at [348, 326] on span "[STREET_ADDRESS]" at bounding box center [357, 333] width 137 height 14
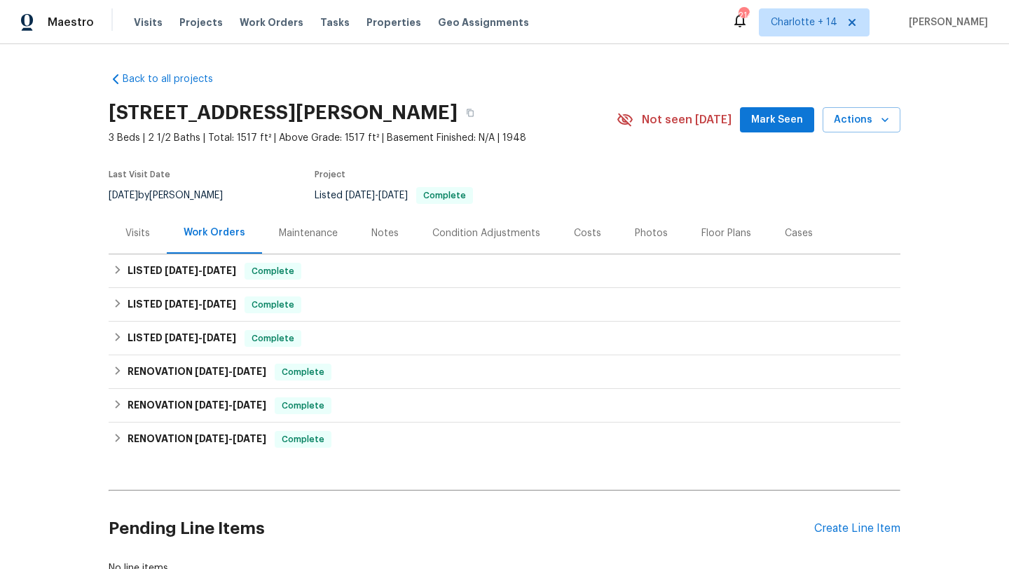
click at [292, 233] on div "Maintenance" at bounding box center [308, 233] width 59 height 14
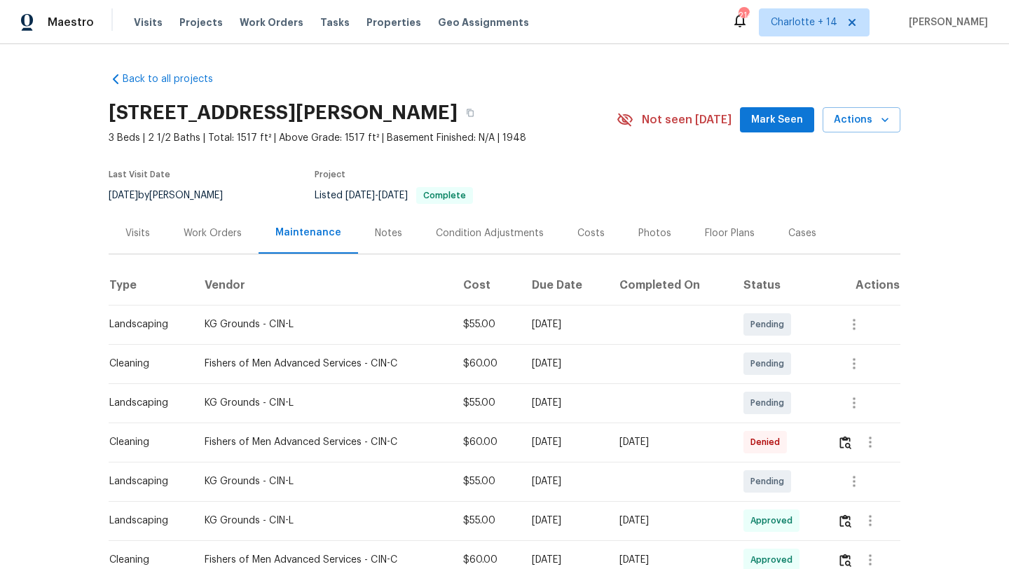
scroll to position [27, 0]
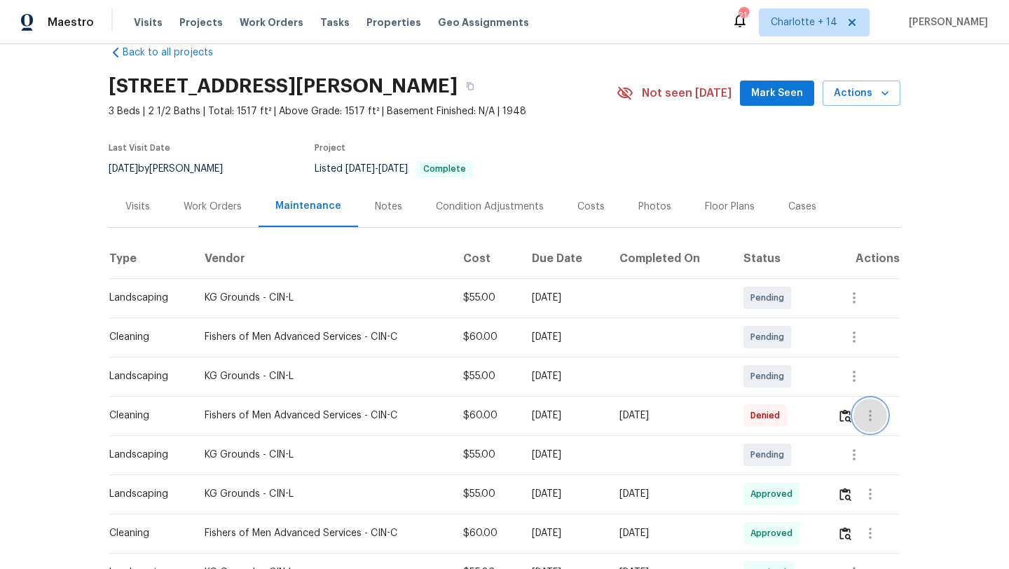
click at [871, 411] on icon "button" at bounding box center [870, 415] width 3 height 11
click at [811, 421] on div at bounding box center [504, 284] width 1009 height 569
click at [784, 413] on span "Denied" at bounding box center [767, 415] width 35 height 14
click at [846, 420] on img "button" at bounding box center [845, 415] width 12 height 13
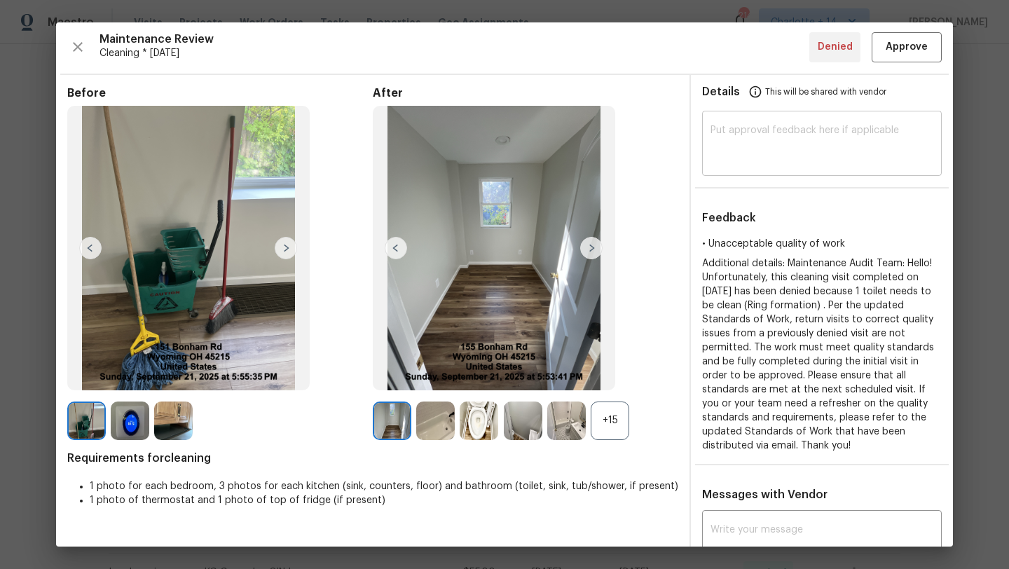
scroll to position [0, 0]
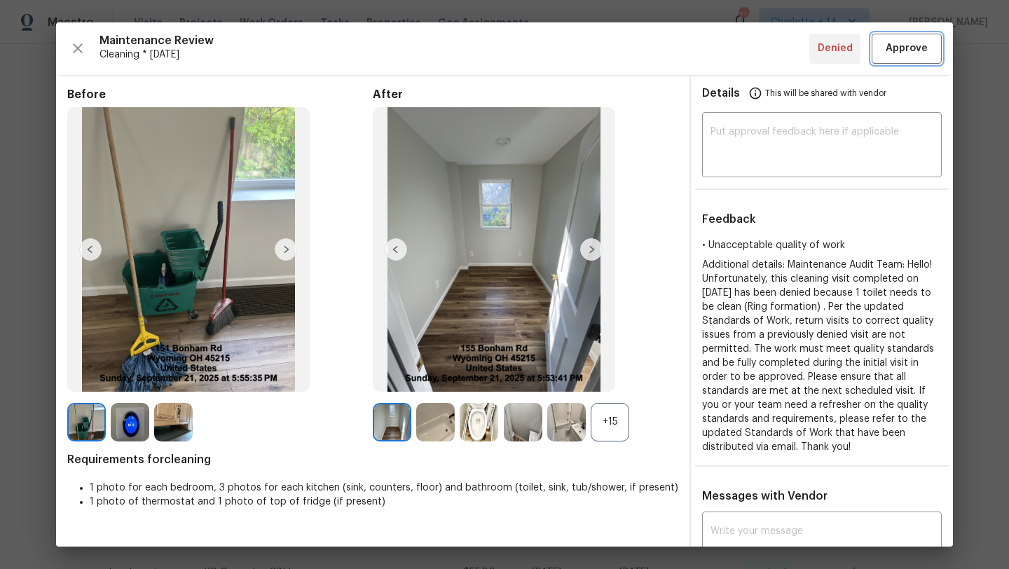
click at [907, 45] on span "Approve" at bounding box center [906, 49] width 42 height 18
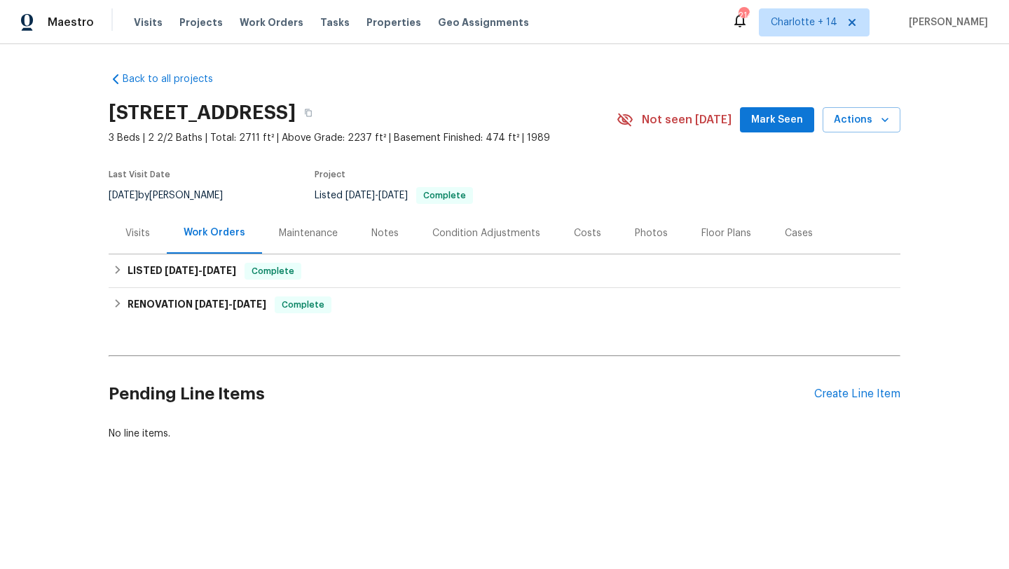
click at [297, 227] on div "Maintenance" at bounding box center [308, 233] width 59 height 14
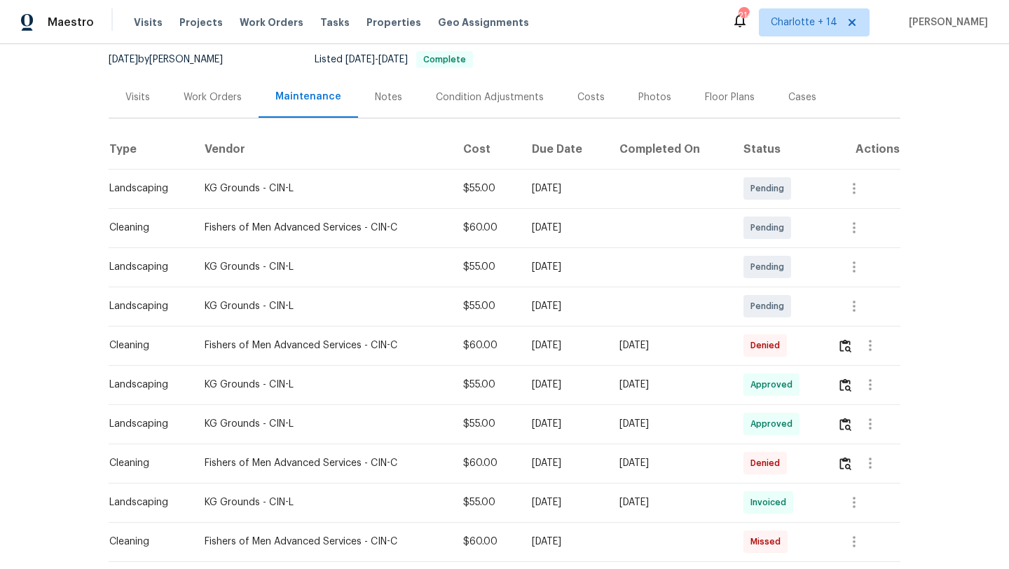
scroll to position [144, 0]
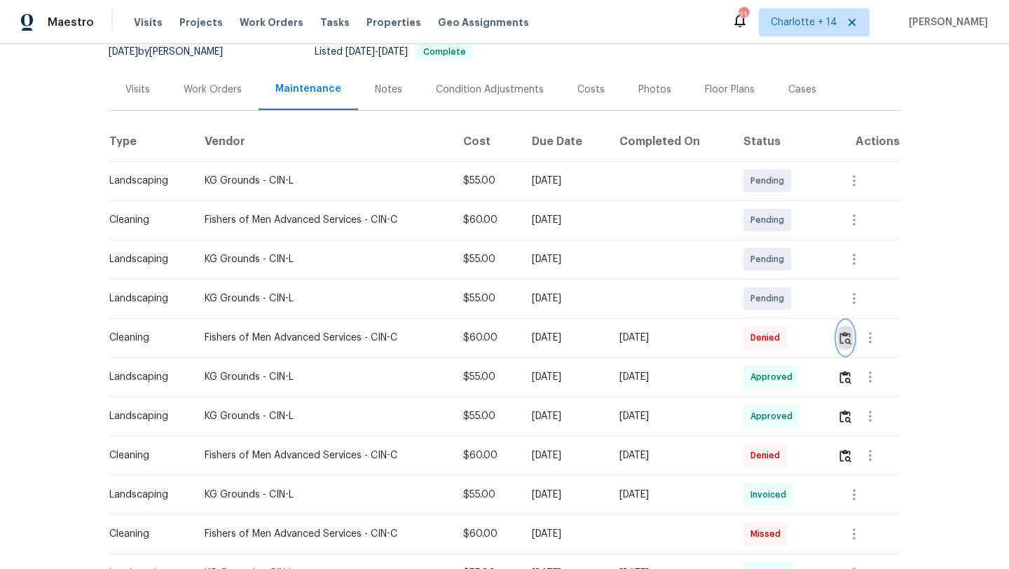
click at [850, 338] on img "button" at bounding box center [845, 337] width 12 height 13
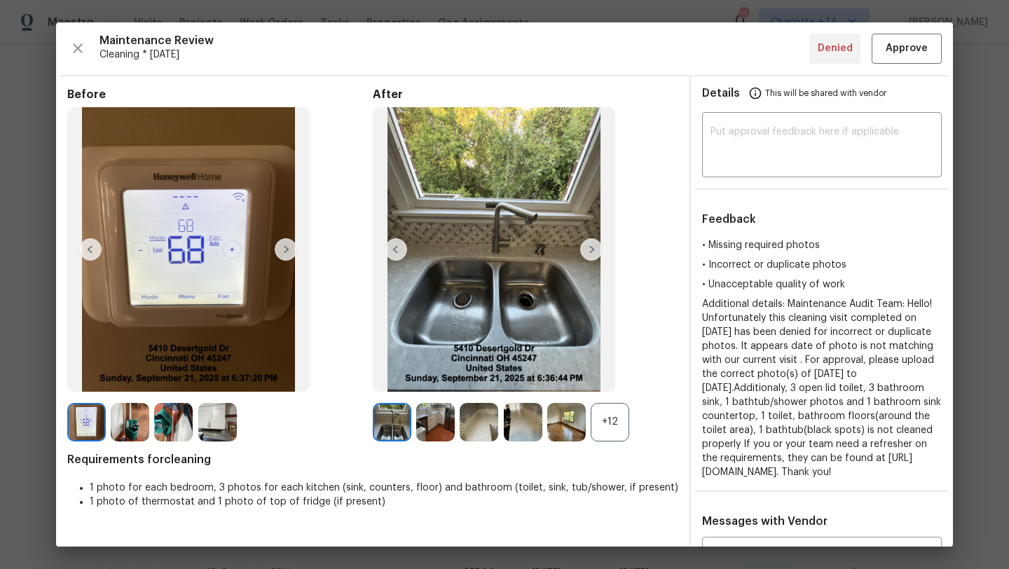
click at [588, 245] on img at bounding box center [591, 249] width 22 height 22
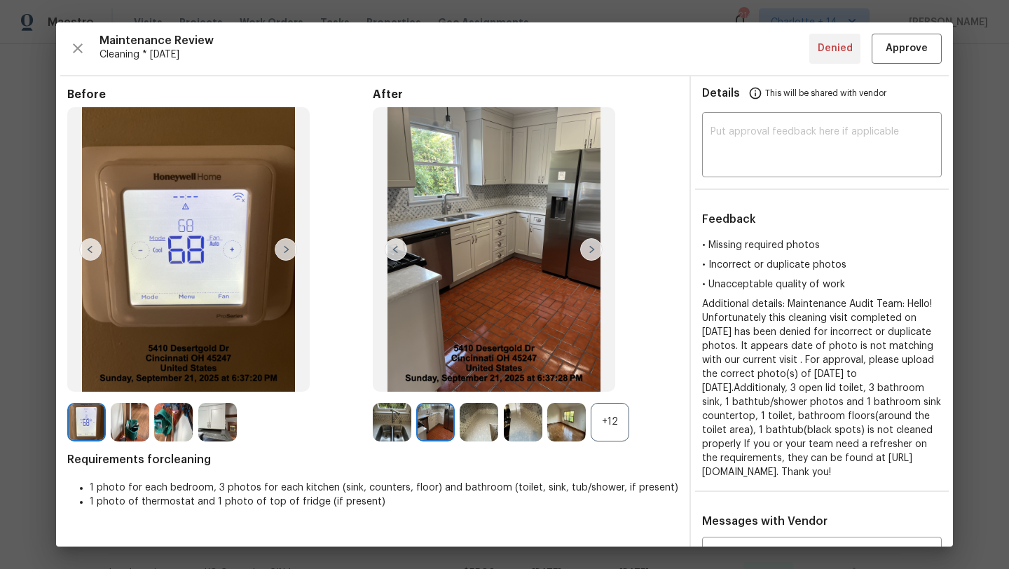
click at [590, 254] on img at bounding box center [591, 249] width 22 height 22
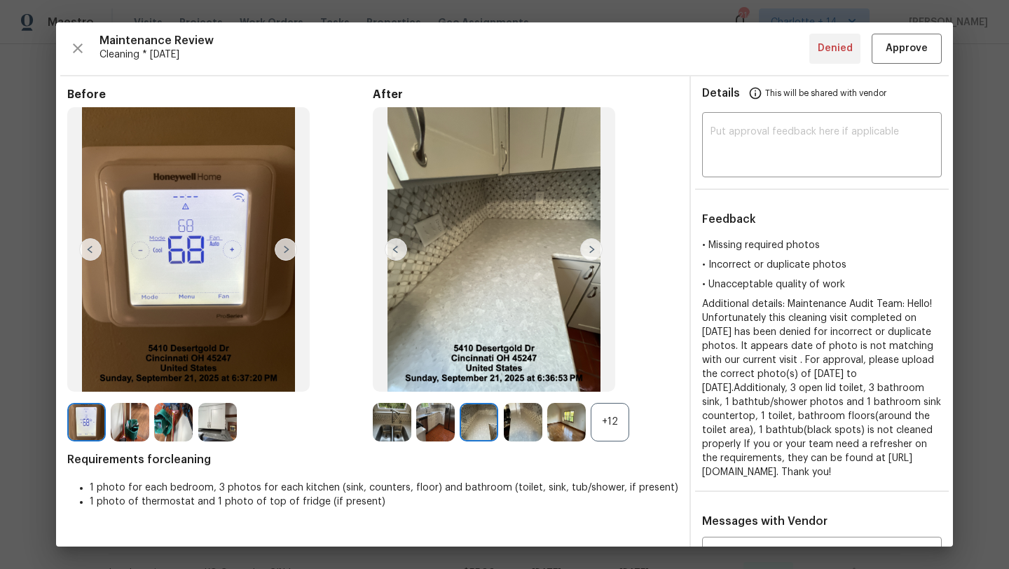
click at [590, 244] on img at bounding box center [591, 249] width 22 height 22
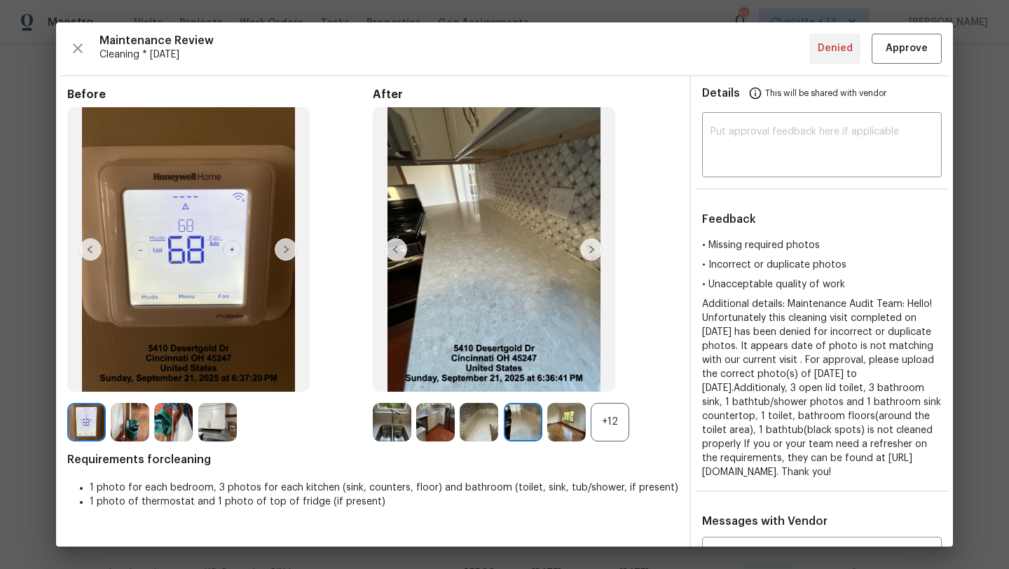
click at [595, 249] on img at bounding box center [591, 249] width 22 height 22
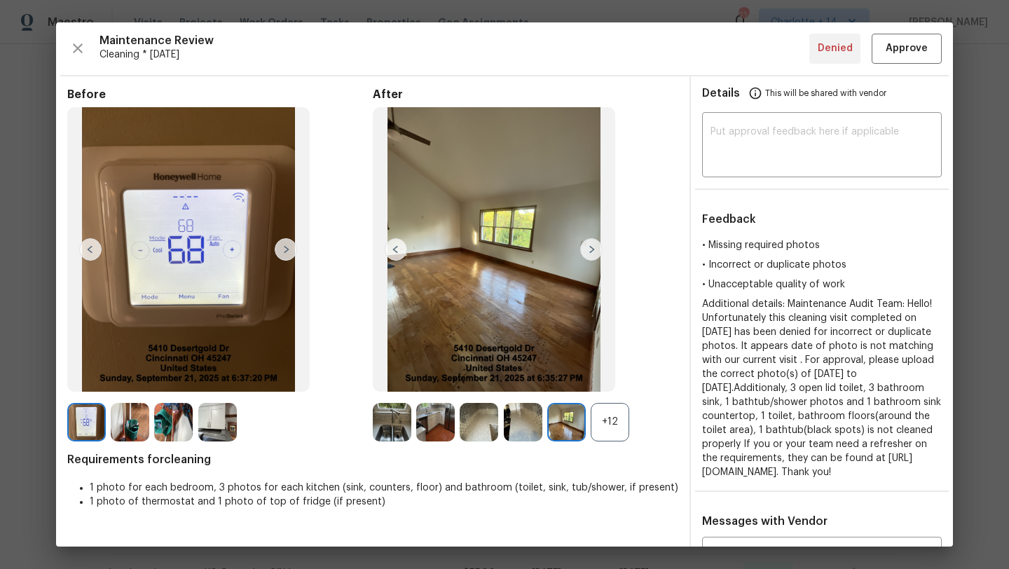
click at [595, 249] on img at bounding box center [591, 249] width 22 height 22
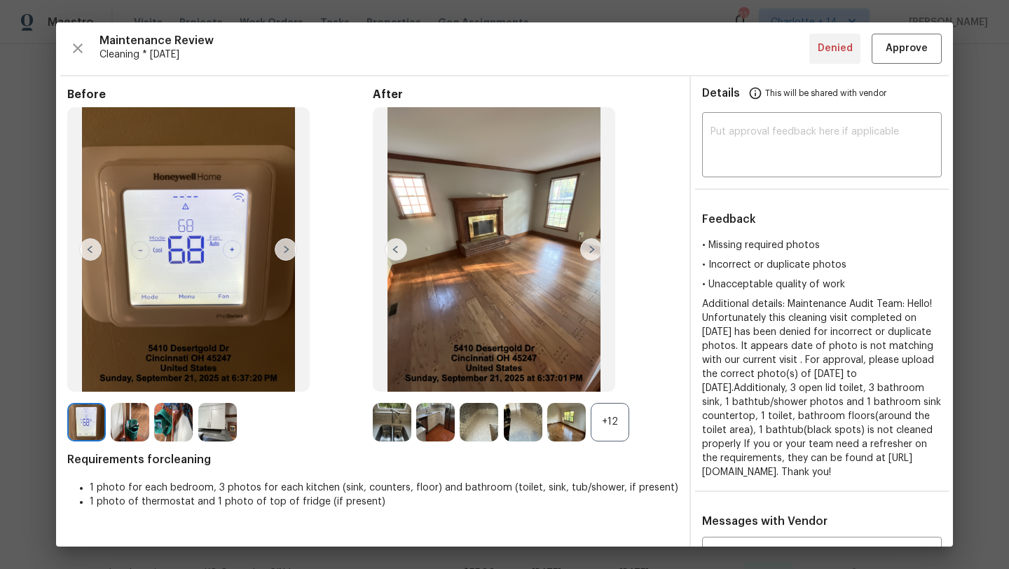
click at [595, 249] on img at bounding box center [591, 249] width 22 height 22
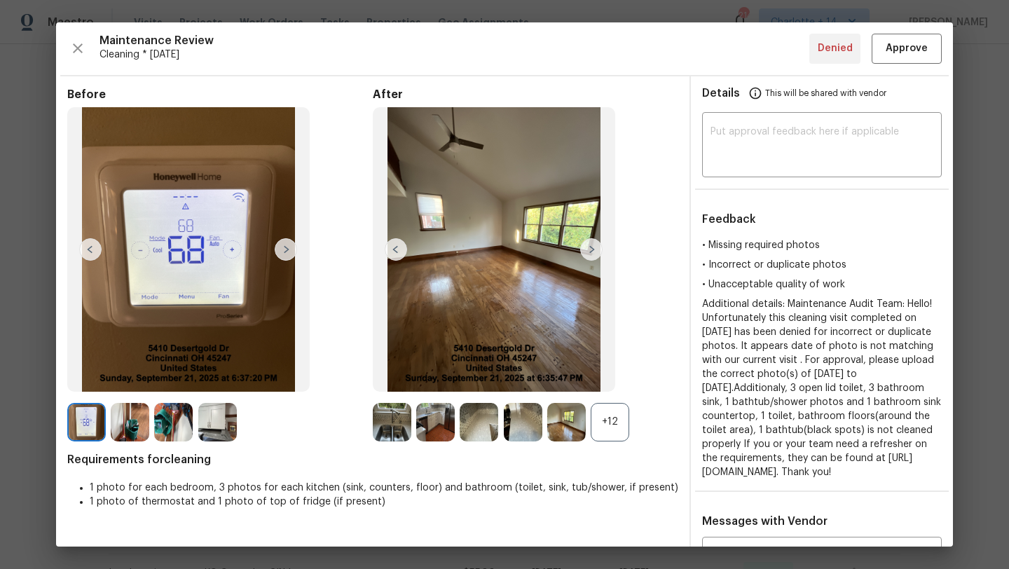
click at [595, 249] on img at bounding box center [591, 249] width 22 height 22
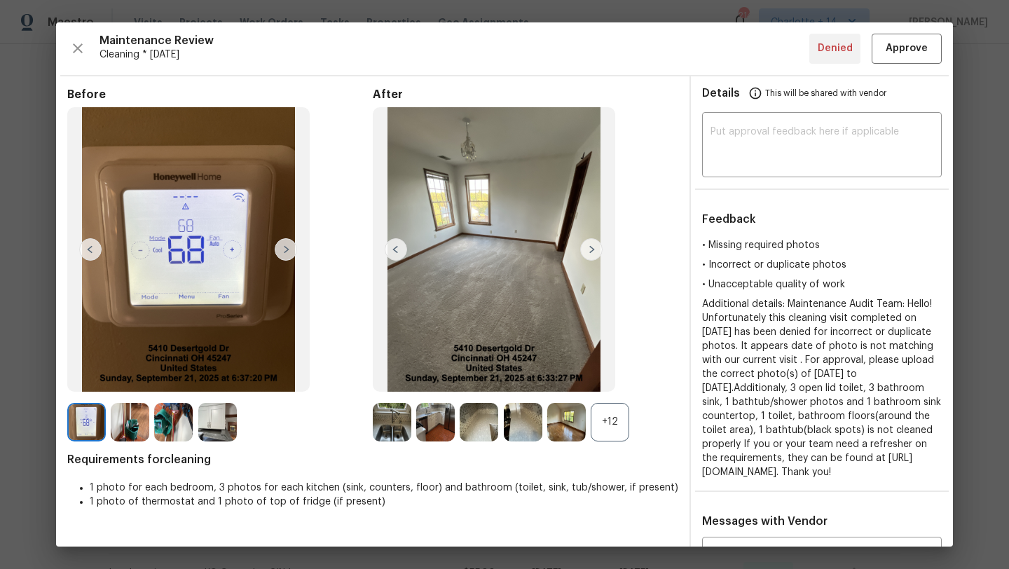
click at [595, 249] on img at bounding box center [591, 249] width 22 height 22
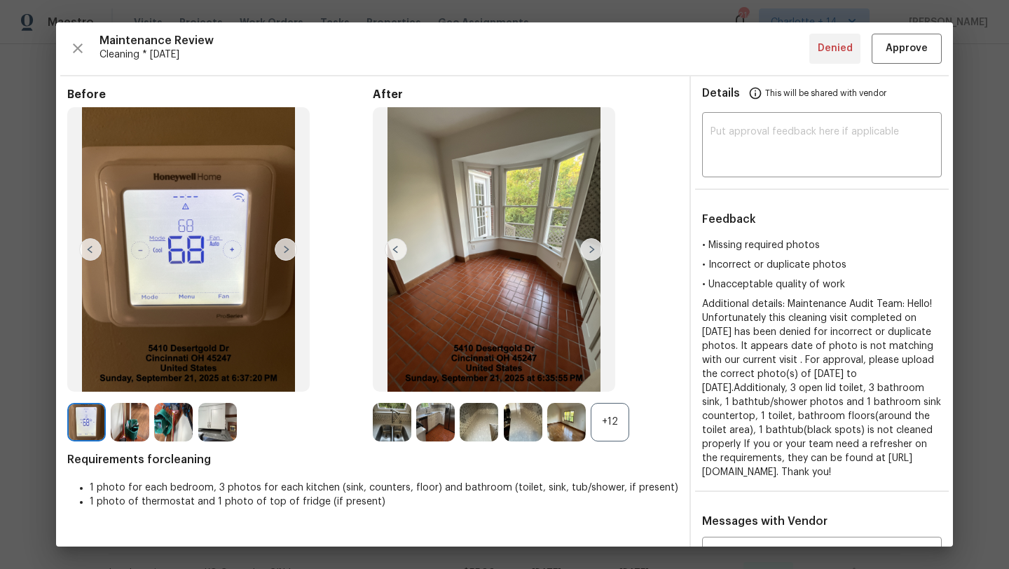
click at [595, 249] on img at bounding box center [591, 249] width 22 height 22
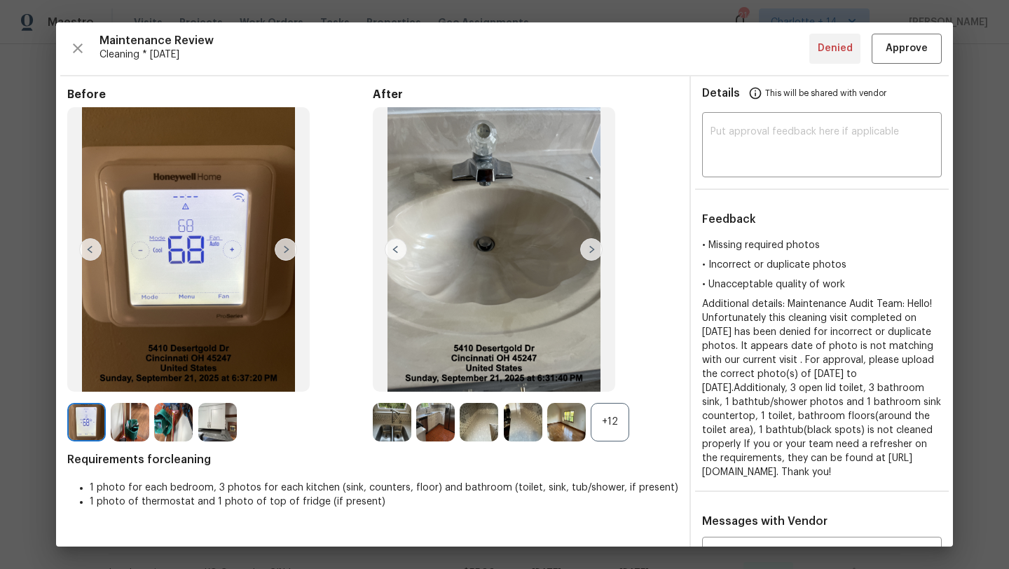
click at [595, 249] on img at bounding box center [591, 249] width 22 height 22
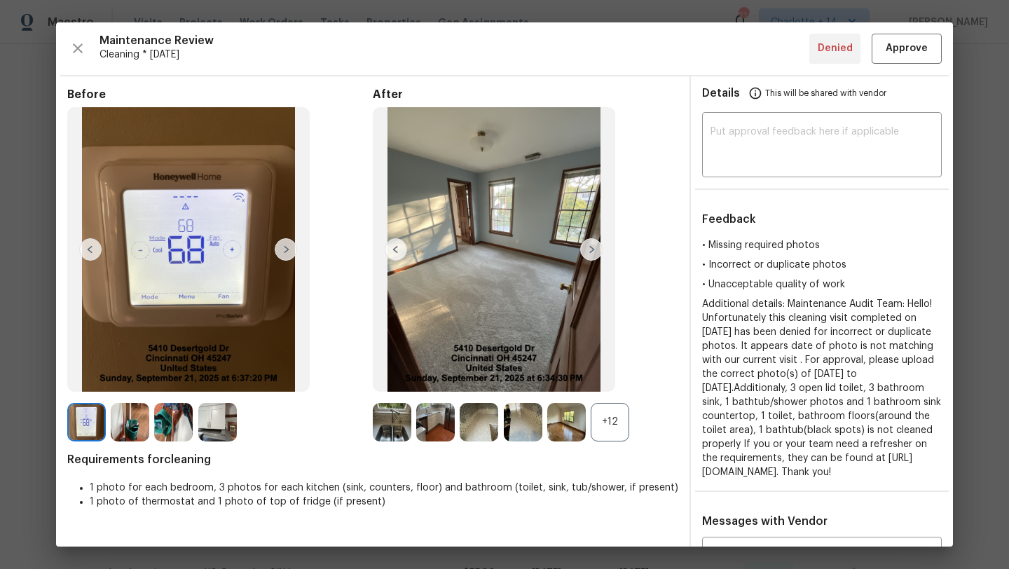
click at [595, 249] on img at bounding box center [591, 249] width 22 height 22
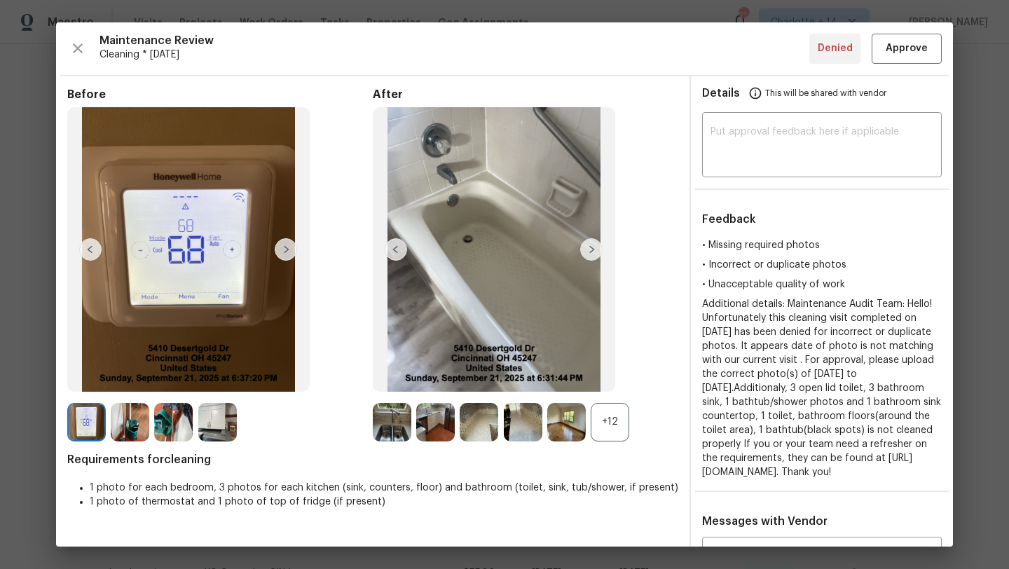
click at [595, 249] on img at bounding box center [591, 249] width 22 height 22
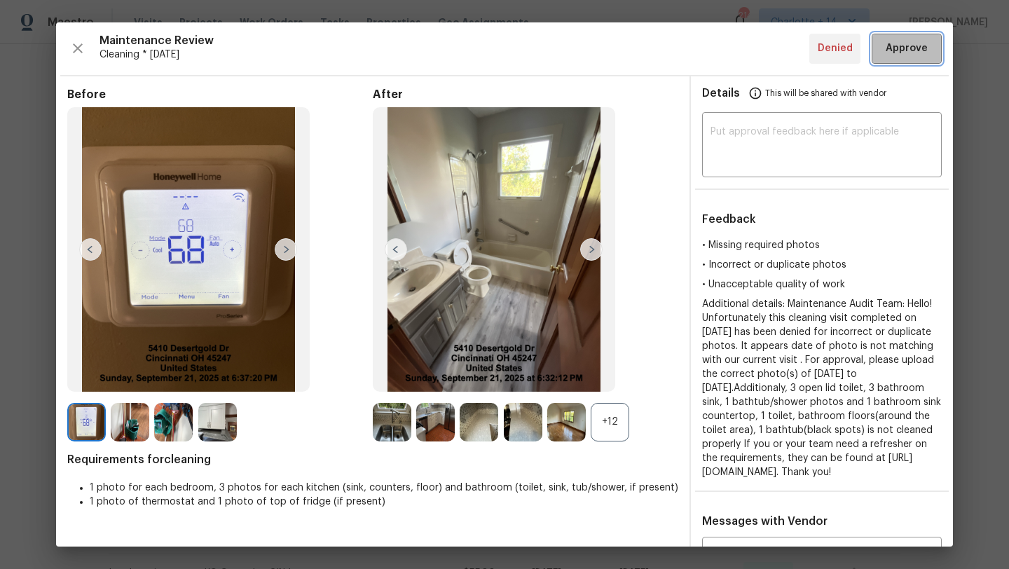
click at [892, 51] on span "Approve" at bounding box center [906, 49] width 42 height 18
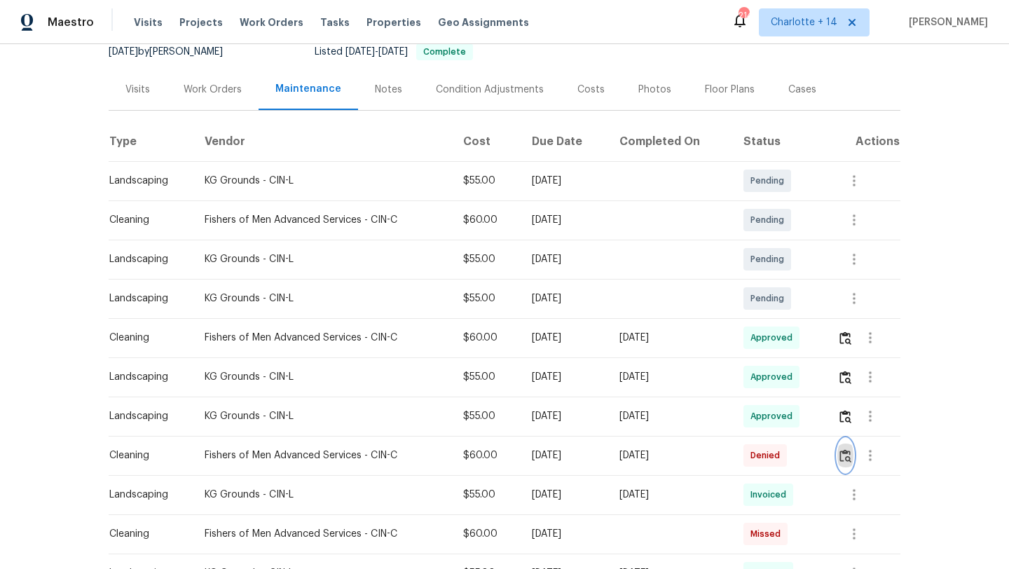
click at [846, 455] on img "button" at bounding box center [845, 455] width 12 height 13
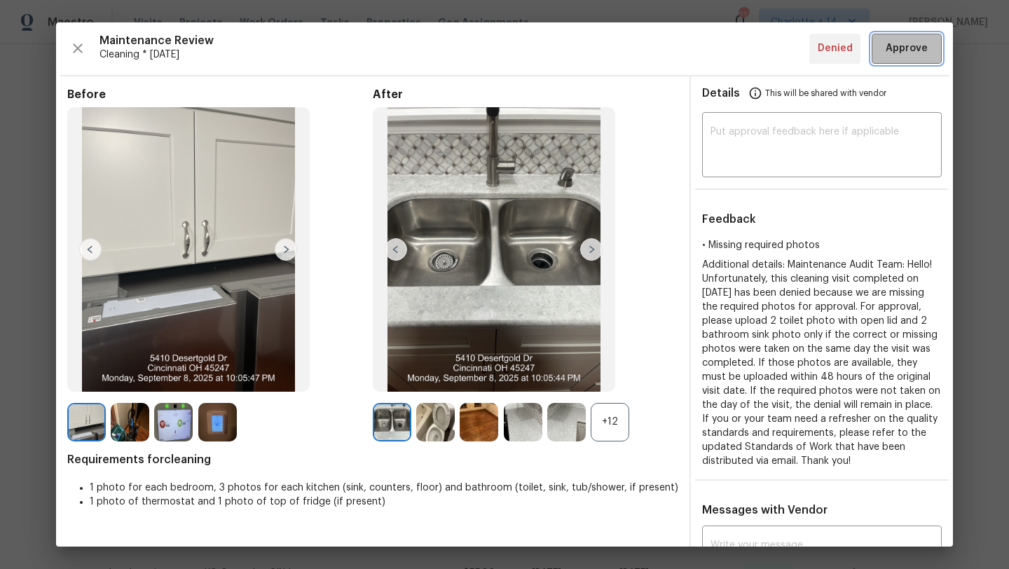
click at [915, 53] on span "Approve" at bounding box center [906, 49] width 42 height 18
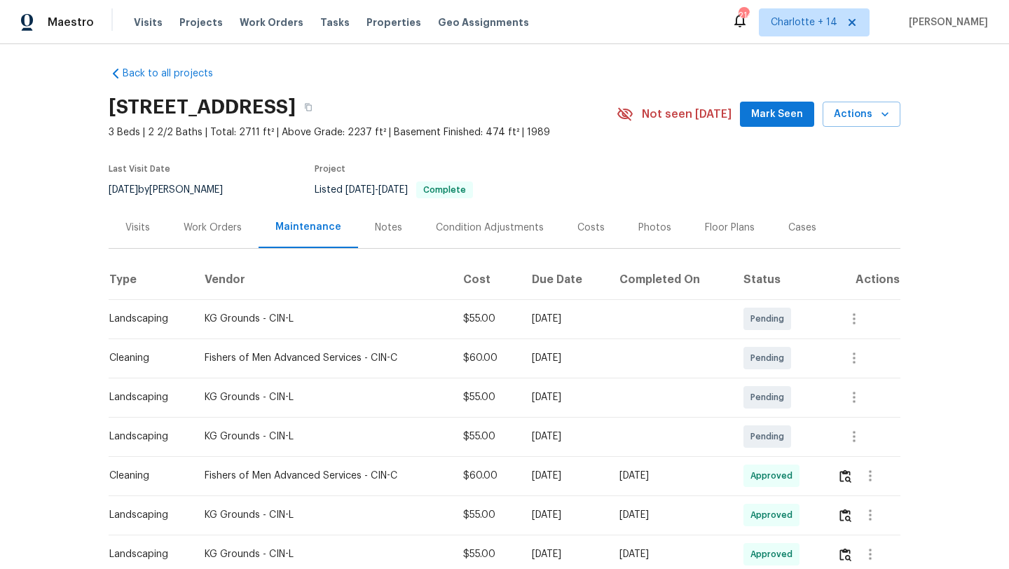
scroll to position [0, 0]
